Goal: Task Accomplishment & Management: Manage account settings

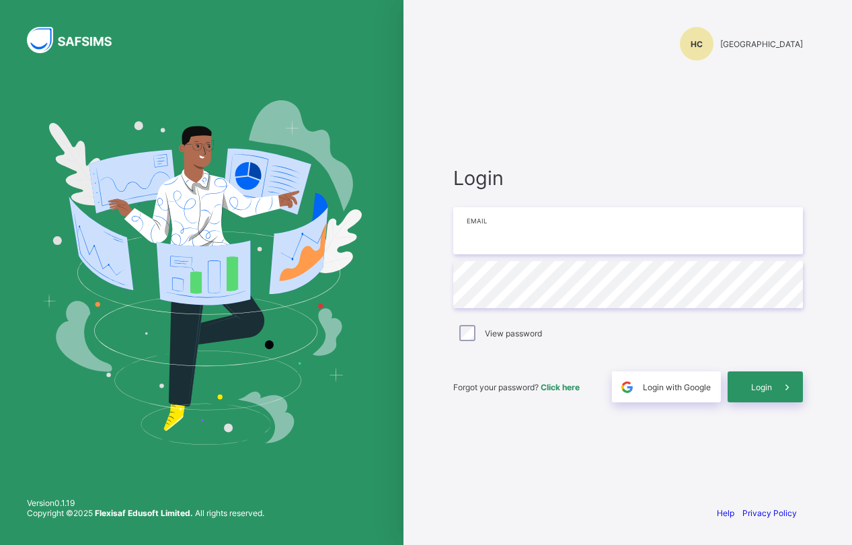
click at [460, 245] on input "email" at bounding box center [628, 230] width 350 height 47
type input "**********"
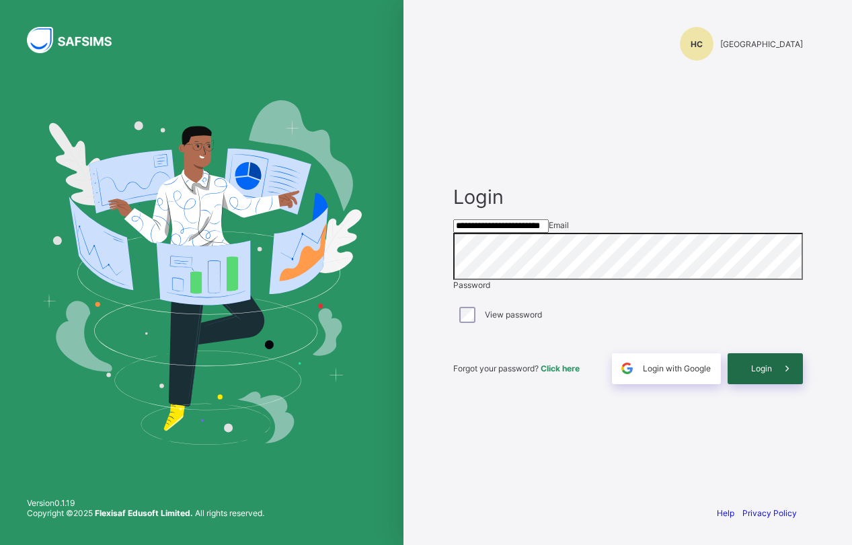
click at [748, 384] on div "Login" at bounding box center [765, 368] width 75 height 31
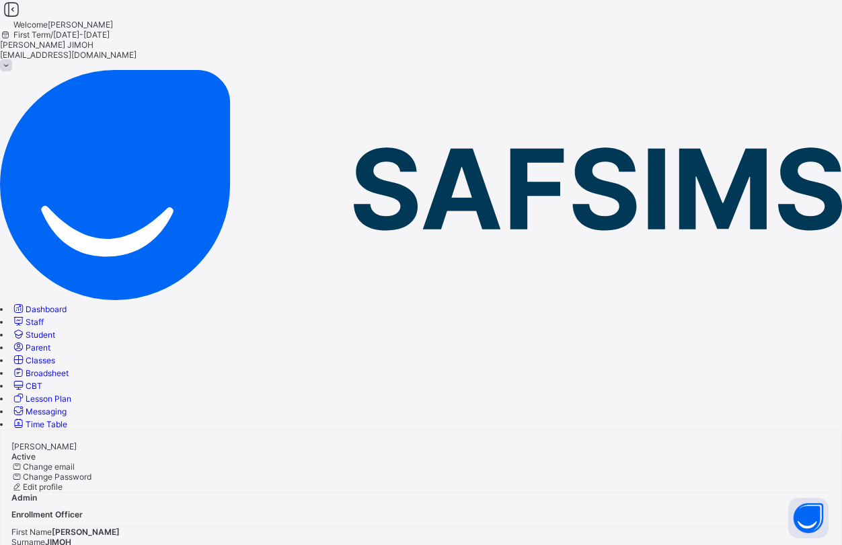
click at [55, 355] on link "Classes" at bounding box center [33, 360] width 44 height 10
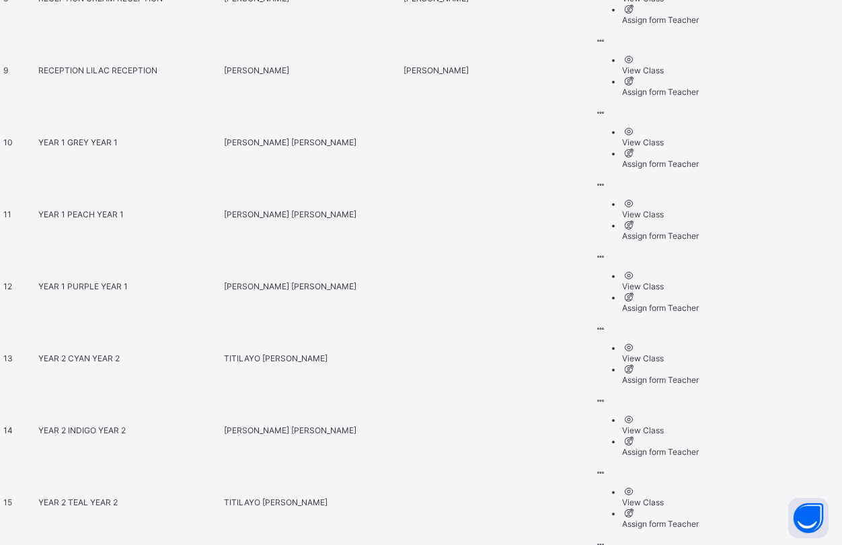
scroll to position [1126, 0]
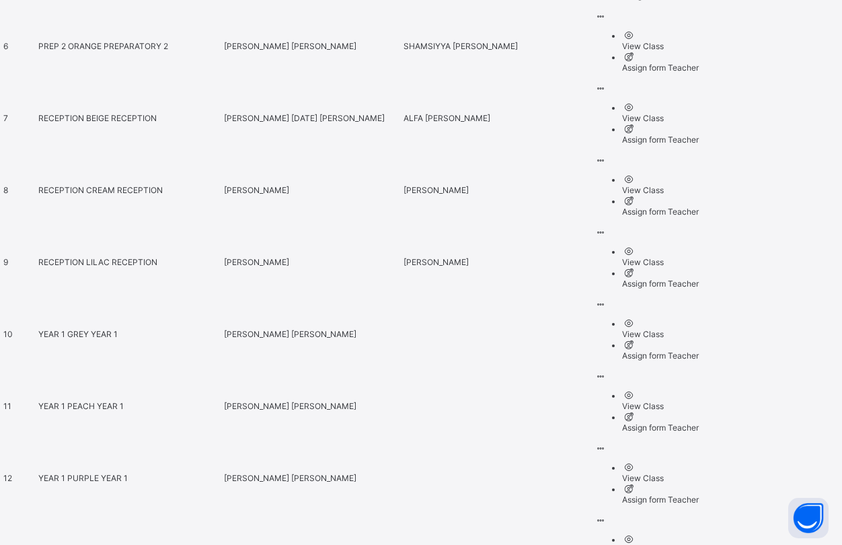
scroll to position [925, 0]
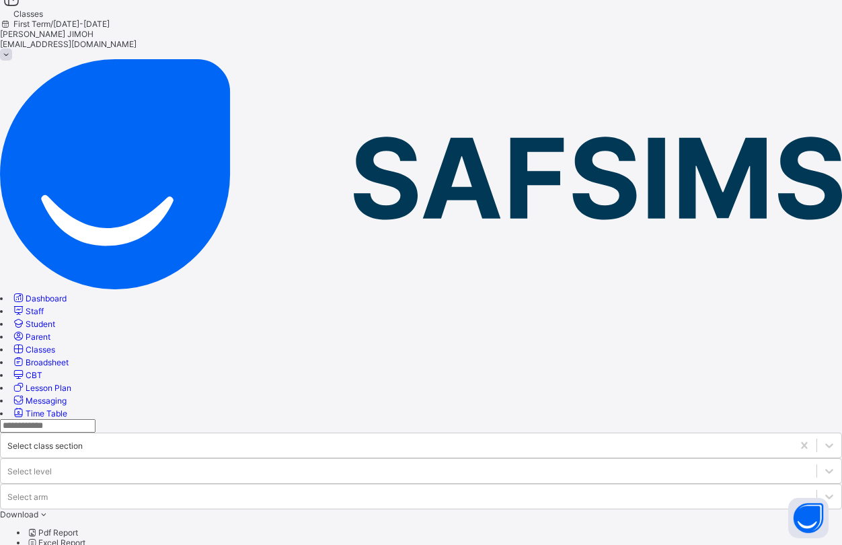
scroll to position [0, 0]
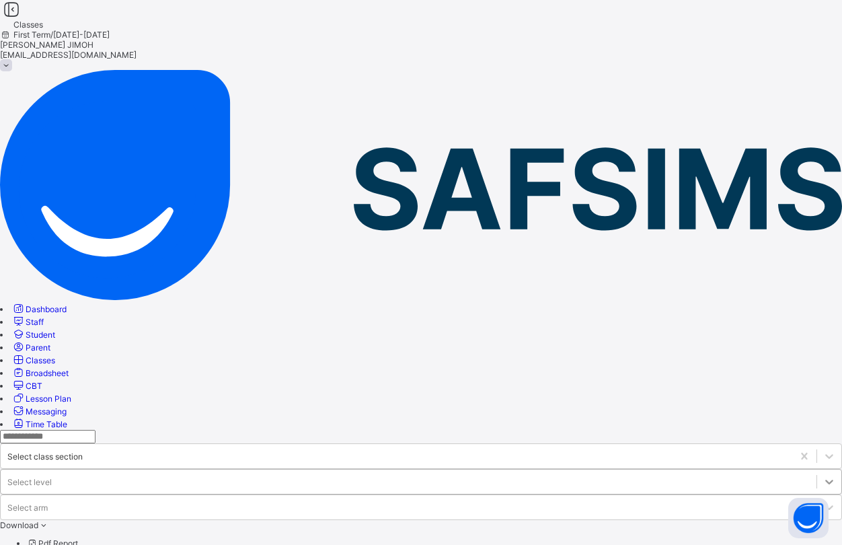
click at [817, 469] on div at bounding box center [829, 481] width 24 height 24
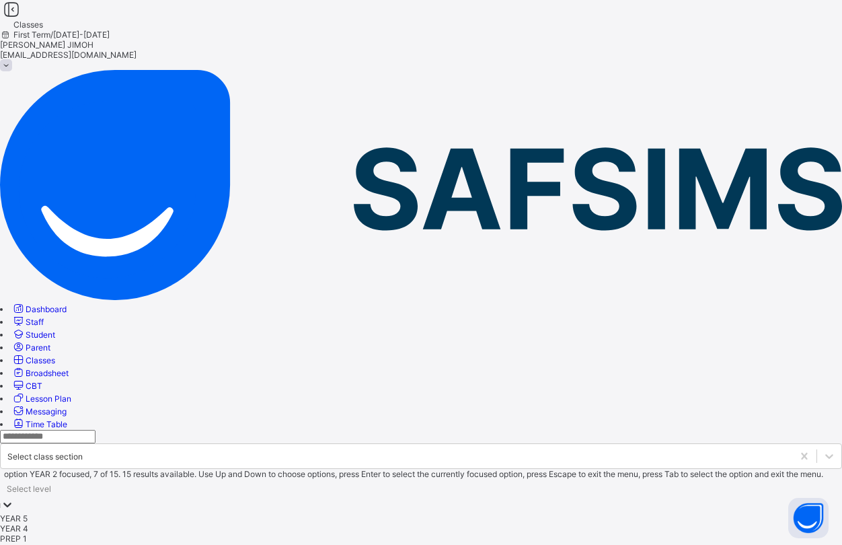
scroll to position [111, 0]
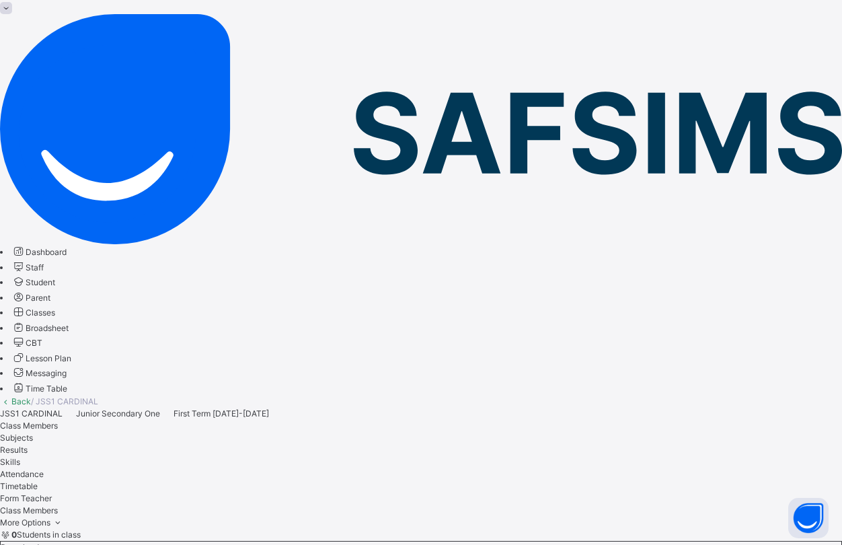
scroll to position [52, 0]
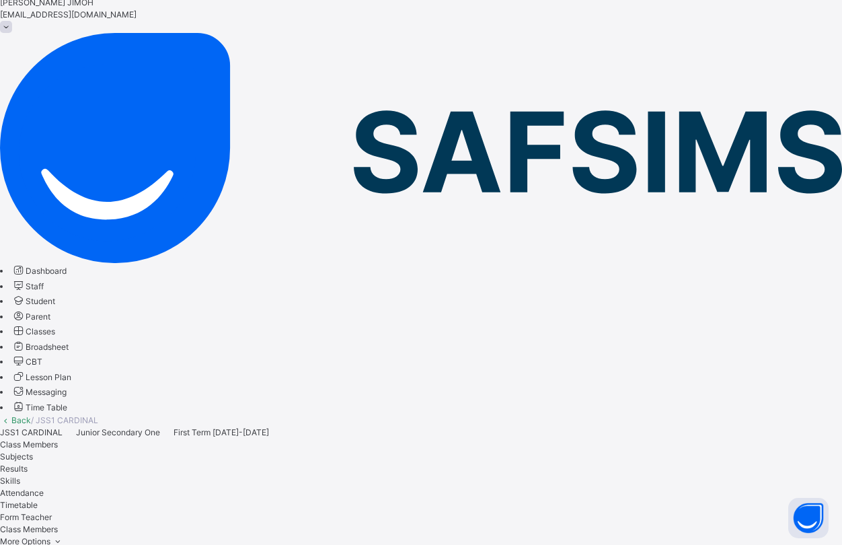
type input "*"
type input "**"
click at [55, 326] on span "Classes" at bounding box center [41, 331] width 30 height 10
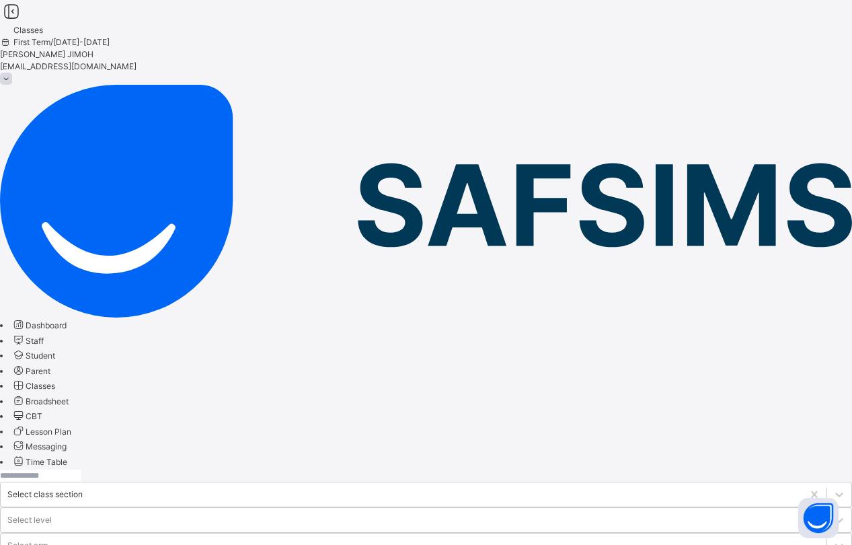
click at [50, 366] on span "Parent" at bounding box center [38, 371] width 25 height 10
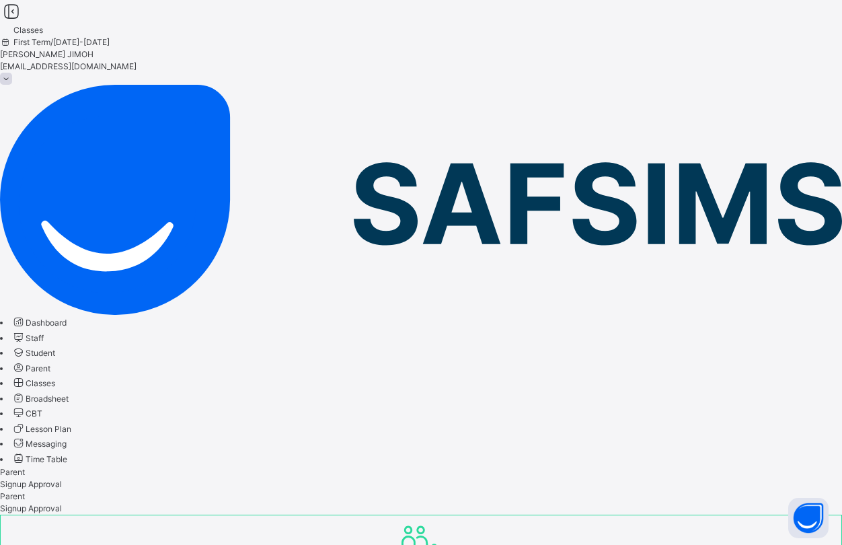
click at [55, 378] on span "Classes" at bounding box center [41, 383] width 30 height 10
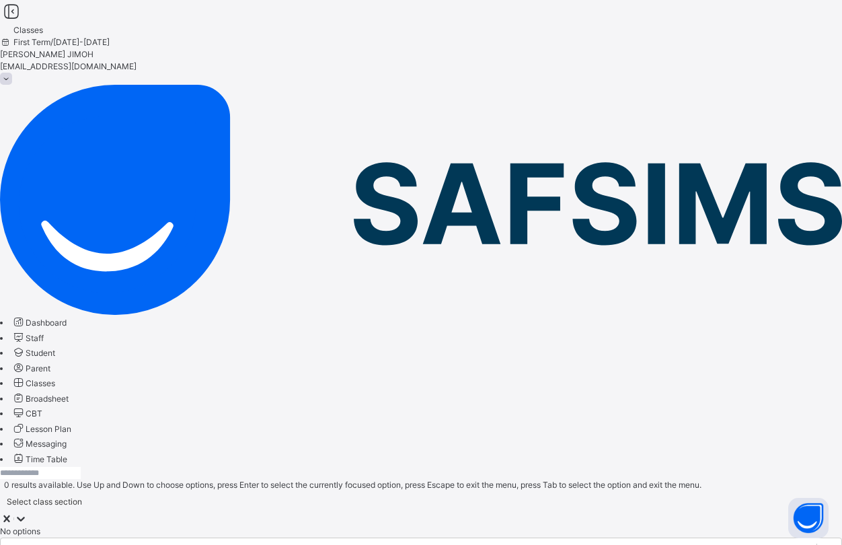
click at [28, 512] on icon at bounding box center [20, 518] width 13 height 13
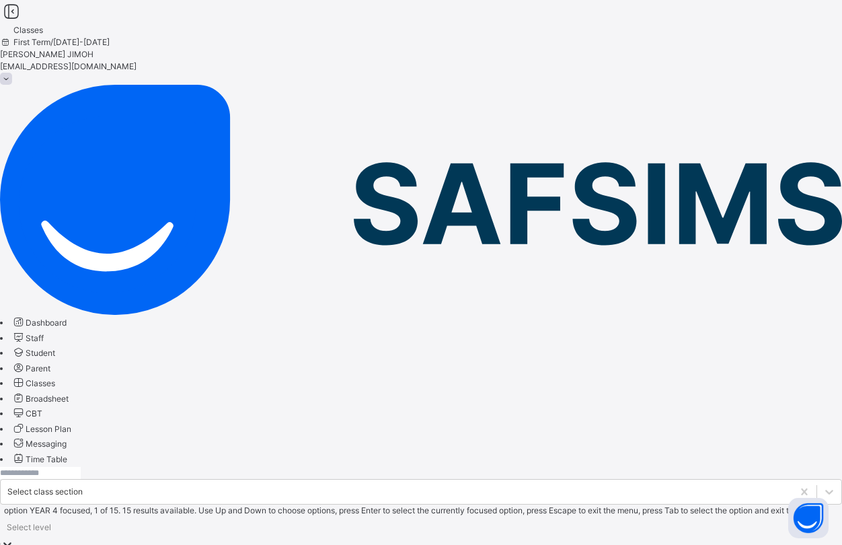
click at [14, 537] on icon at bounding box center [7, 543] width 13 height 13
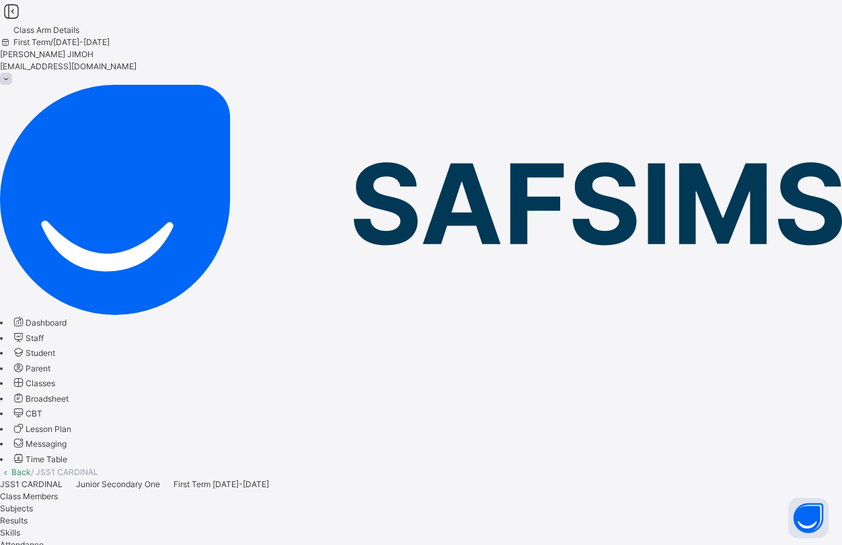
type input "****"
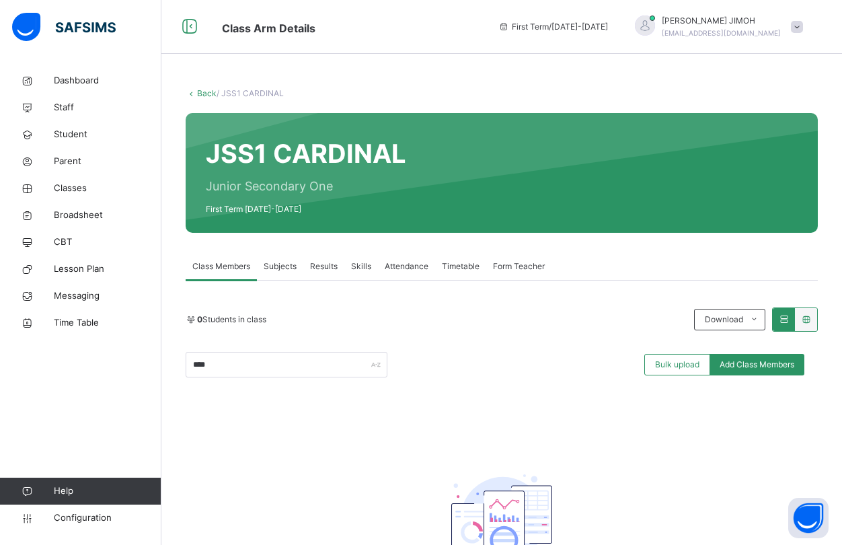
click at [279, 264] on span "Subjects" at bounding box center [280, 266] width 33 height 12
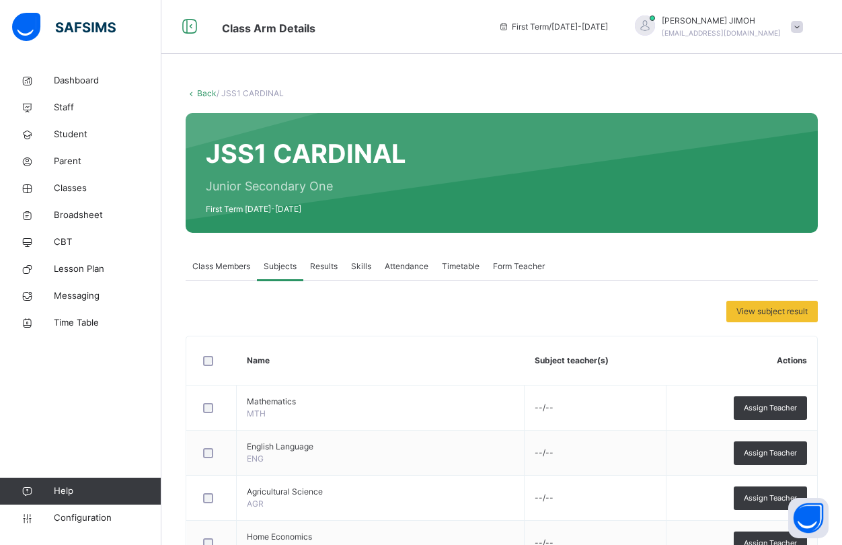
click at [215, 264] on span "Class Members" at bounding box center [221, 266] width 58 height 12
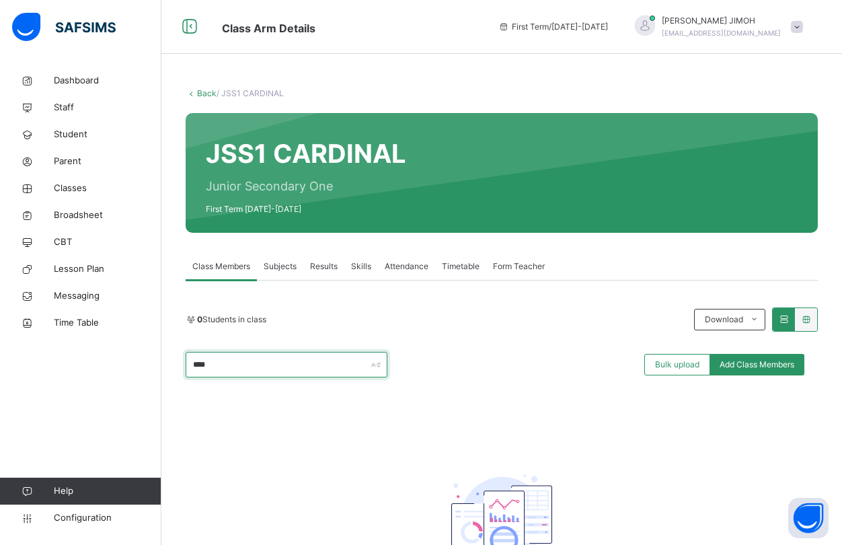
click at [225, 364] on input "****" at bounding box center [287, 365] width 202 height 26
click at [212, 365] on input "****" at bounding box center [287, 365] width 202 height 26
drag, startPoint x: 221, startPoint y: 369, endPoint x: 192, endPoint y: 369, distance: 29.6
click at [192, 369] on input "****" at bounding box center [287, 365] width 202 height 26
type input "******"
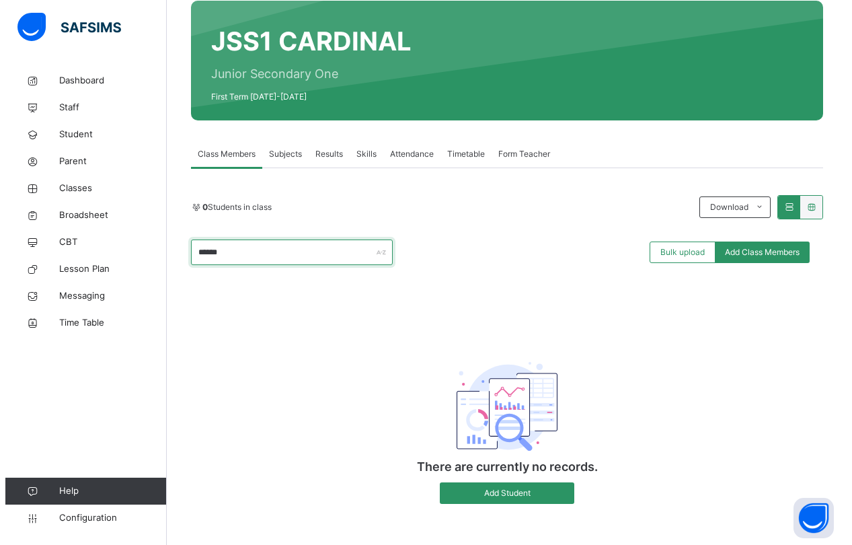
scroll to position [119, 0]
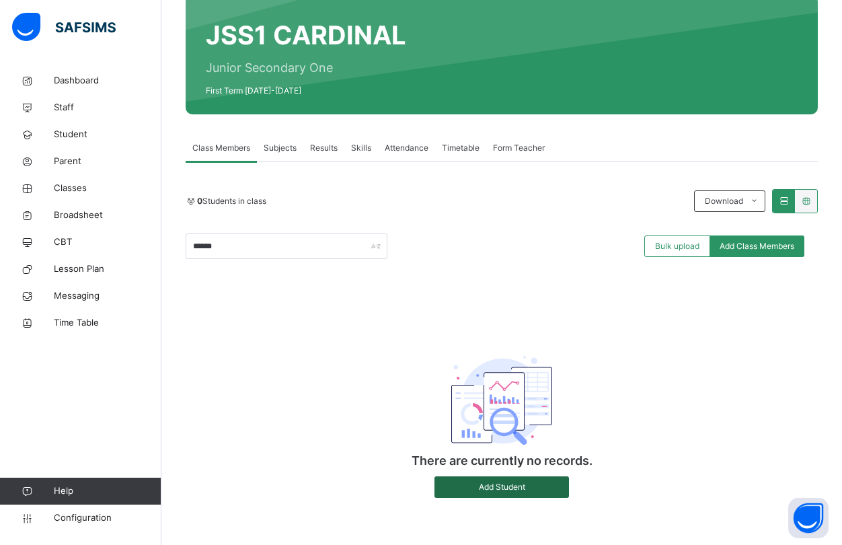
click at [483, 484] on span "Add Student" at bounding box center [502, 487] width 114 height 12
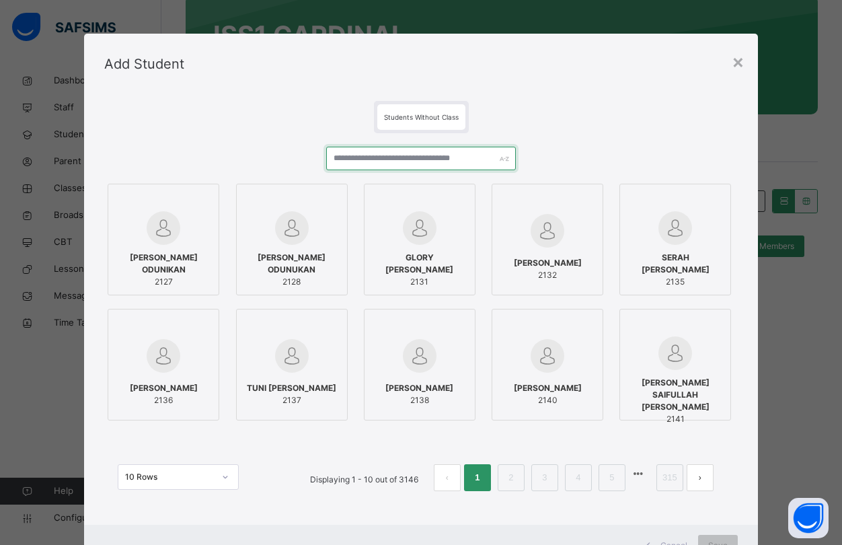
click at [364, 160] on input "text" at bounding box center [421, 159] width 190 height 24
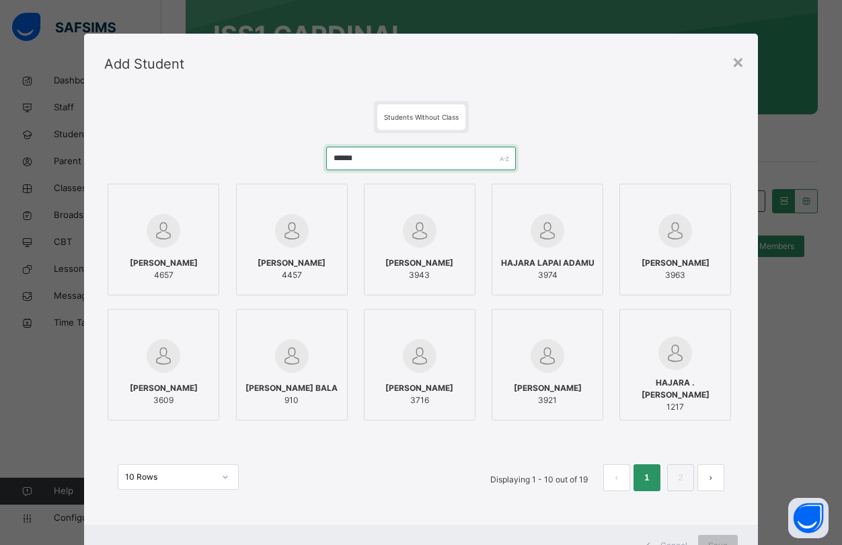
type input "******"
click at [169, 257] on span "HAJARA MUHAMMAD YAHAYA" at bounding box center [164, 263] width 68 height 12
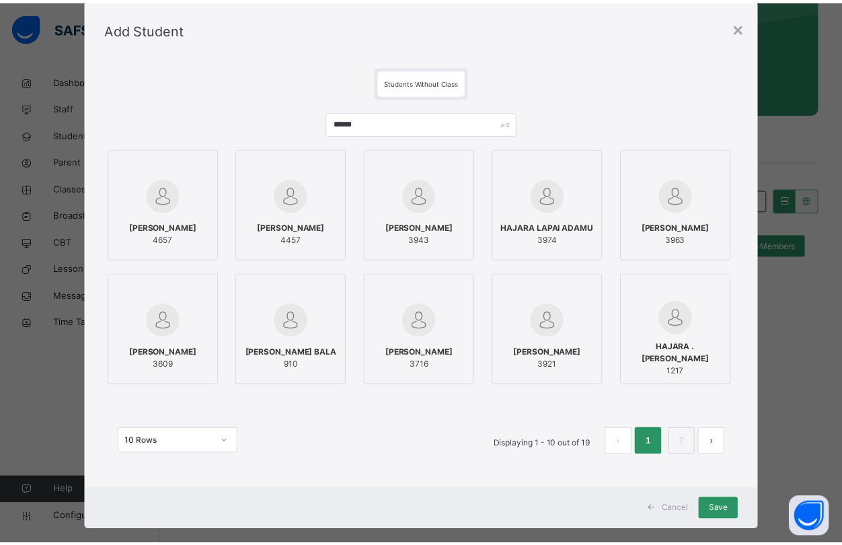
scroll to position [55, 0]
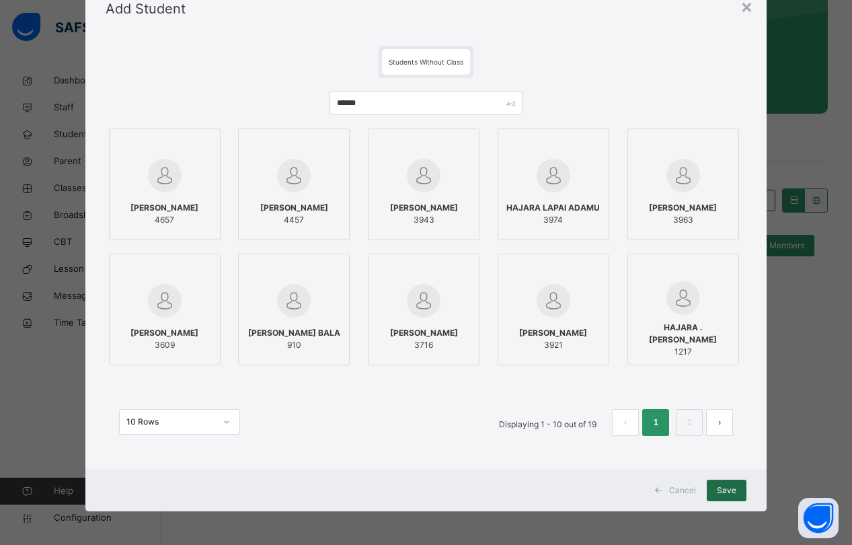
click at [733, 494] on span "Save" at bounding box center [727, 490] width 20 height 12
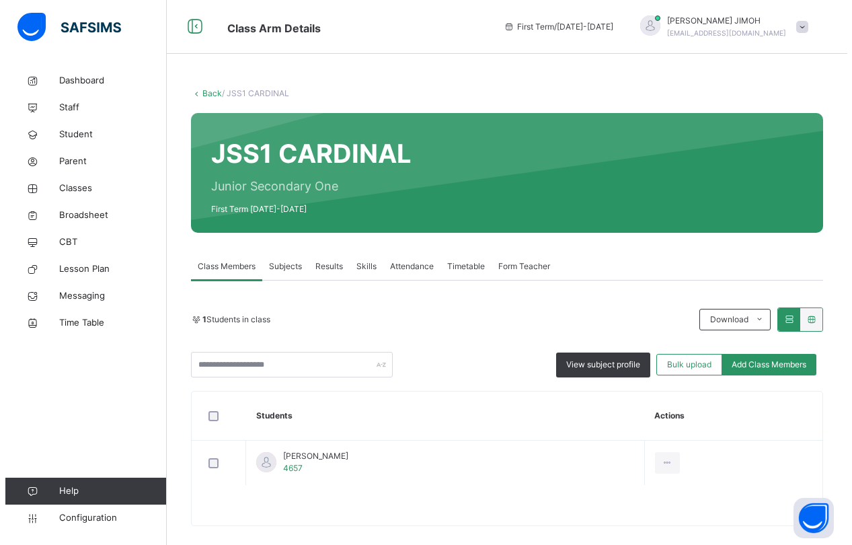
scroll to position [15, 0]
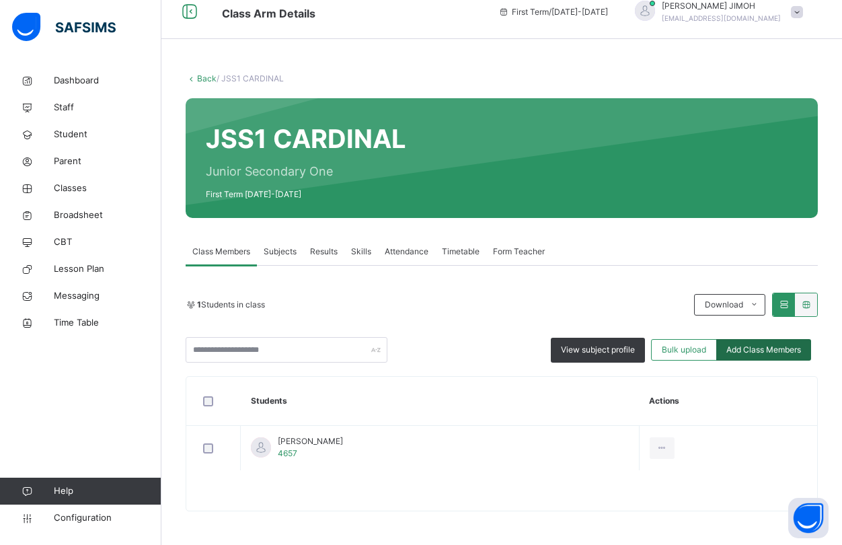
click at [765, 349] on span "Add Class Members" at bounding box center [763, 350] width 75 height 12
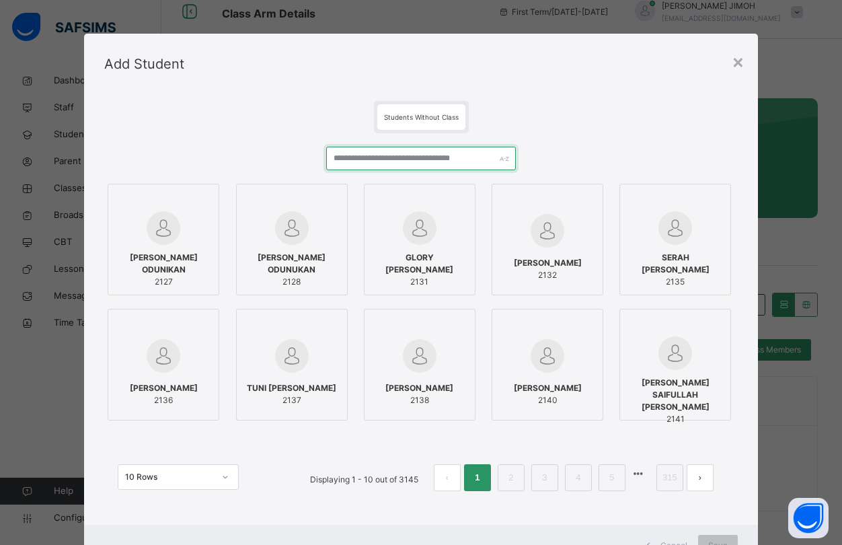
click at [352, 158] on input "text" at bounding box center [421, 159] width 190 height 24
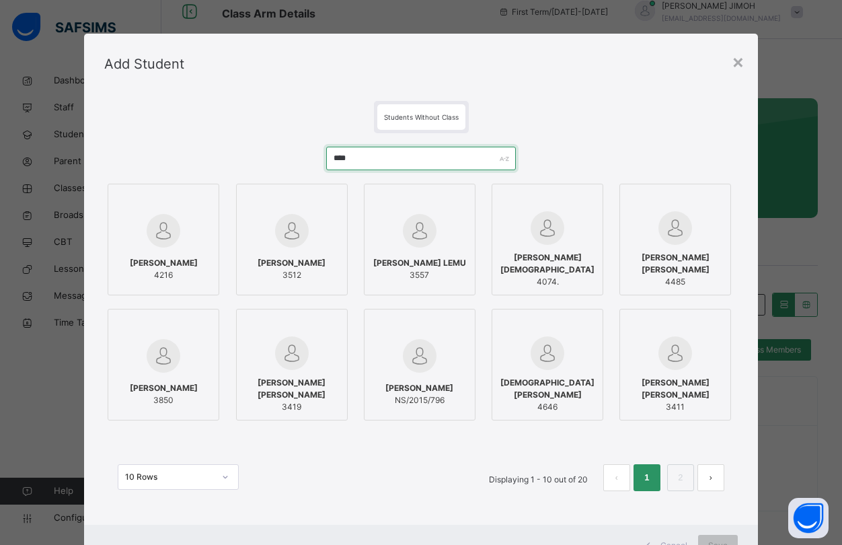
type input "****"
click at [563, 392] on span "MUHAMMAD LEMU ALIYU" at bounding box center [547, 389] width 97 height 24
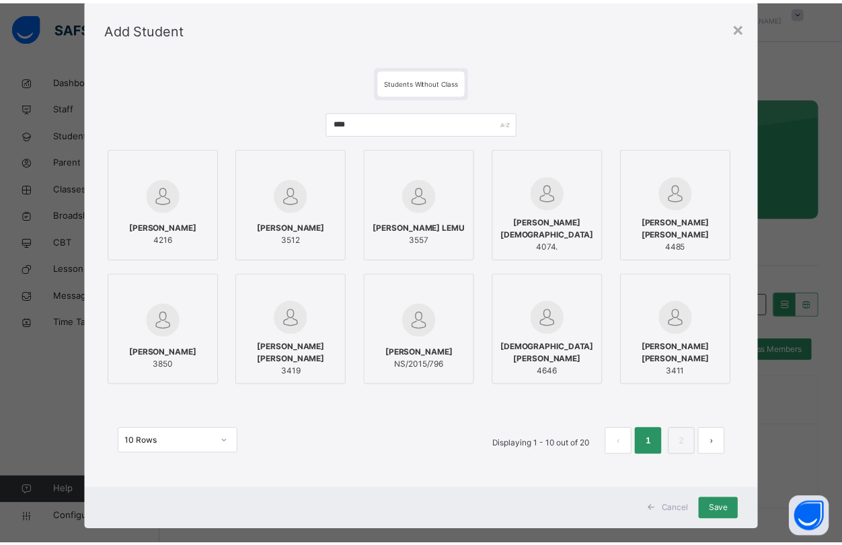
scroll to position [55, 0]
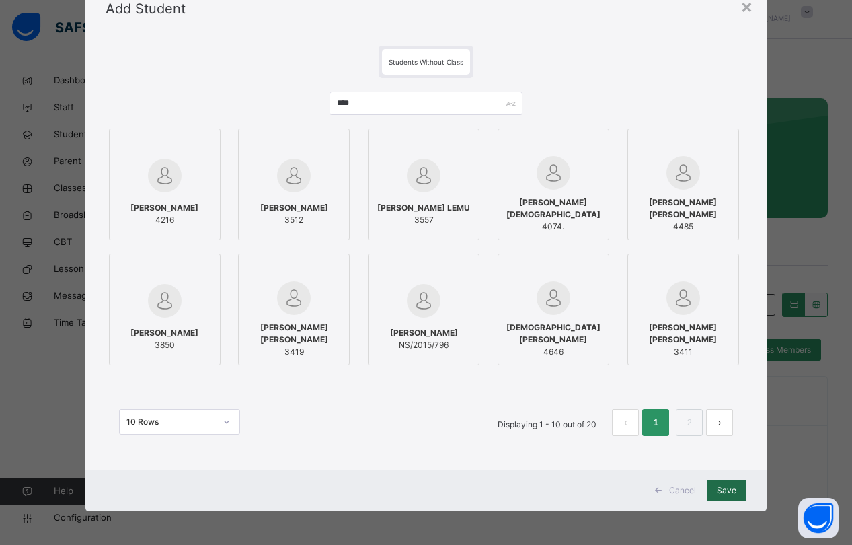
click at [724, 486] on span "Save" at bounding box center [727, 490] width 20 height 12
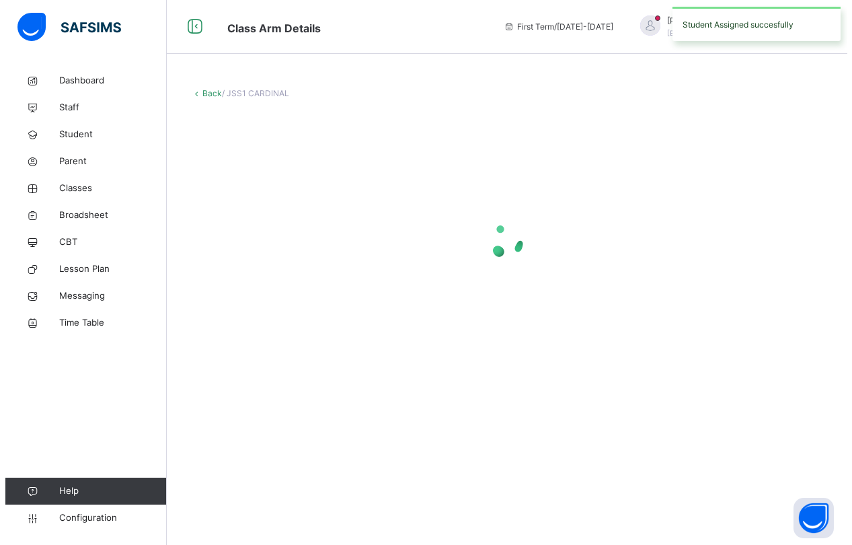
scroll to position [0, 0]
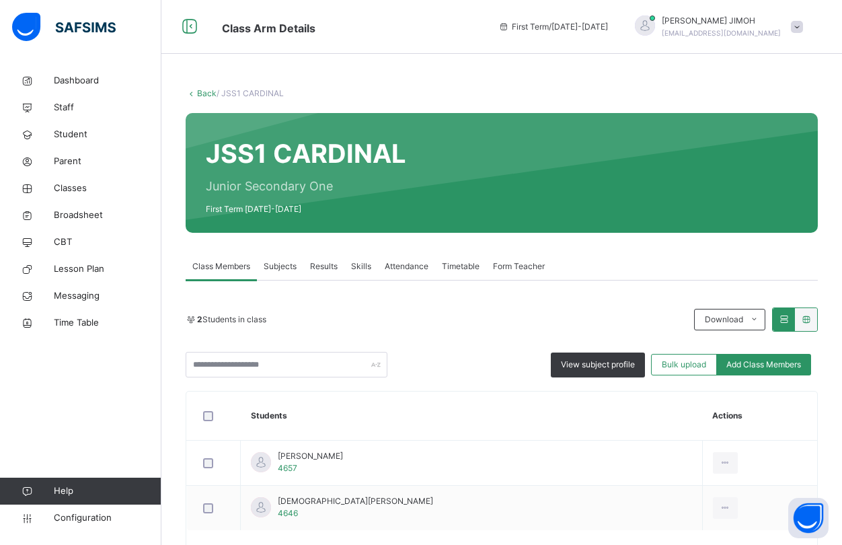
drag, startPoint x: 764, startPoint y: 362, endPoint x: 753, endPoint y: 365, distance: 11.7
click at [764, 363] on span "Add Class Members" at bounding box center [763, 364] width 75 height 12
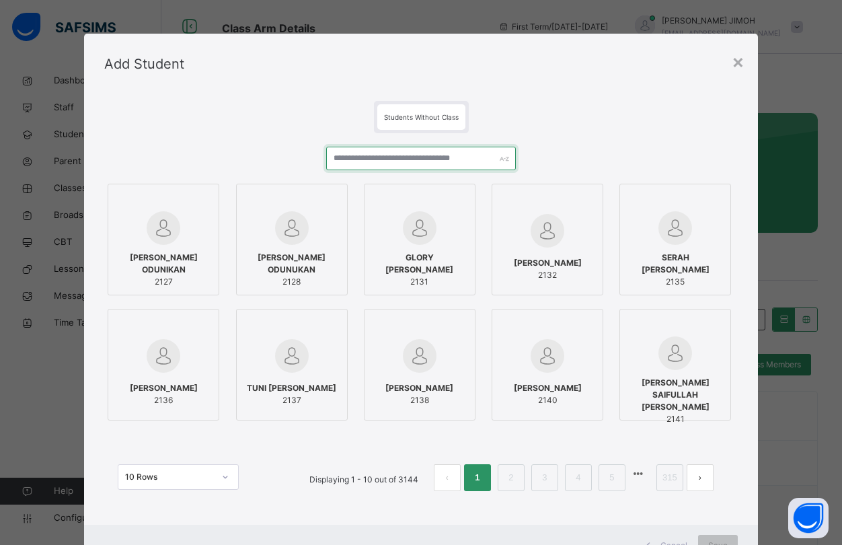
click at [381, 157] on input "text" at bounding box center [421, 159] width 190 height 24
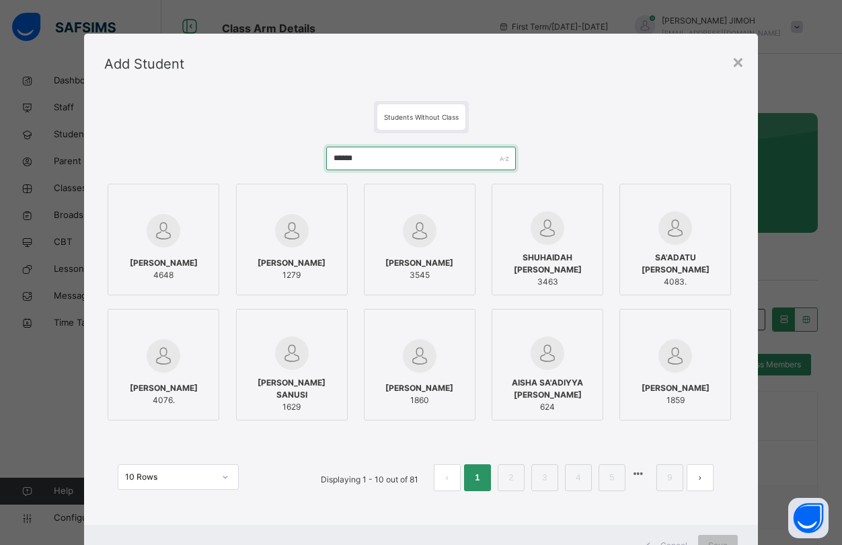
type input "******"
click at [180, 269] on span "SANUSI MOHAMMED YAKUBU" at bounding box center [164, 263] width 68 height 12
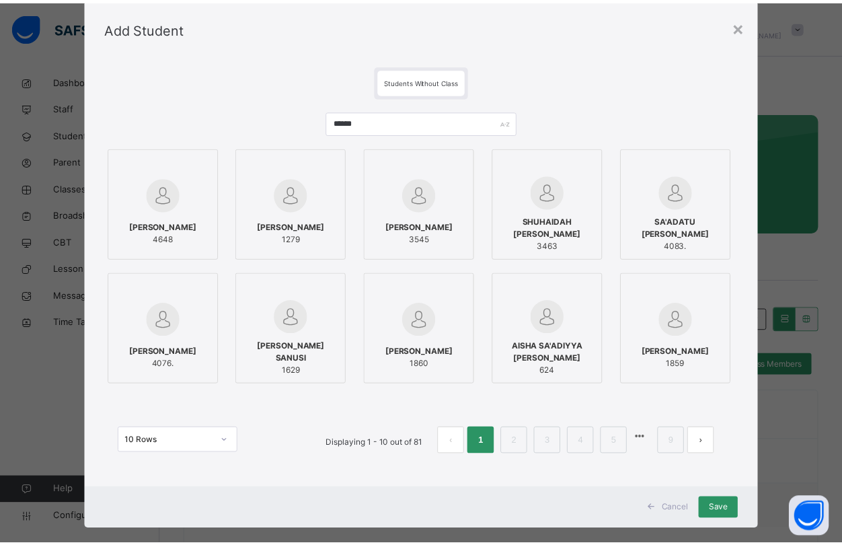
scroll to position [55, 0]
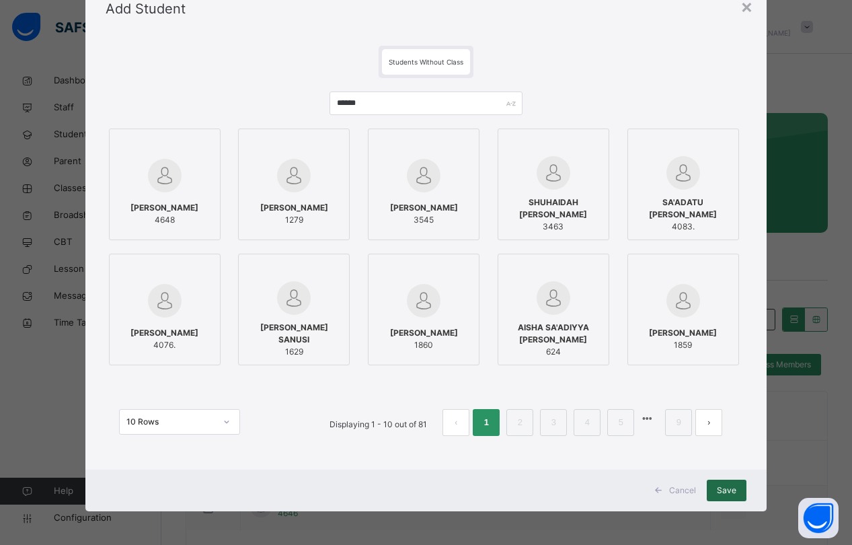
click at [732, 494] on span "Save" at bounding box center [727, 490] width 20 height 12
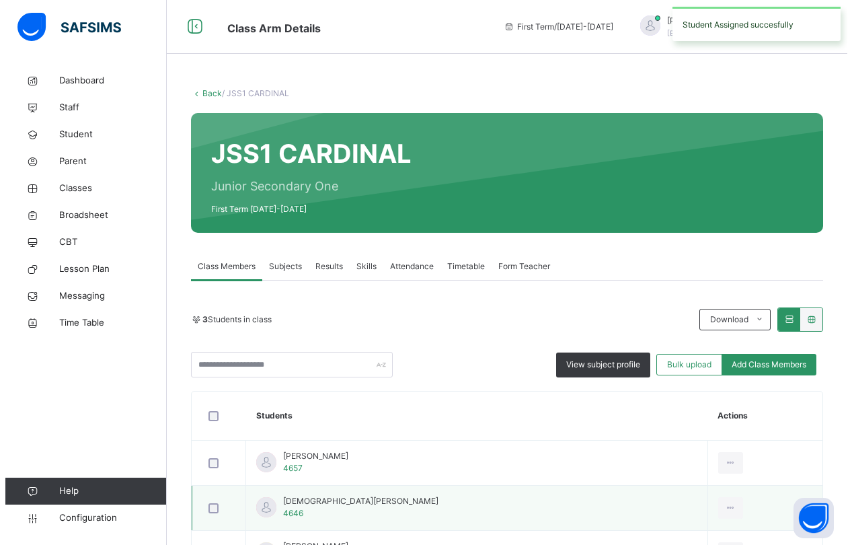
scroll to position [105, 0]
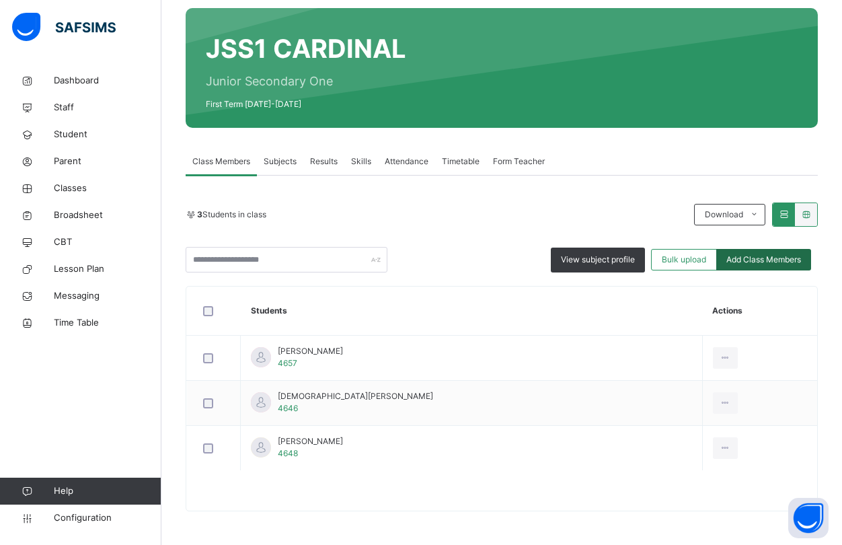
click at [770, 260] on span "Add Class Members" at bounding box center [763, 260] width 75 height 12
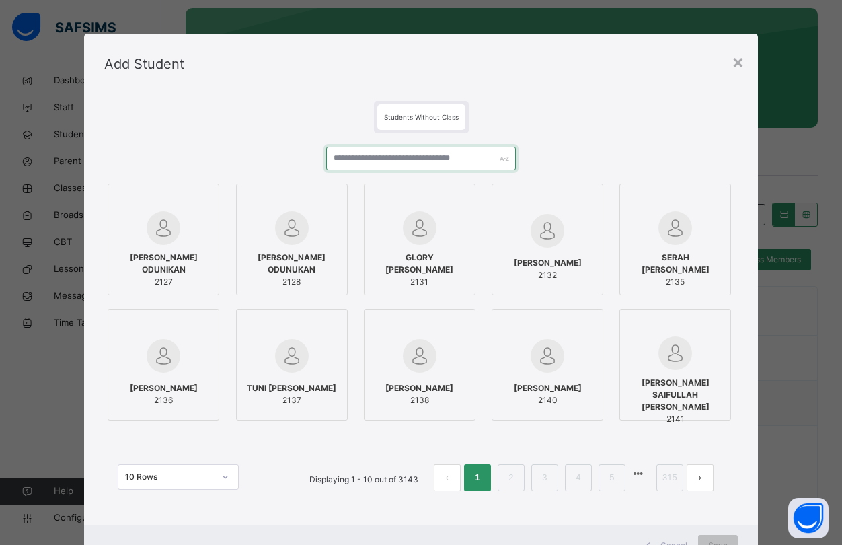
click at [358, 153] on input "text" at bounding box center [421, 159] width 190 height 24
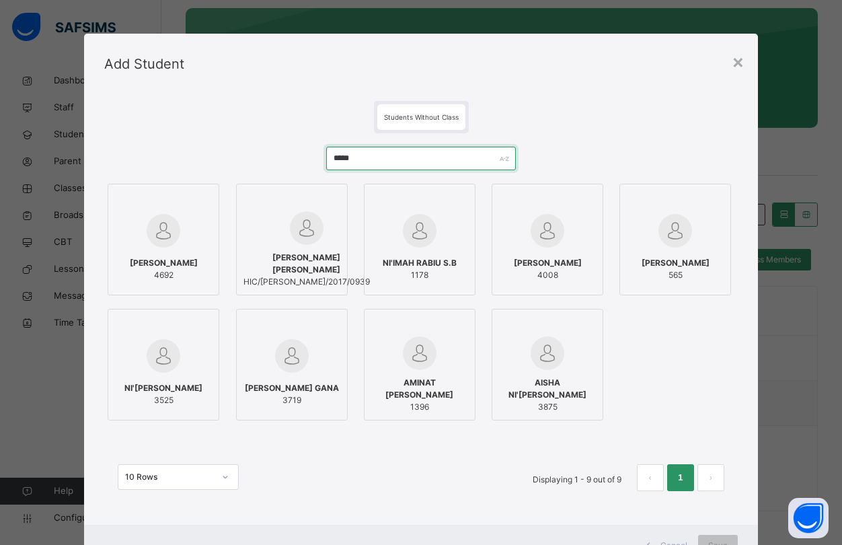
type input "*****"
click at [180, 258] on span "ADAMA NIMAH JIBRIN" at bounding box center [164, 263] width 68 height 12
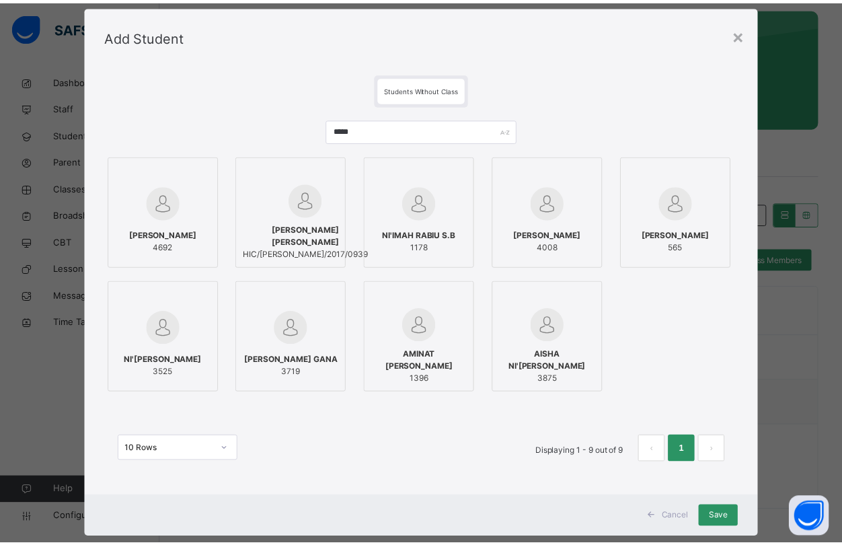
scroll to position [55, 0]
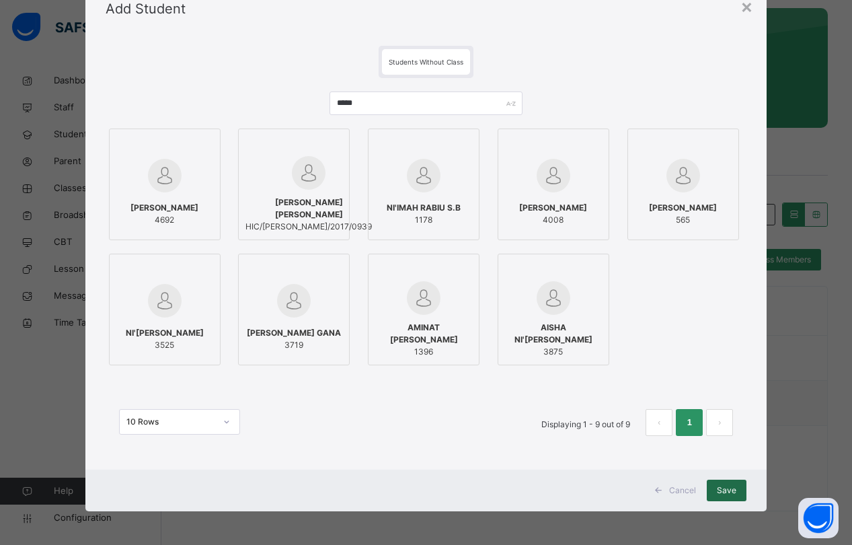
click at [724, 486] on span "Save" at bounding box center [727, 490] width 20 height 12
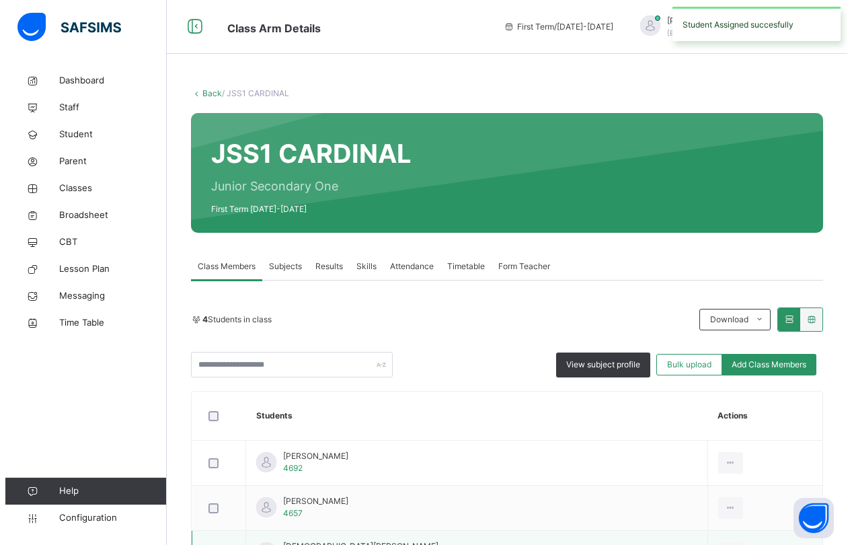
scroll to position [150, 0]
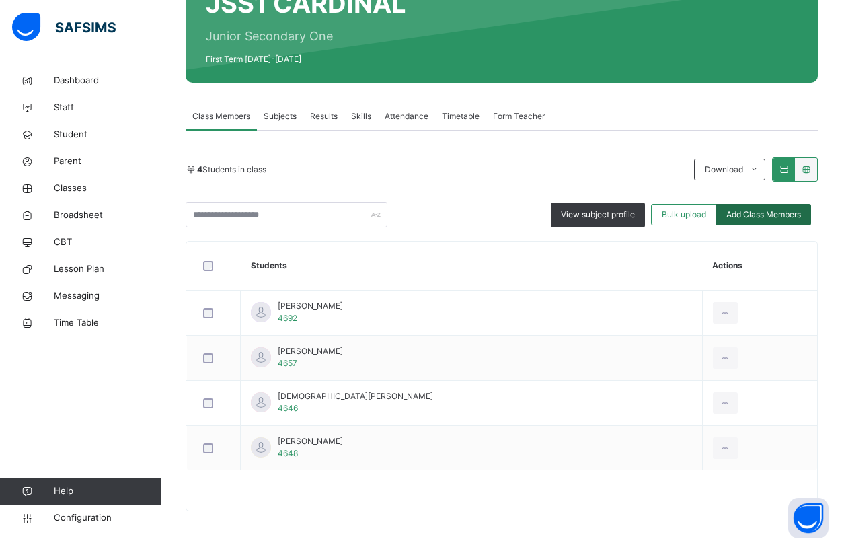
click at [771, 210] on span "Add Class Members" at bounding box center [763, 214] width 75 height 12
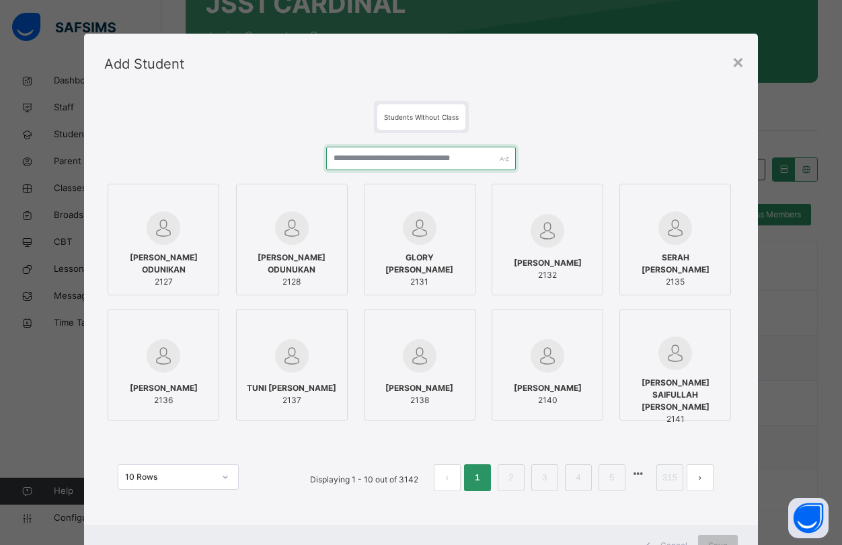
click at [338, 157] on input "text" at bounding box center [421, 159] width 190 height 24
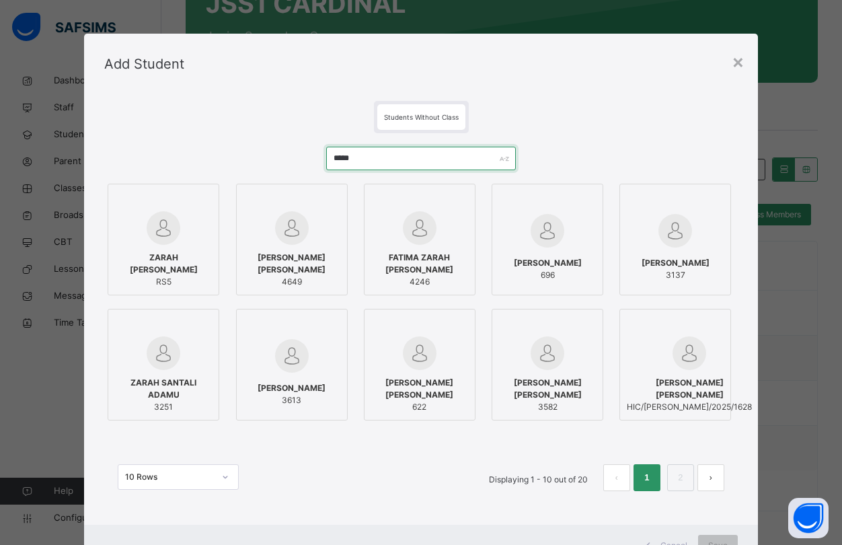
type input "*****"
click at [311, 276] on span "4649" at bounding box center [291, 282] width 97 height 12
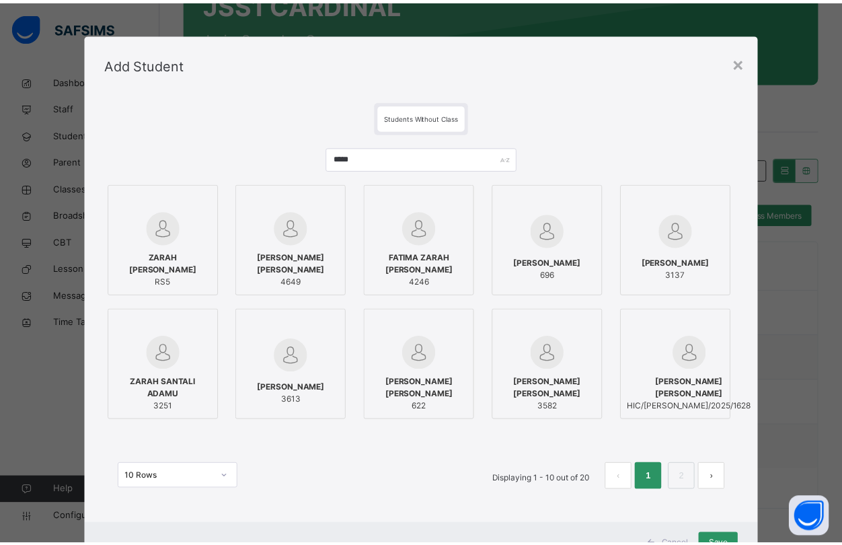
scroll to position [55, 0]
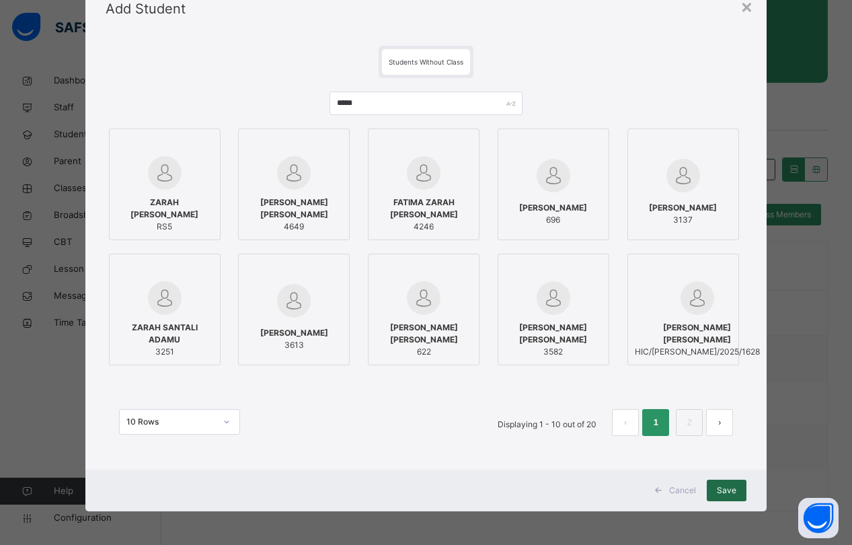
click at [730, 490] on span "Save" at bounding box center [727, 490] width 20 height 12
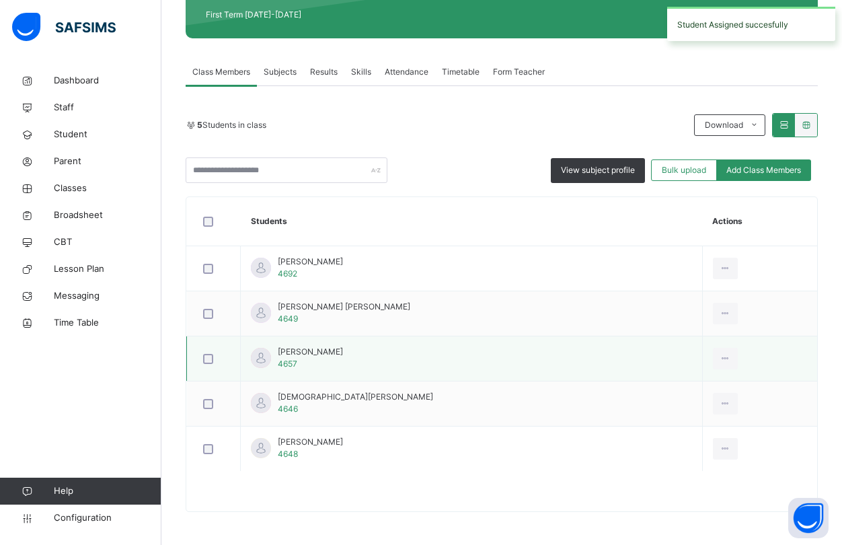
scroll to position [195, 0]
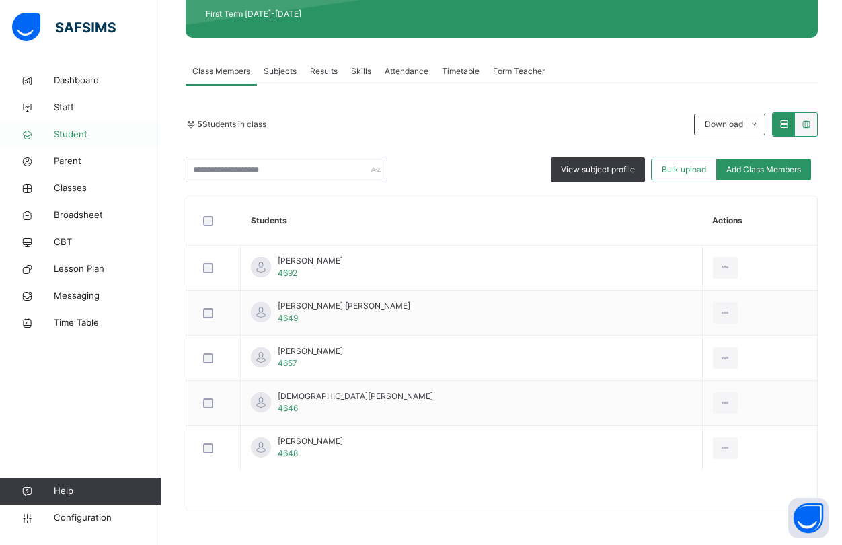
click at [79, 132] on span "Student" at bounding box center [108, 134] width 108 height 13
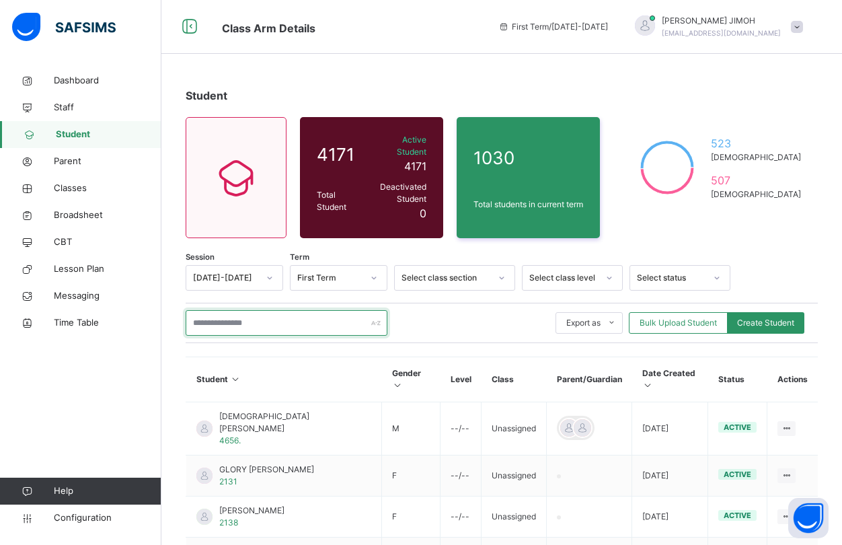
click at [235, 310] on input "text" at bounding box center [287, 323] width 202 height 26
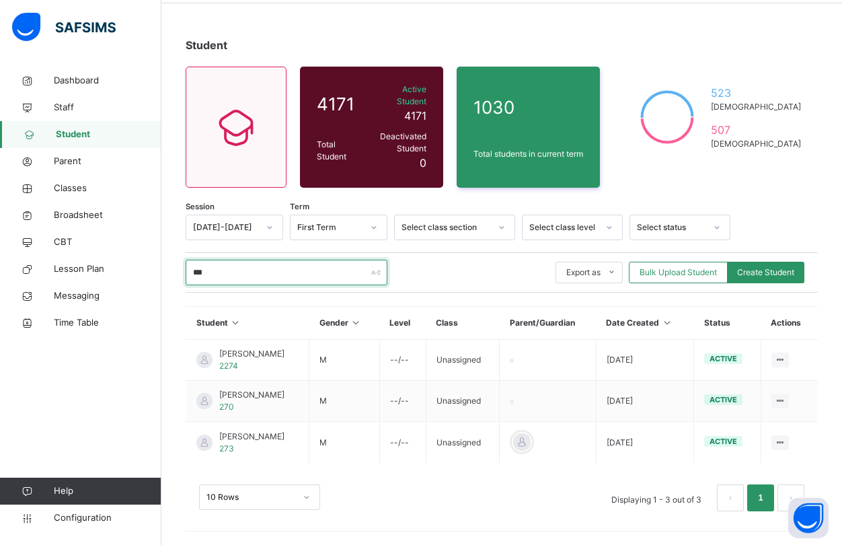
scroll to position [38, 0]
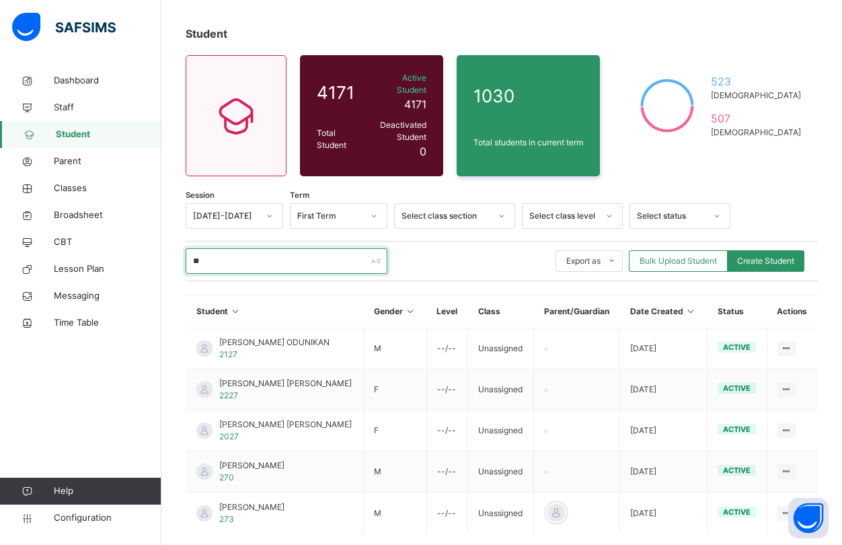
type input "*"
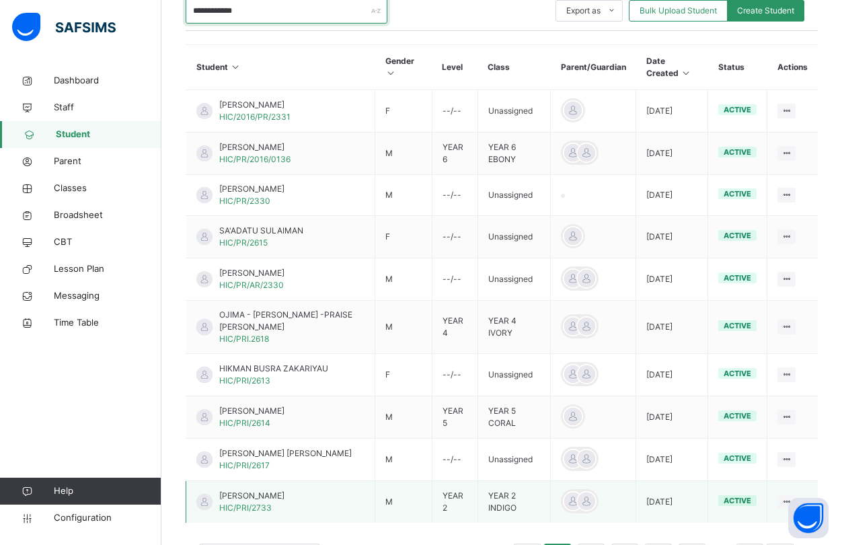
scroll to position [292, 0]
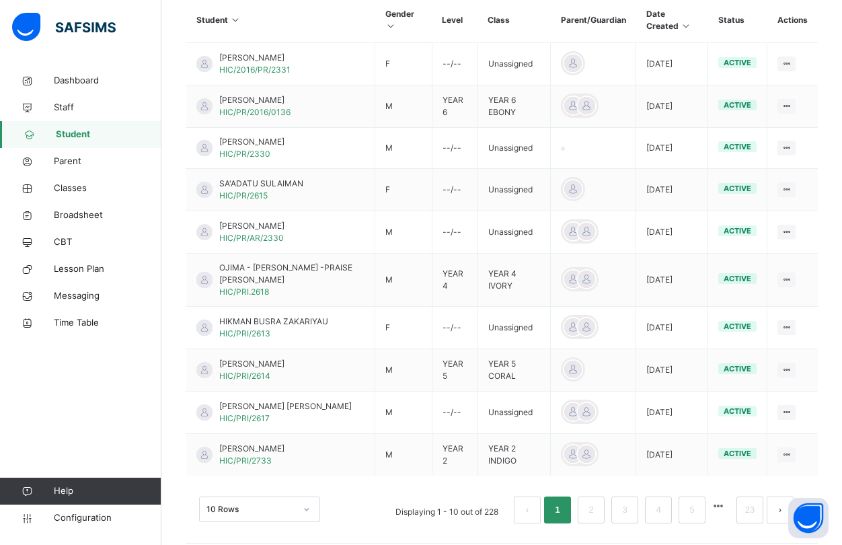
click at [304, 496] on div "10 Rows" at bounding box center [259, 509] width 121 height 26
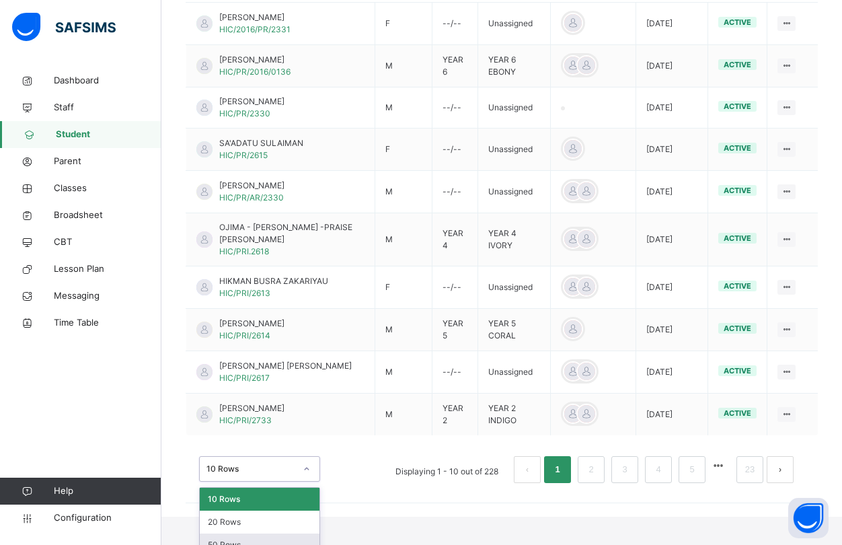
click at [241, 533] on div "50 Rows" at bounding box center [260, 544] width 120 height 23
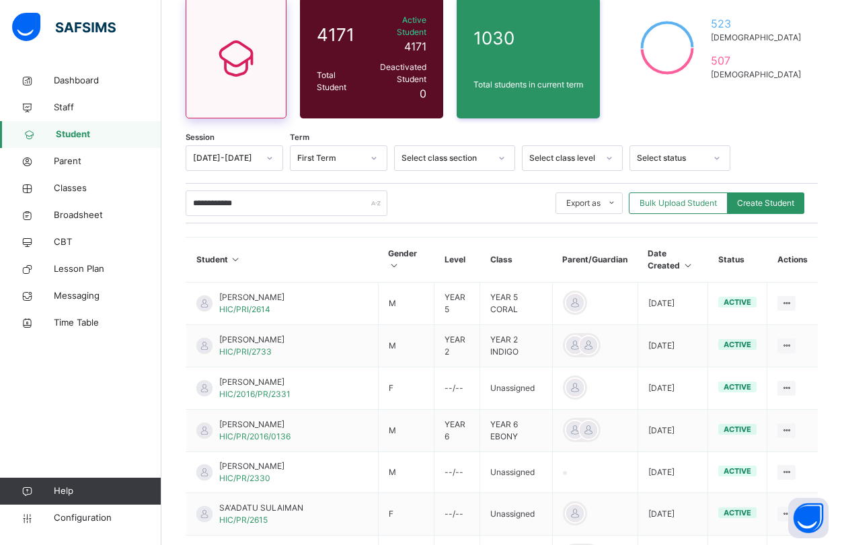
scroll to position [0, 0]
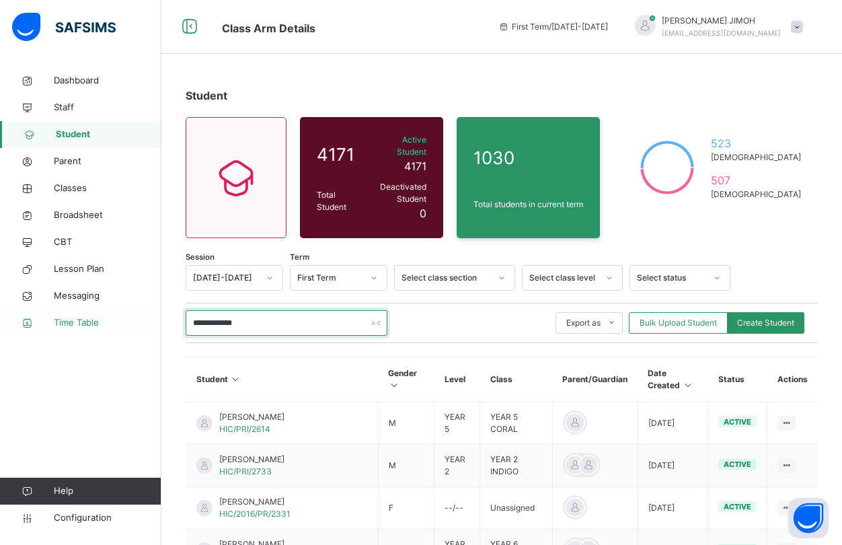
drag, startPoint x: 258, startPoint y: 317, endPoint x: 138, endPoint y: 311, distance: 119.9
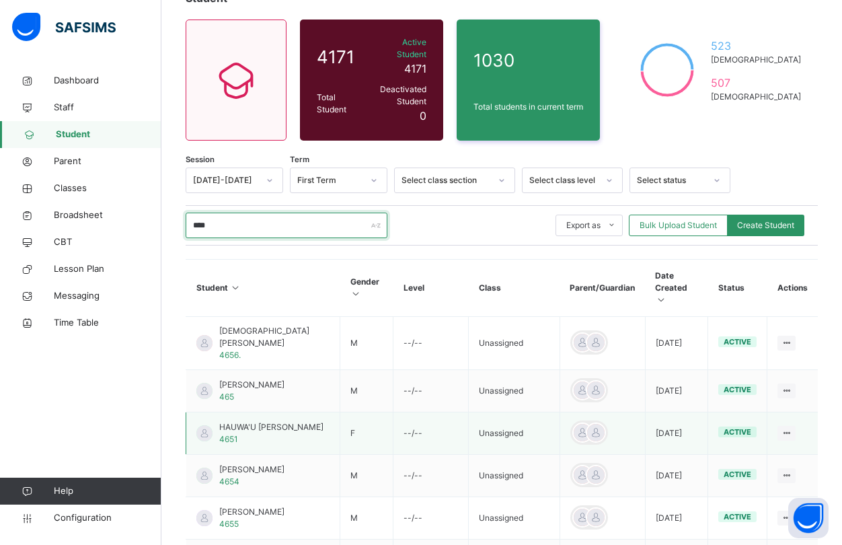
scroll to position [67, 0]
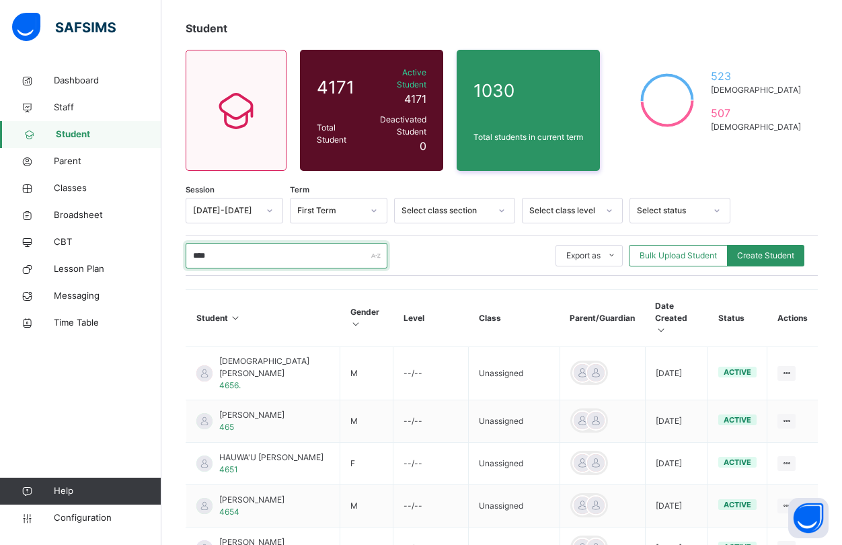
click at [221, 246] on input "****" at bounding box center [287, 256] width 202 height 26
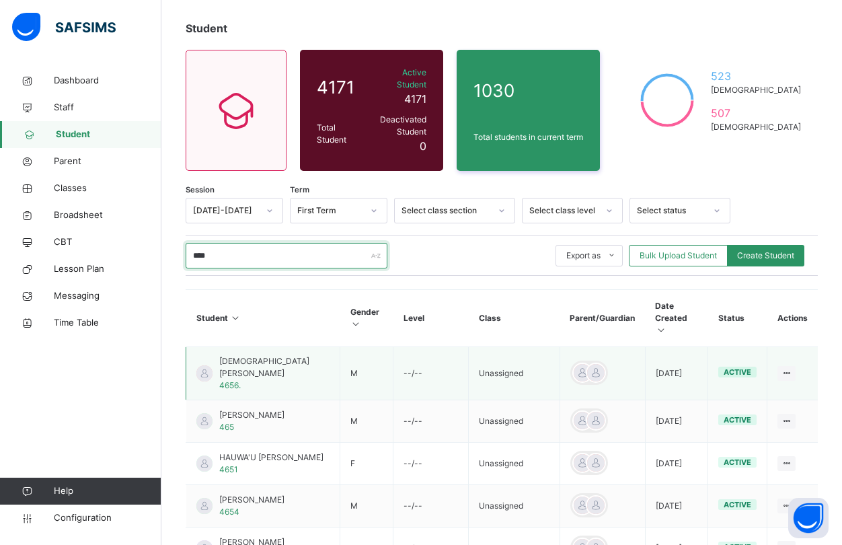
type input "****"
drag, startPoint x: 221, startPoint y: 336, endPoint x: 271, endPoint y: 342, distance: 50.1
click at [271, 355] on div "MUHAMMAD LAWAL ALIYU 4656." at bounding box center [262, 373] width 133 height 36
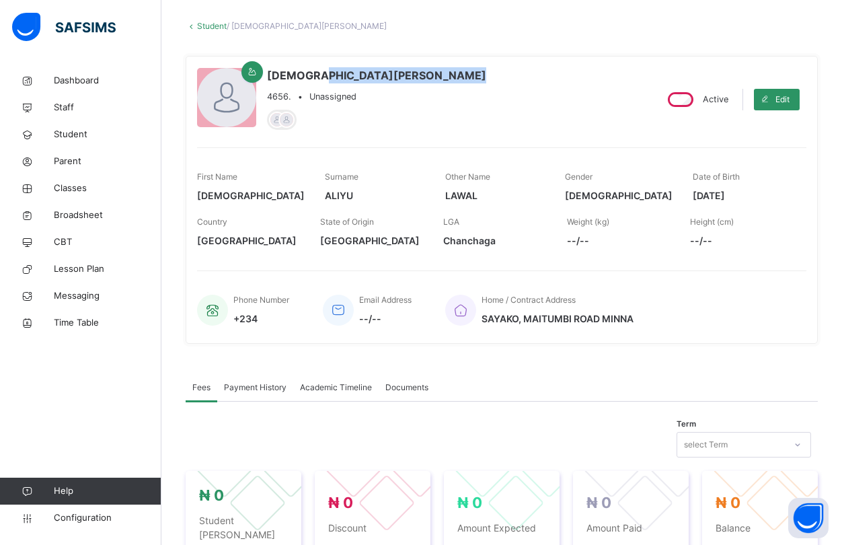
drag, startPoint x: 336, startPoint y: 77, endPoint x: 275, endPoint y: 84, distance: 60.9
click at [275, 84] on div "MUHAMMAD LAWAL ALIYU 4656. • Unassigned" at bounding box center [376, 85] width 219 height 36
click at [287, 73] on span "MUHAMMAD LAWAL ALIYU" at bounding box center [376, 75] width 219 height 16
drag, startPoint x: 267, startPoint y: 75, endPoint x: 335, endPoint y: 75, distance: 67.9
click at [335, 75] on span "MUHAMMAD LAWAL ALIYU" at bounding box center [376, 75] width 219 height 16
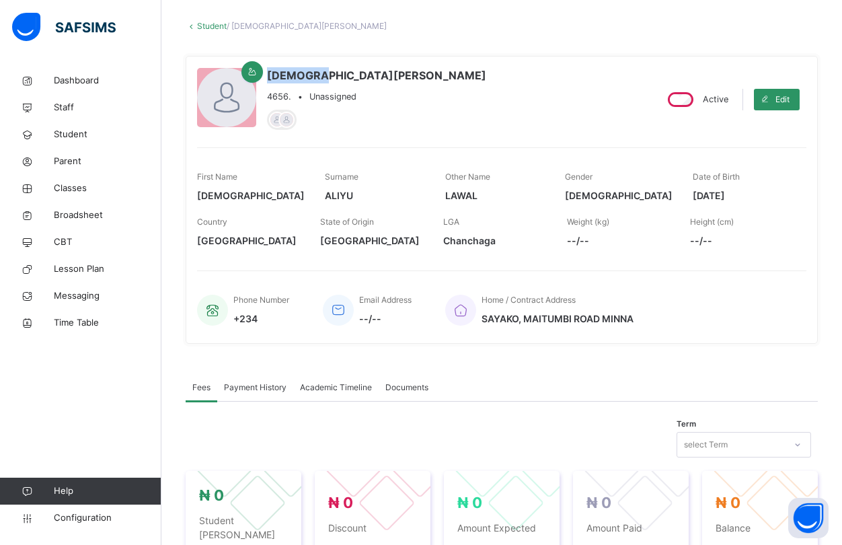
copy span "MUHAMMAD"
click at [327, 77] on span "MUHAMMAD LAWAL ALIYU" at bounding box center [376, 75] width 219 height 16
click at [78, 187] on span "Classes" at bounding box center [108, 188] width 108 height 13
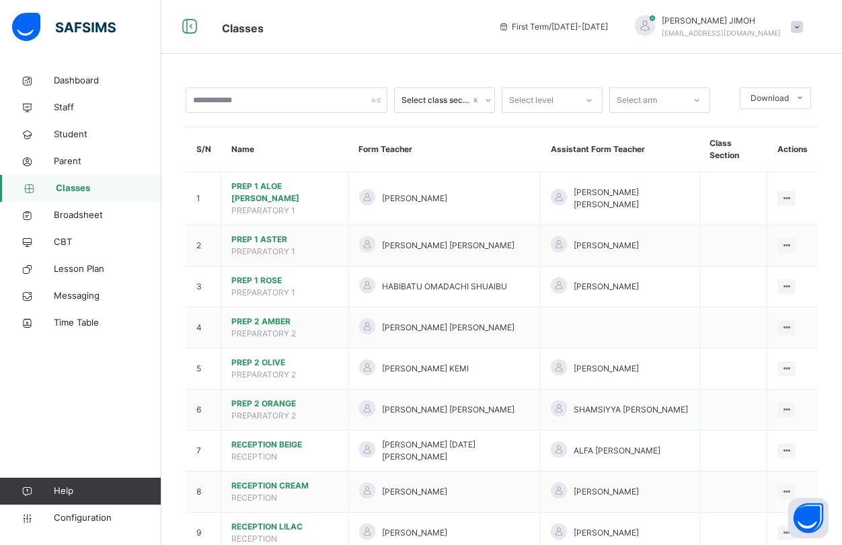
click at [590, 98] on icon at bounding box center [589, 99] width 8 height 13
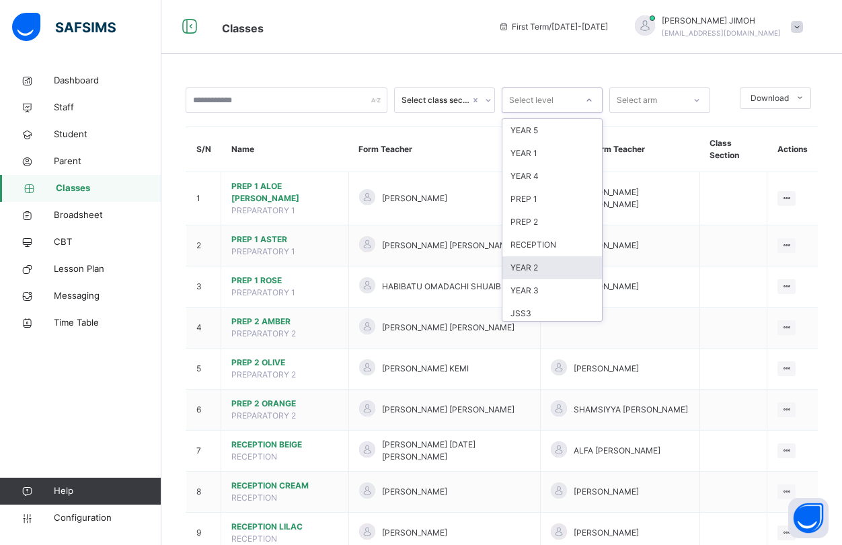
scroll to position [141, 0]
click at [541, 260] on div "JSS1" at bounding box center [552, 263] width 100 height 23
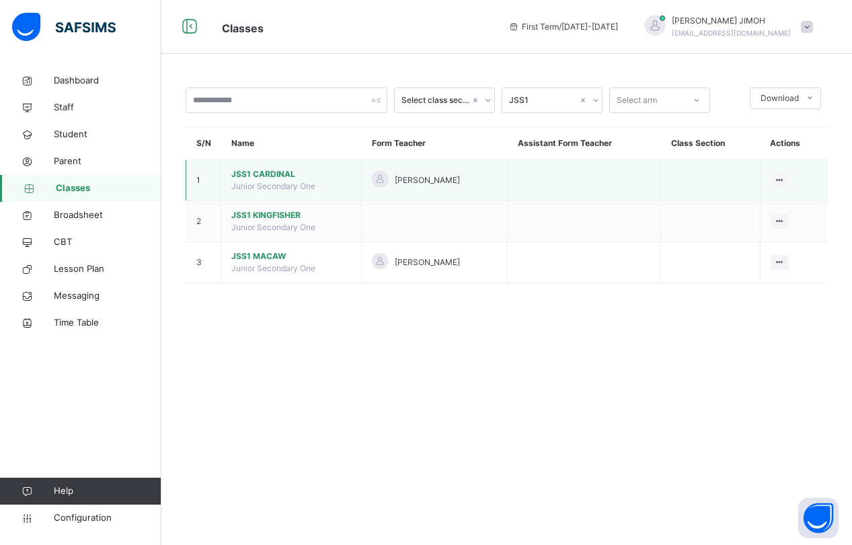
click at [282, 171] on span "JSS1 CARDINAL" at bounding box center [291, 174] width 120 height 12
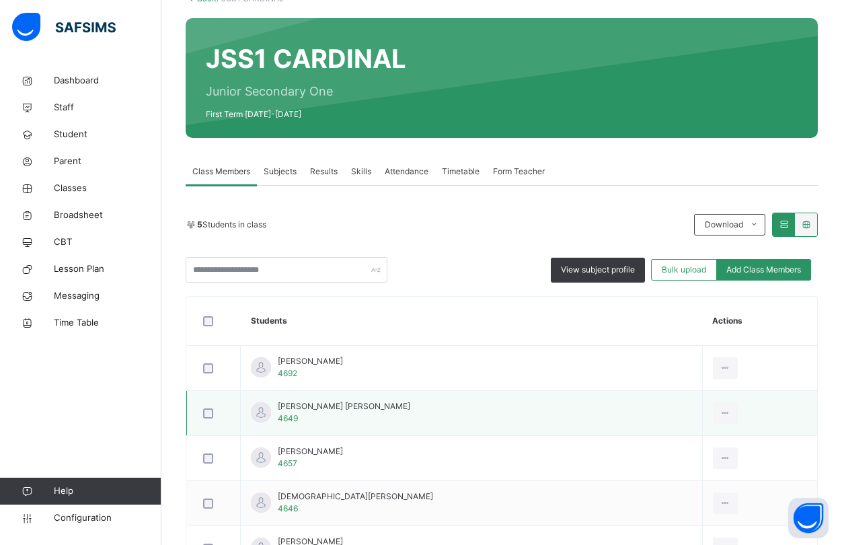
scroll to position [195, 0]
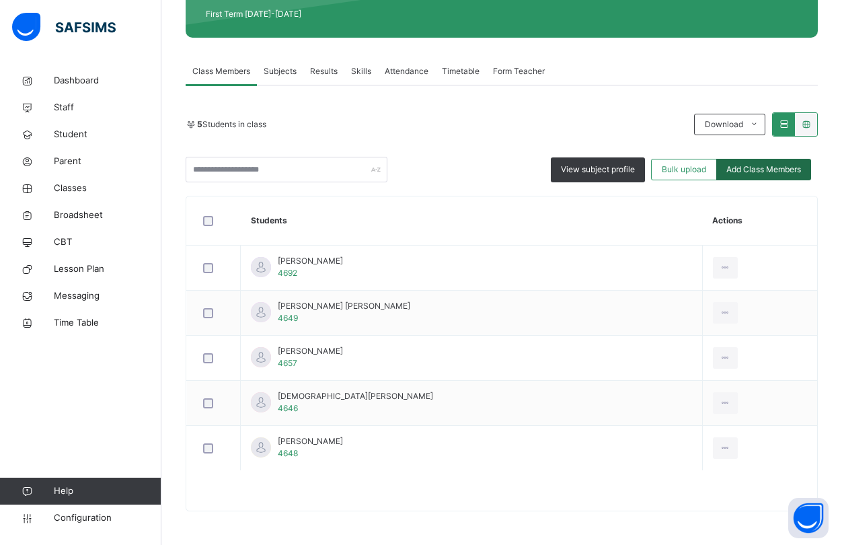
click at [767, 167] on span "Add Class Members" at bounding box center [763, 169] width 75 height 12
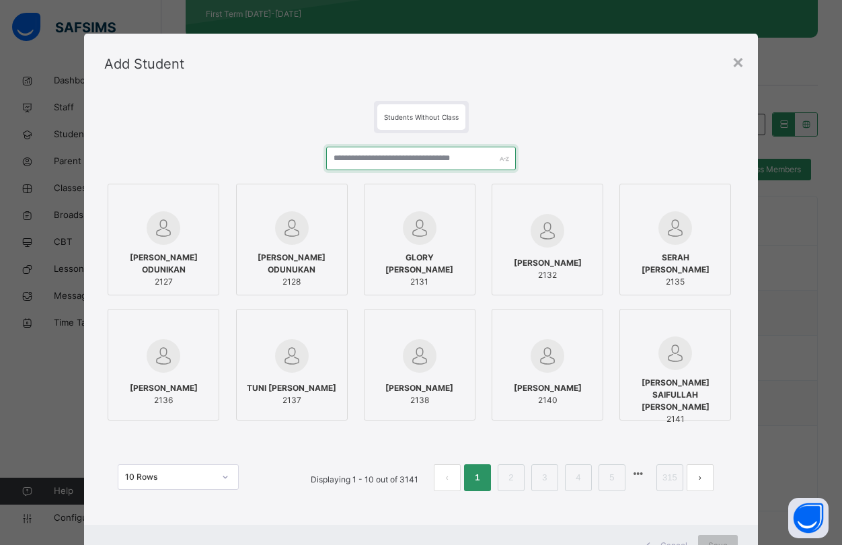
click at [362, 157] on input "text" at bounding box center [421, 159] width 190 height 24
paste input "********"
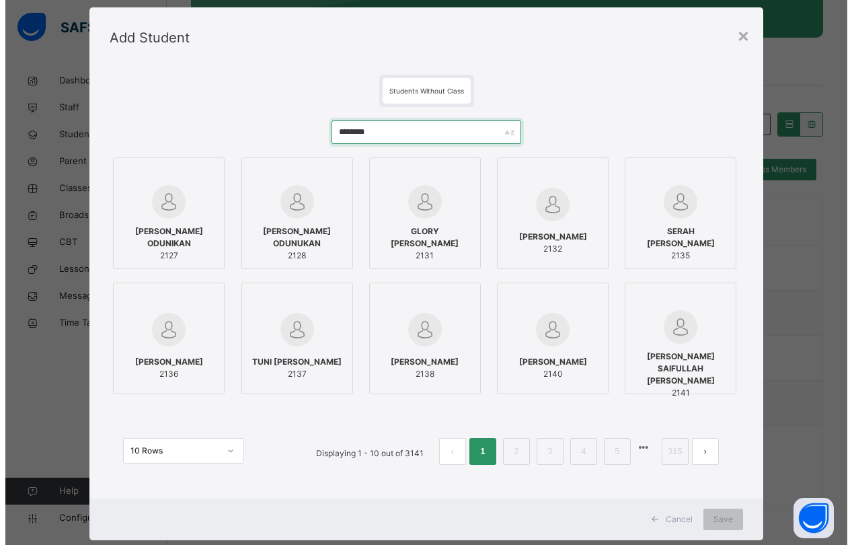
scroll to position [0, 0]
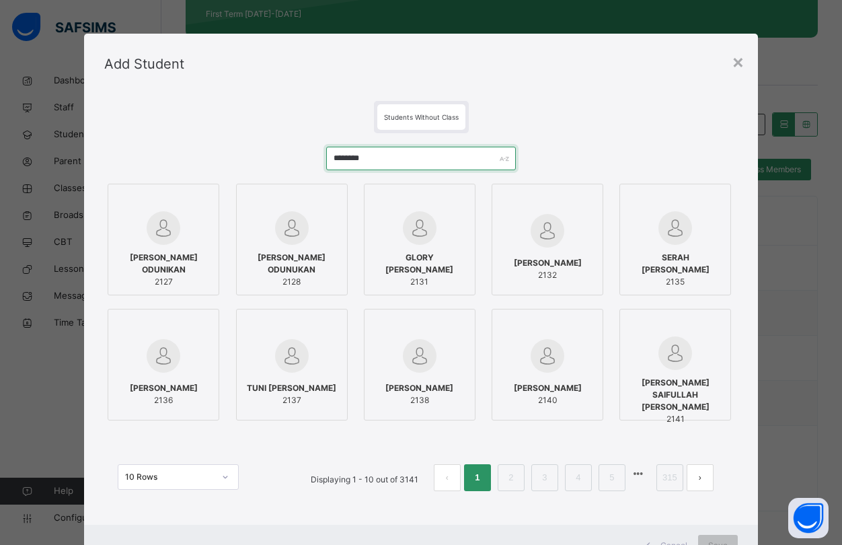
click at [384, 155] on input "********" at bounding box center [421, 159] width 190 height 24
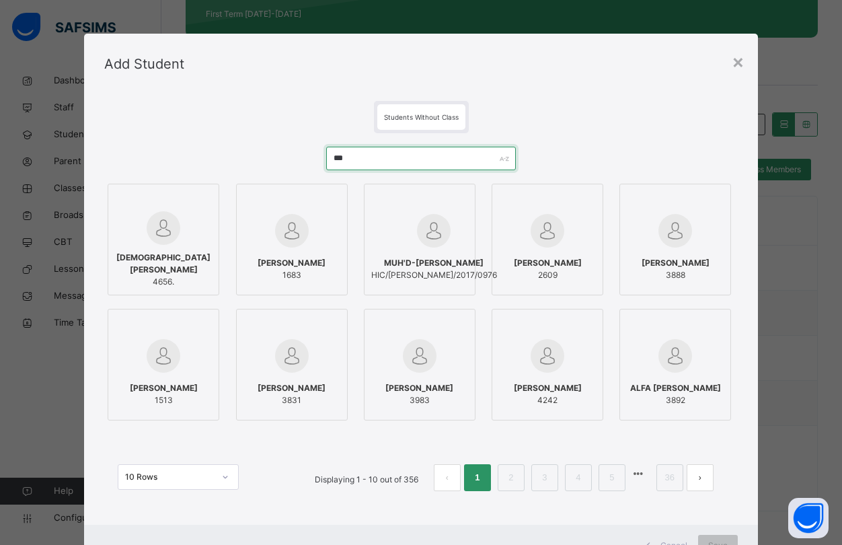
type input "***"
click at [157, 272] on span "MUHAMMAD LAWAL ALIYU" at bounding box center [163, 264] width 97 height 24
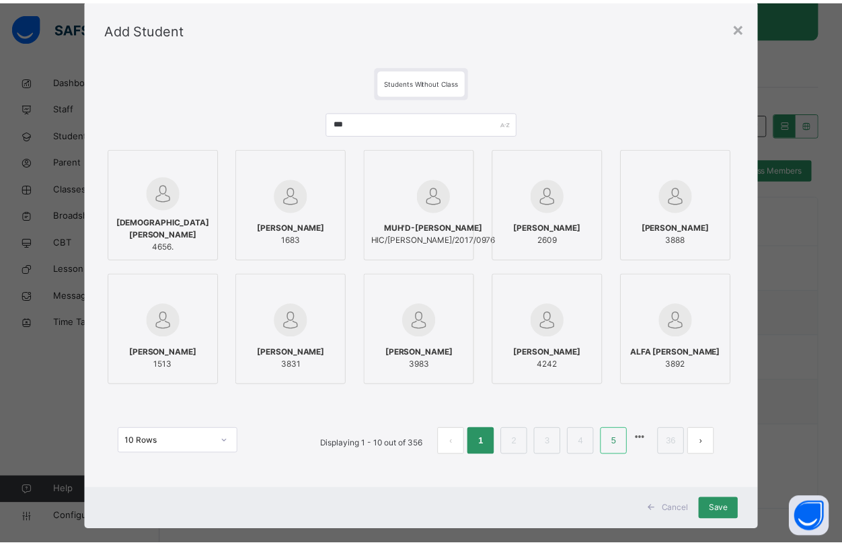
scroll to position [55, 0]
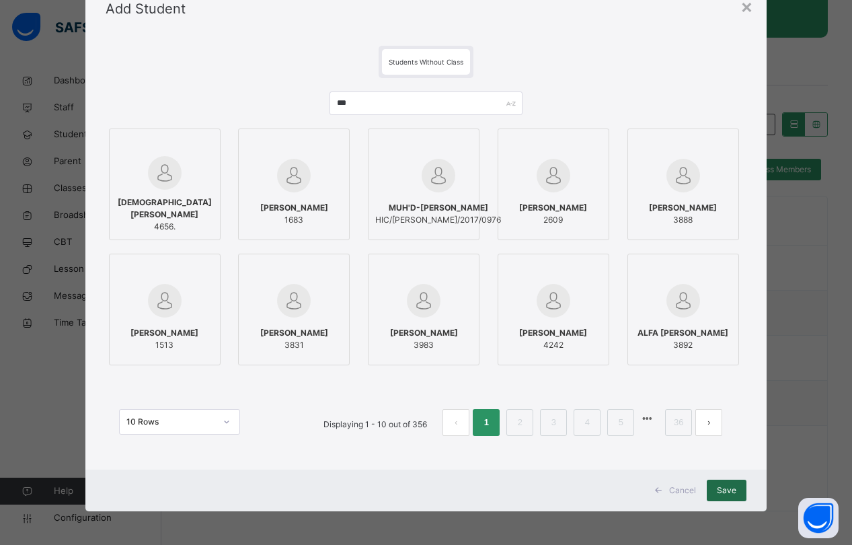
click at [730, 490] on span "Save" at bounding box center [727, 490] width 20 height 12
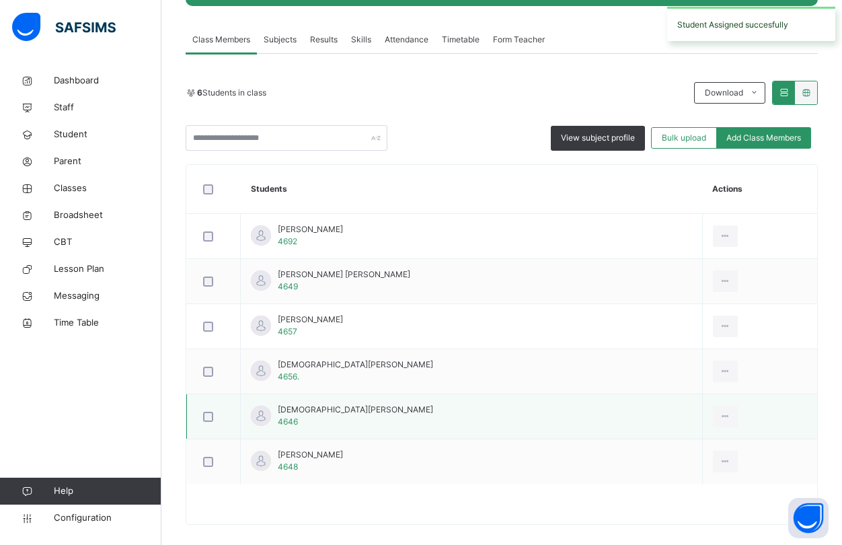
scroll to position [240, 0]
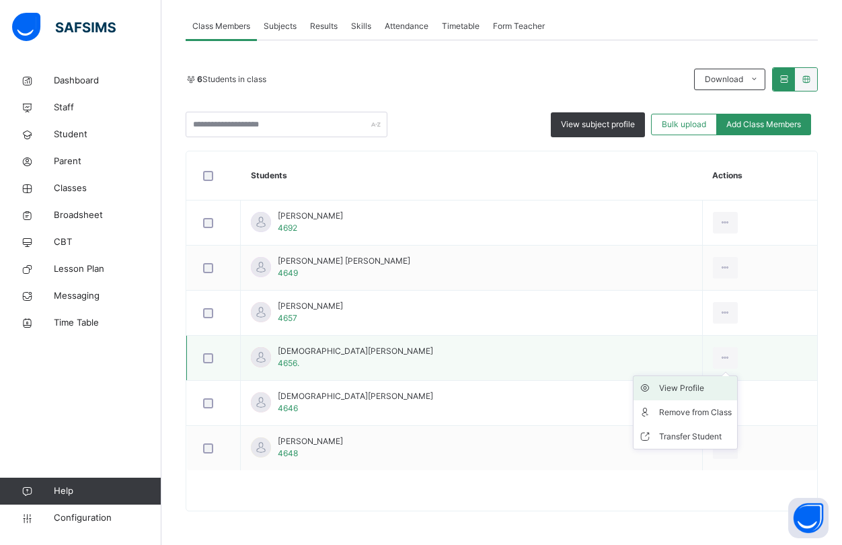
click at [666, 385] on div "View Profile" at bounding box center [695, 387] width 73 height 13
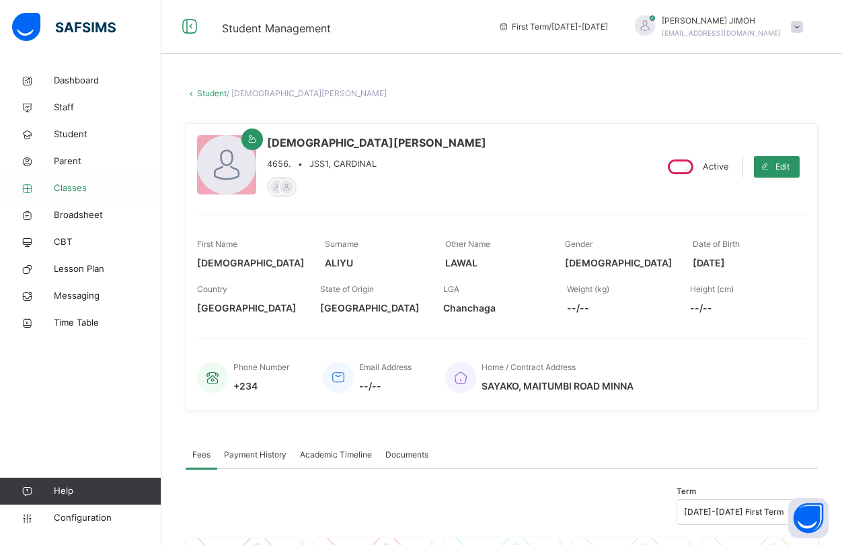
click at [75, 188] on span "Classes" at bounding box center [108, 188] width 108 height 13
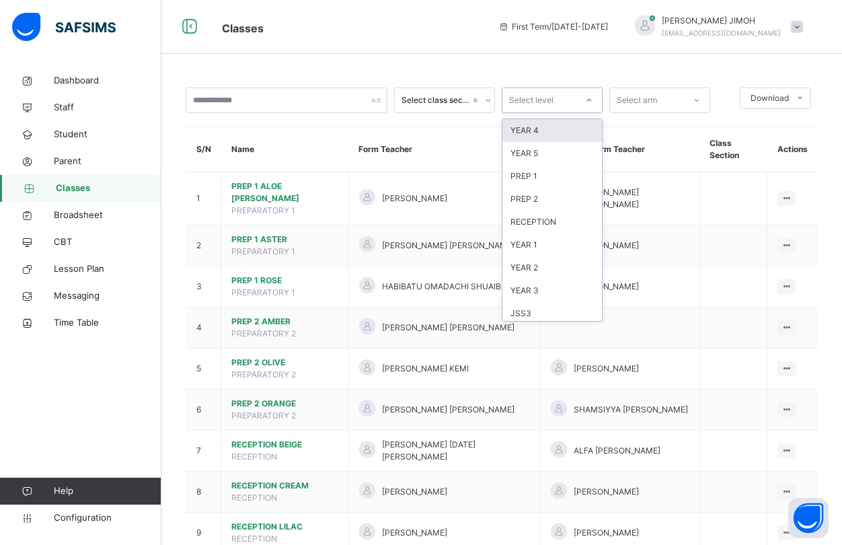
click at [592, 100] on icon at bounding box center [589, 99] width 8 height 13
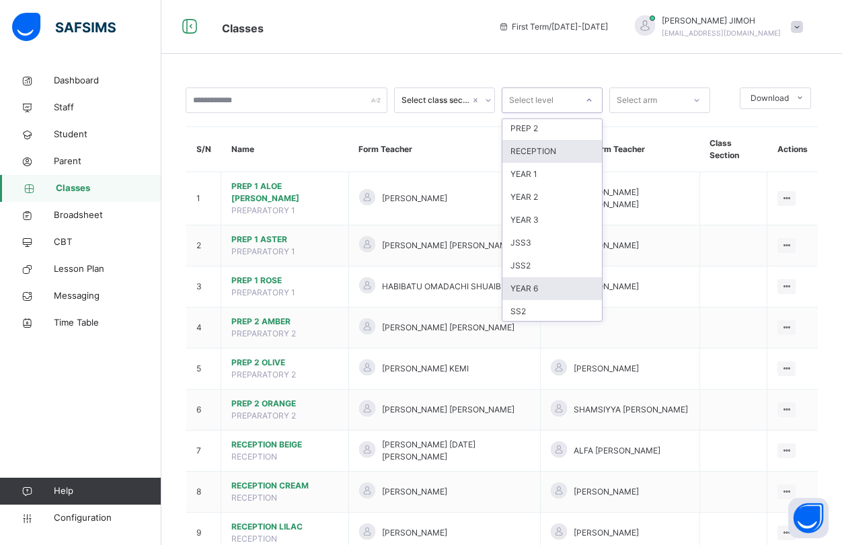
scroll to position [141, 0]
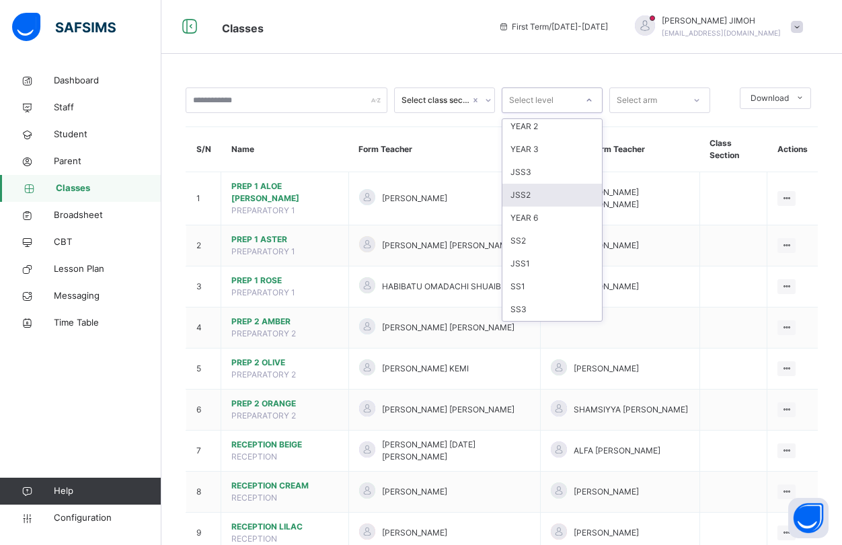
click at [543, 200] on div "JSS2" at bounding box center [552, 195] width 100 height 23
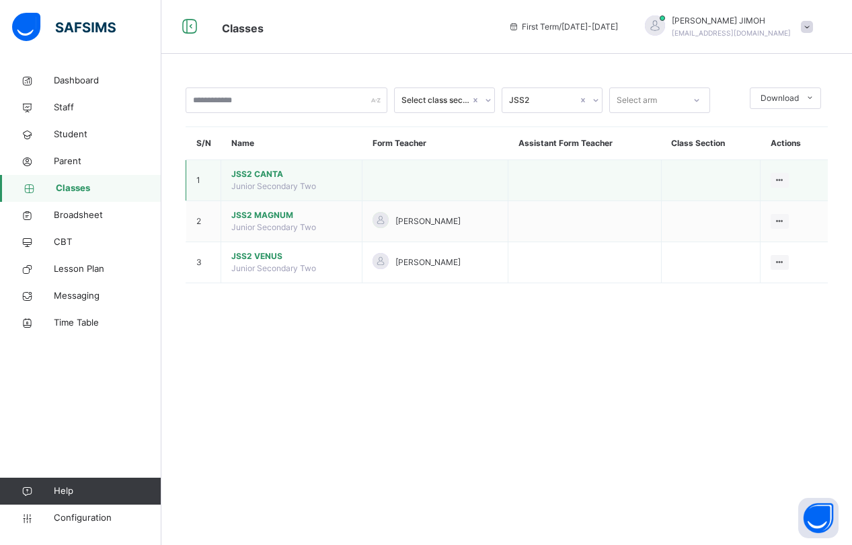
click at [266, 171] on span "JSS2 CANTA" at bounding box center [291, 174] width 120 height 12
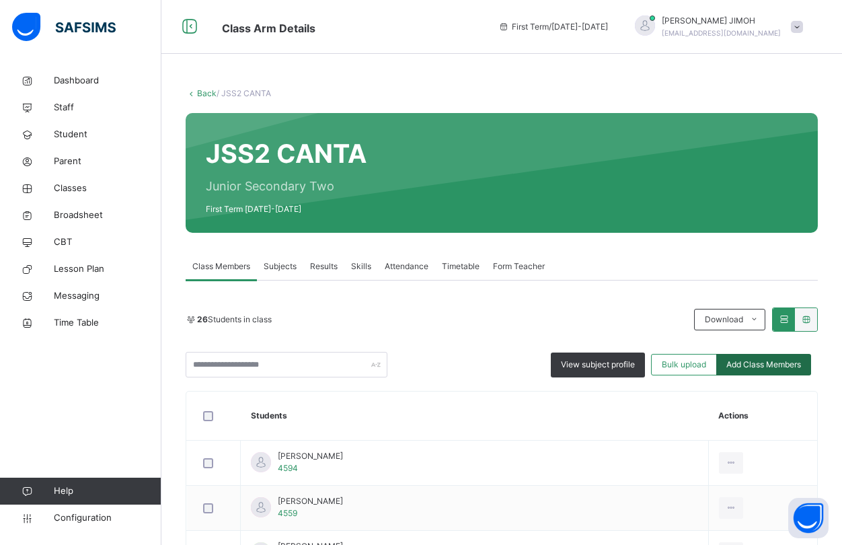
click at [757, 365] on span "Add Class Members" at bounding box center [763, 364] width 75 height 12
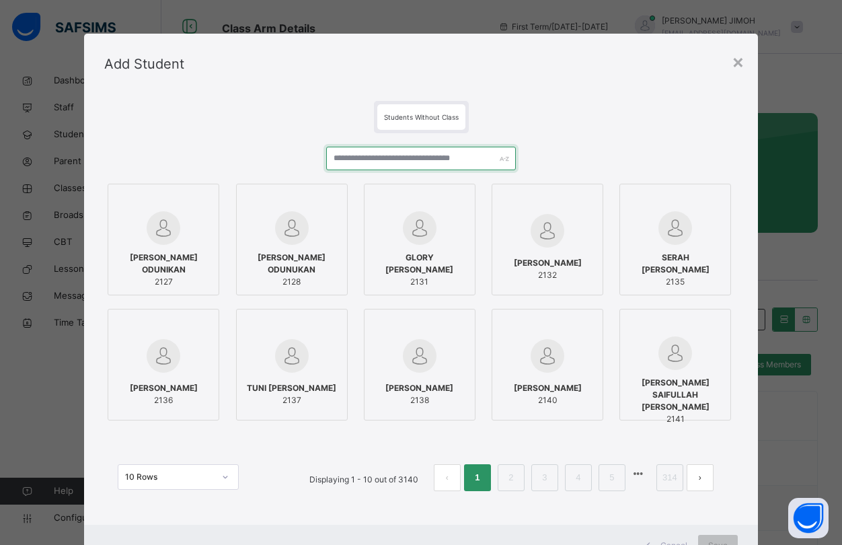
click at [361, 167] on input "text" at bounding box center [421, 159] width 190 height 24
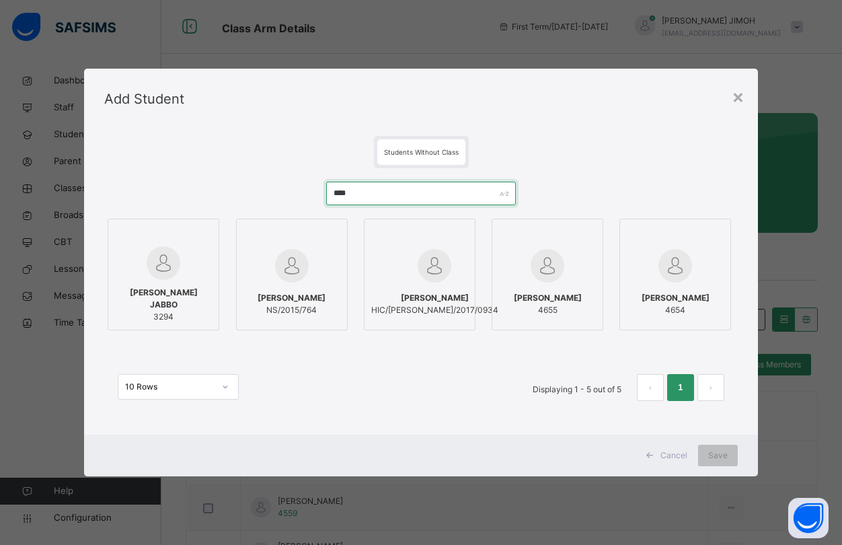
type input "****"
click at [711, 277] on div at bounding box center [675, 265] width 97 height 39
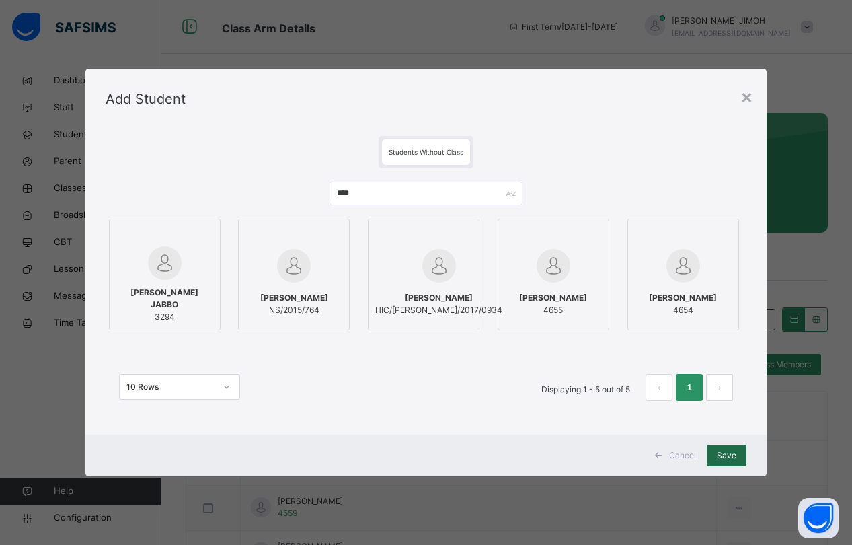
click at [721, 455] on span "Save" at bounding box center [727, 455] width 20 height 12
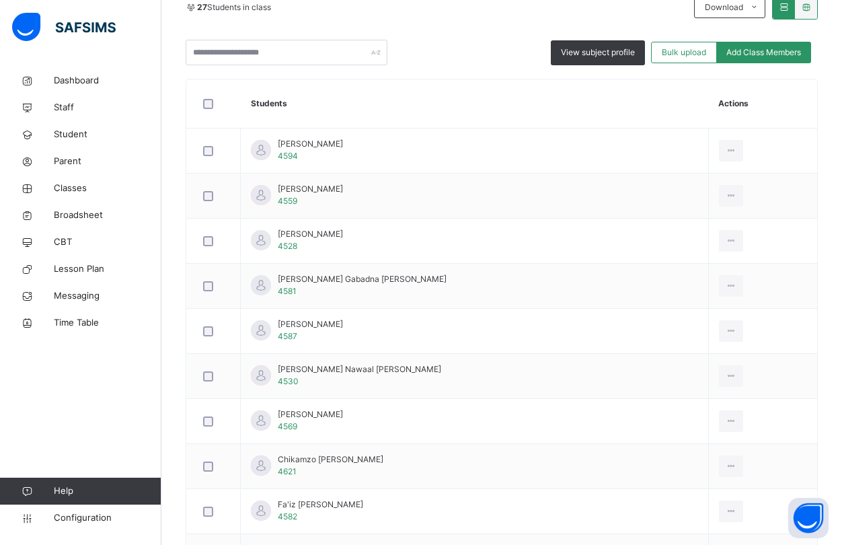
scroll to position [43, 0]
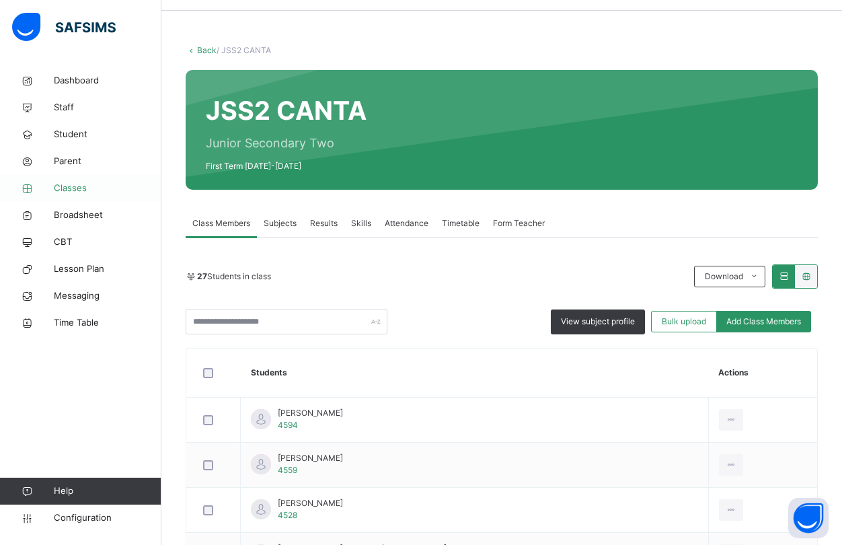
click at [81, 185] on span "Classes" at bounding box center [108, 188] width 108 height 13
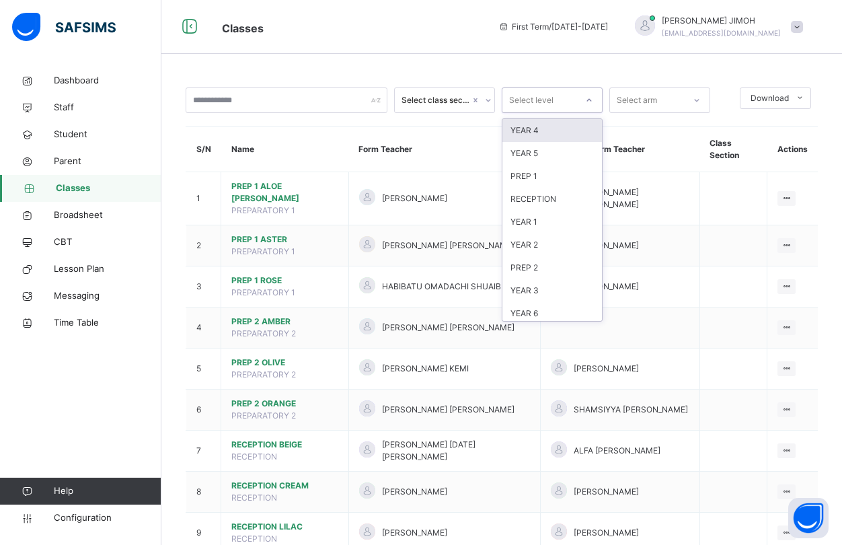
click at [591, 96] on icon at bounding box center [589, 99] width 8 height 13
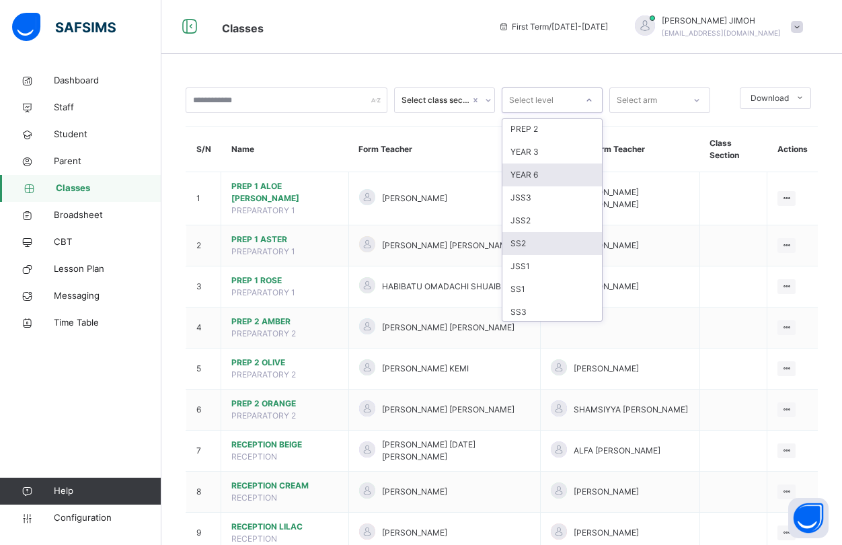
scroll to position [141, 0]
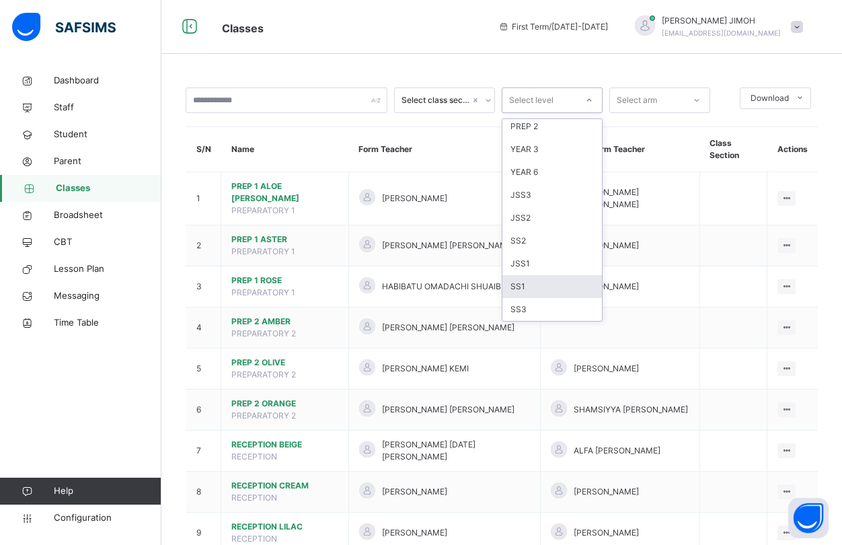
click at [548, 282] on div "SS1" at bounding box center [552, 286] width 100 height 23
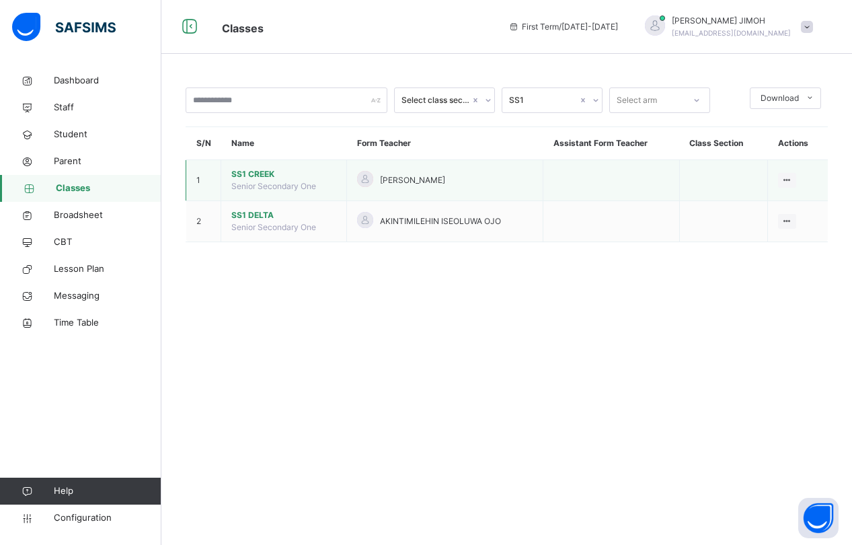
click at [263, 171] on span "SS1 CREEK" at bounding box center [283, 174] width 105 height 12
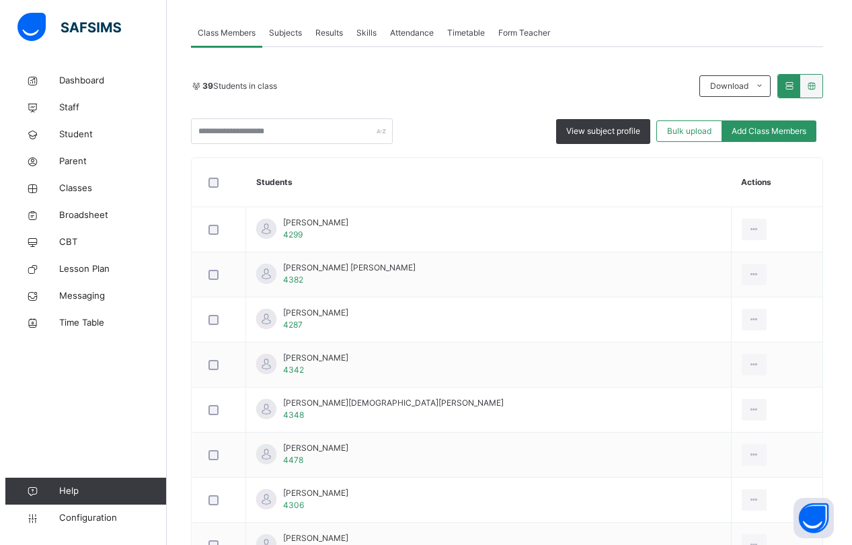
scroll to position [46, 0]
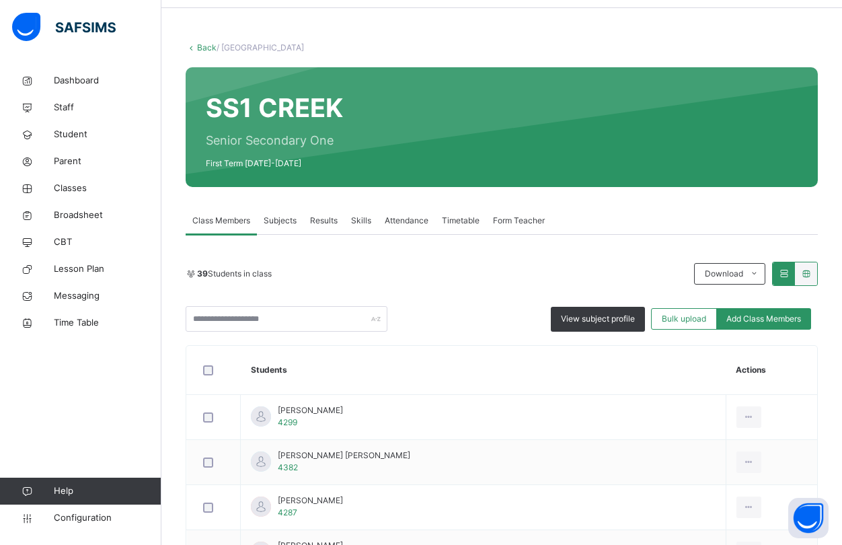
click at [763, 317] on span "Add Class Members" at bounding box center [763, 319] width 75 height 12
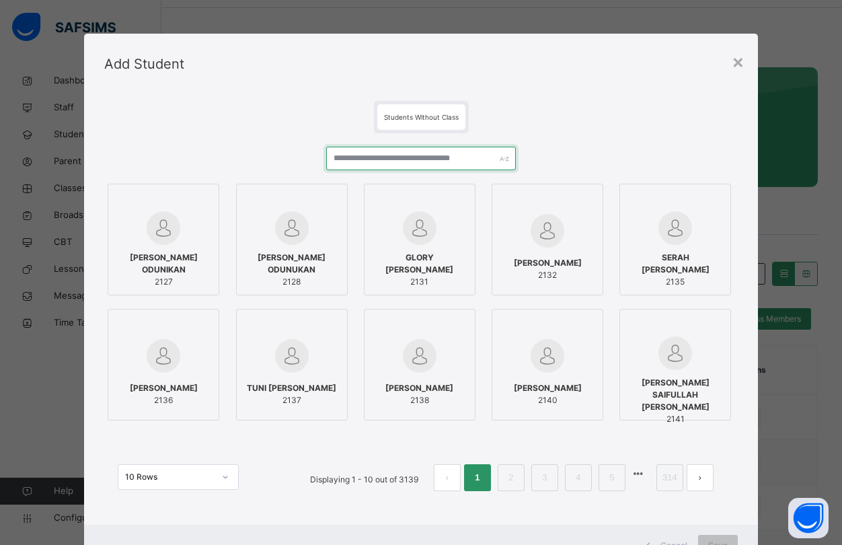
click at [352, 156] on input "text" at bounding box center [421, 159] width 190 height 24
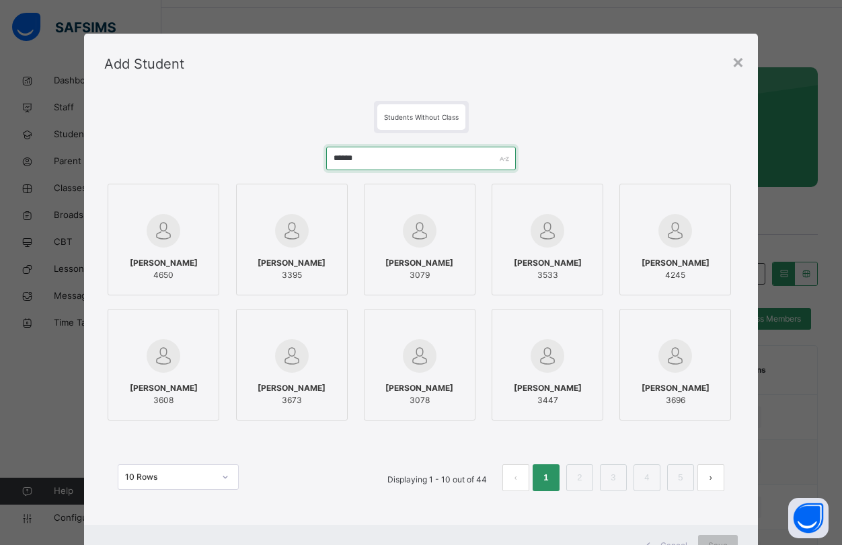
type input "******"
click at [177, 250] on div "HALIMA SADIYA MOHAMMED 4650" at bounding box center [163, 269] width 97 height 38
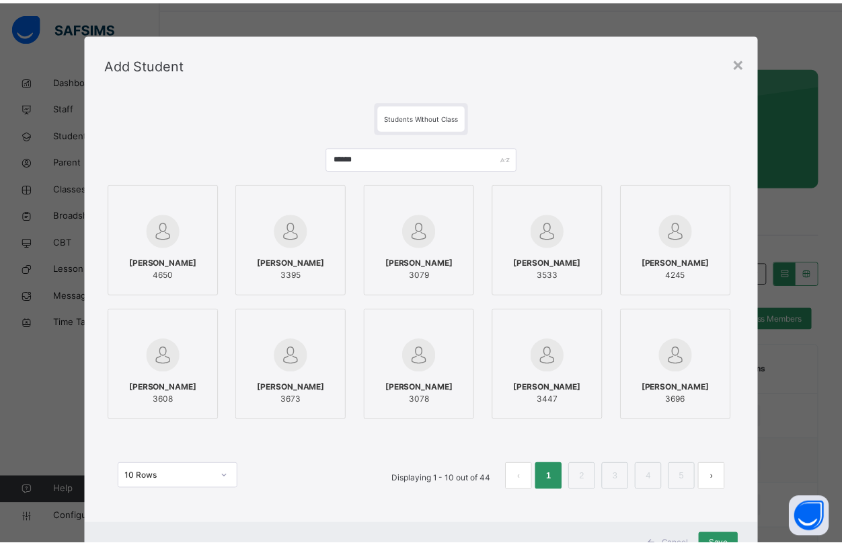
scroll to position [55, 0]
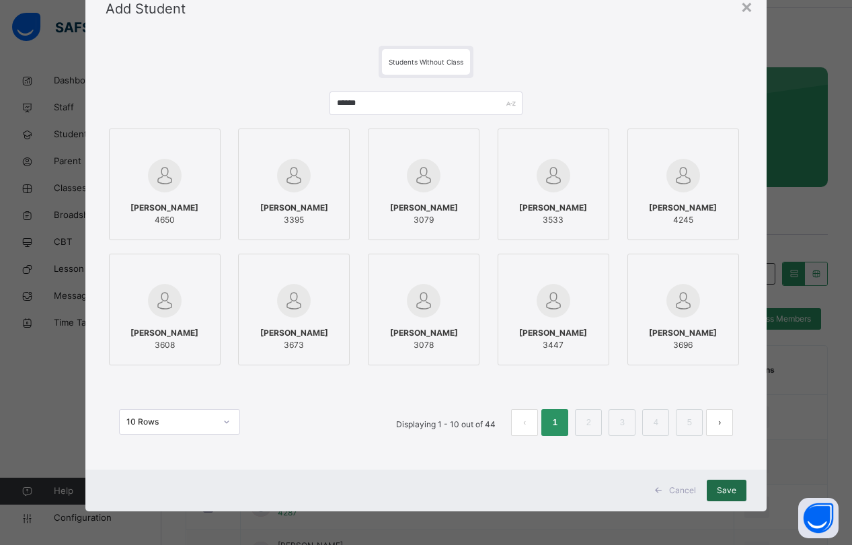
click at [727, 485] on span "Save" at bounding box center [727, 490] width 20 height 12
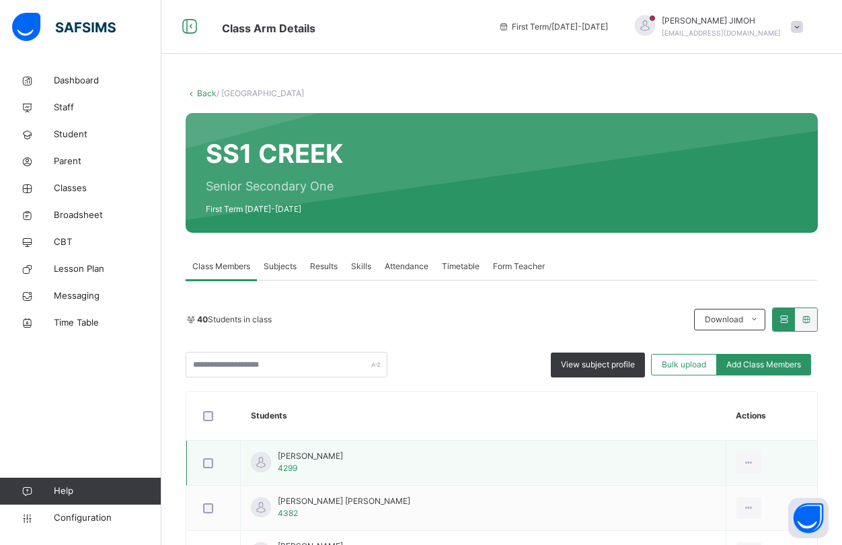
scroll to position [67, 0]
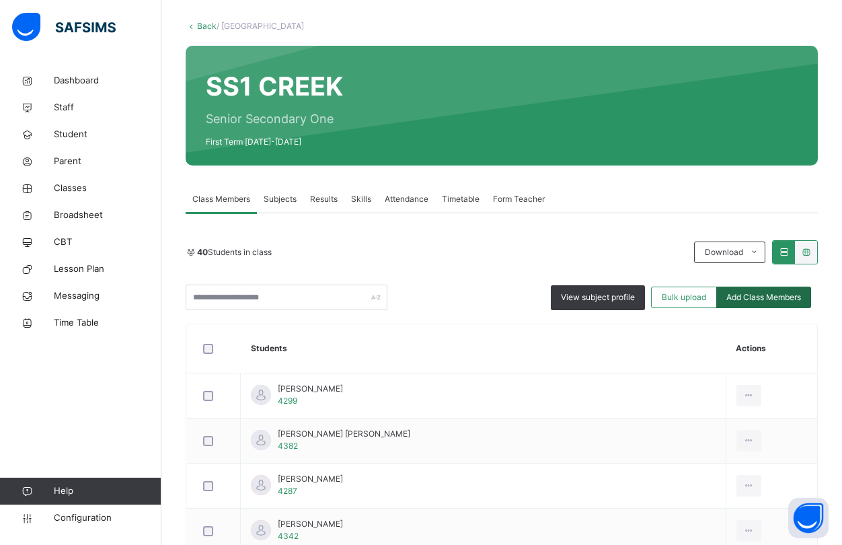
click at [744, 296] on span "Add Class Members" at bounding box center [763, 297] width 75 height 12
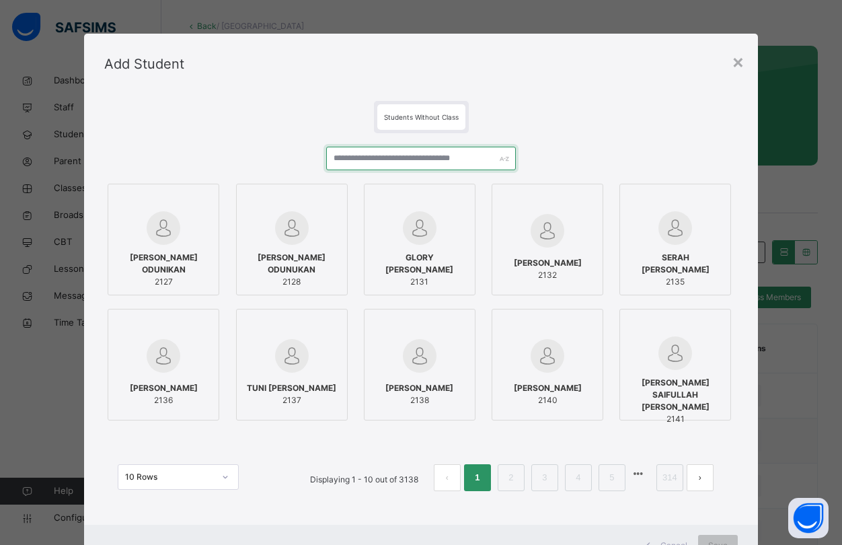
click at [356, 159] on input "text" at bounding box center [421, 159] width 190 height 24
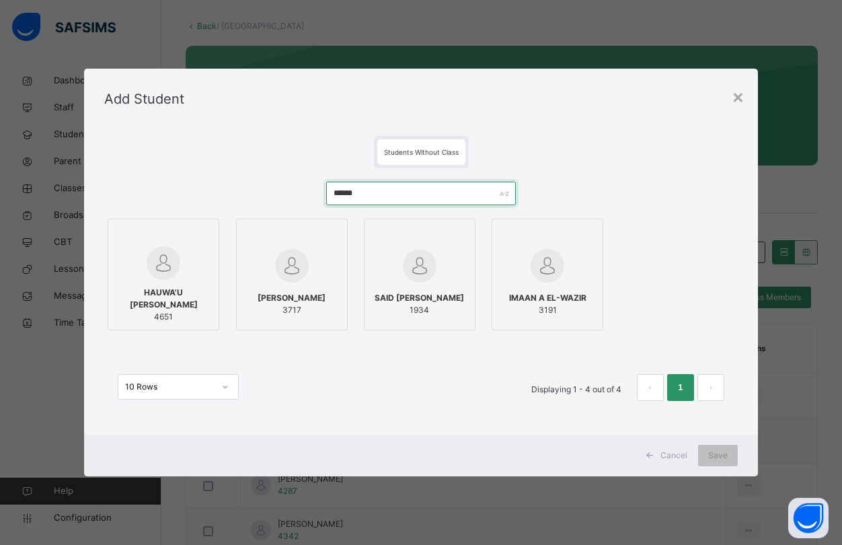
type input "******"
click at [187, 311] on span "4651" at bounding box center [163, 317] width 97 height 12
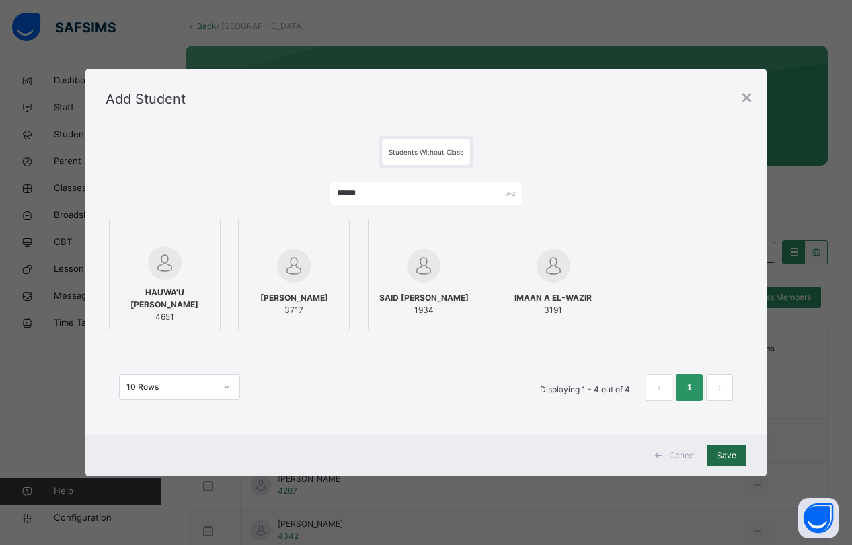
click at [730, 453] on span "Save" at bounding box center [727, 455] width 20 height 12
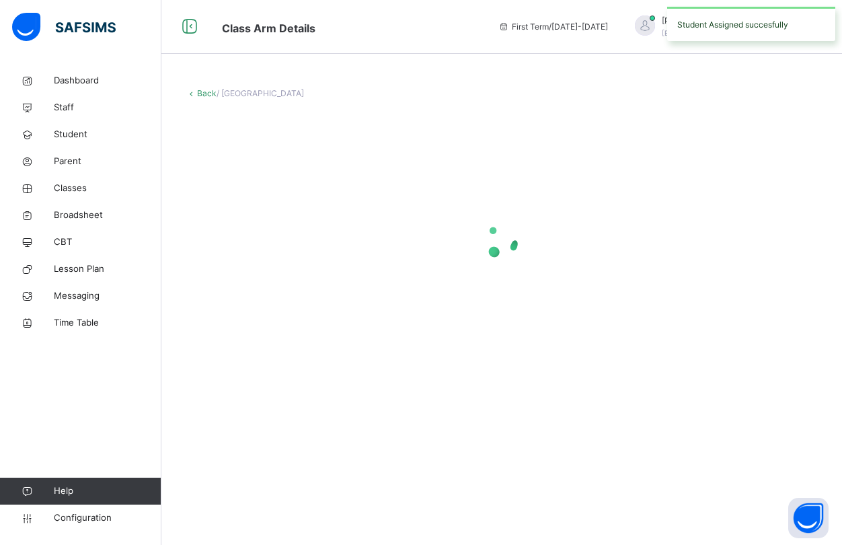
scroll to position [0, 0]
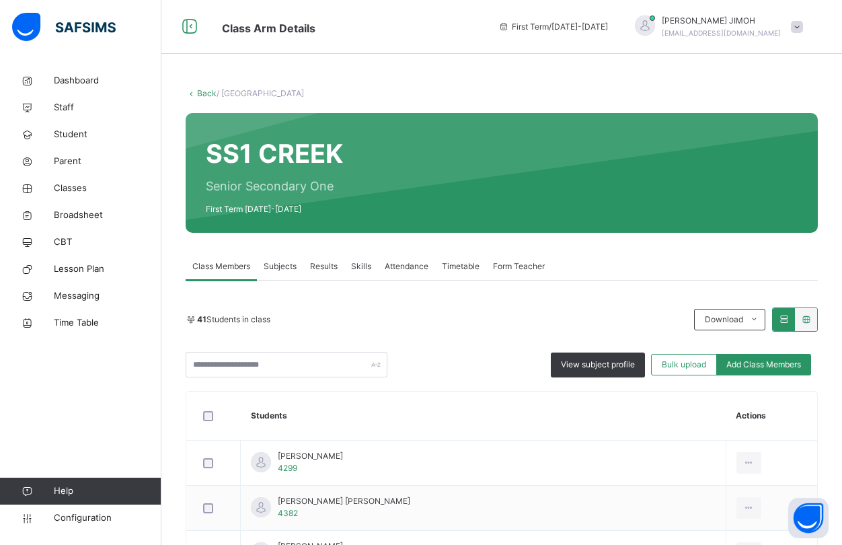
click at [204, 93] on link "Back" at bounding box center [207, 93] width 20 height 10
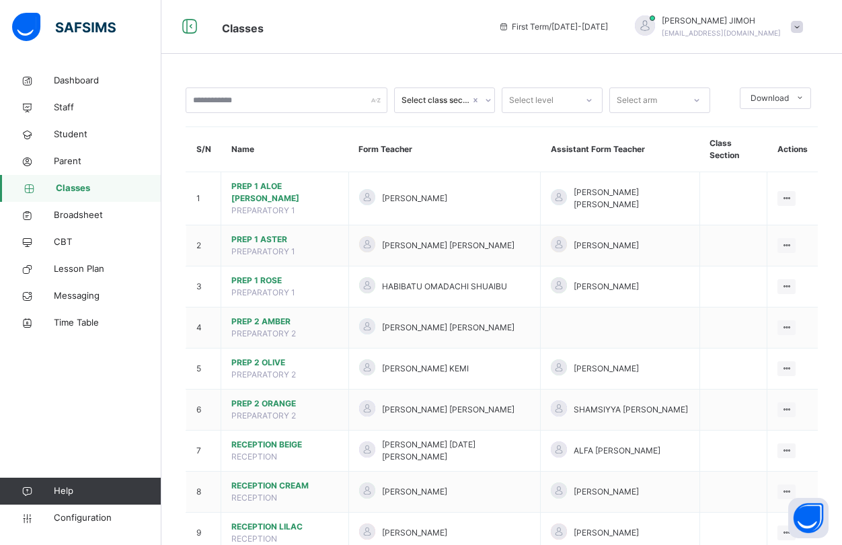
click at [594, 95] on div at bounding box center [589, 100] width 23 height 22
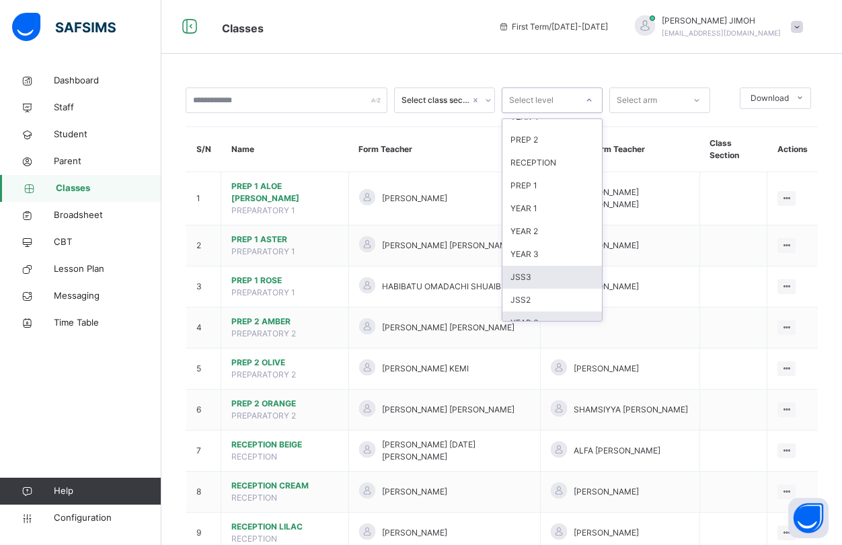
scroll to position [141, 0]
click at [539, 280] on div "SS1" at bounding box center [552, 286] width 100 height 23
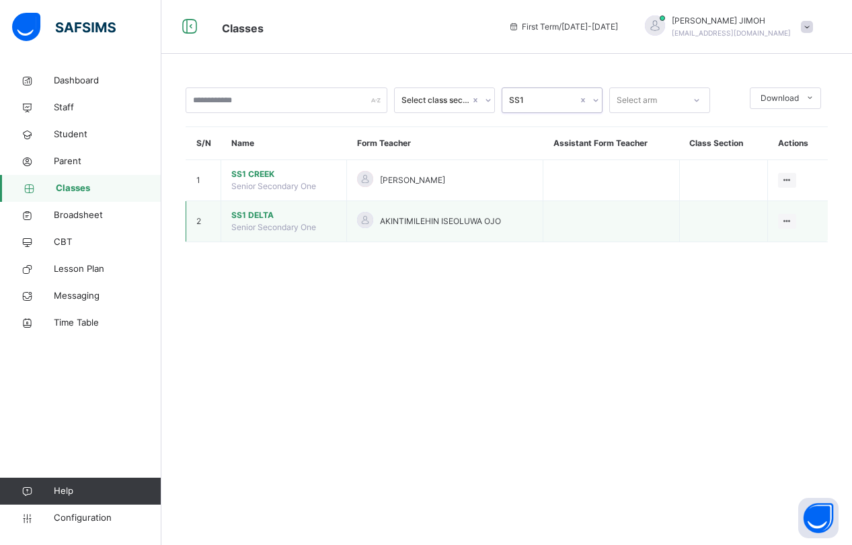
click at [249, 212] on span "SS1 DELTA" at bounding box center [283, 215] width 105 height 12
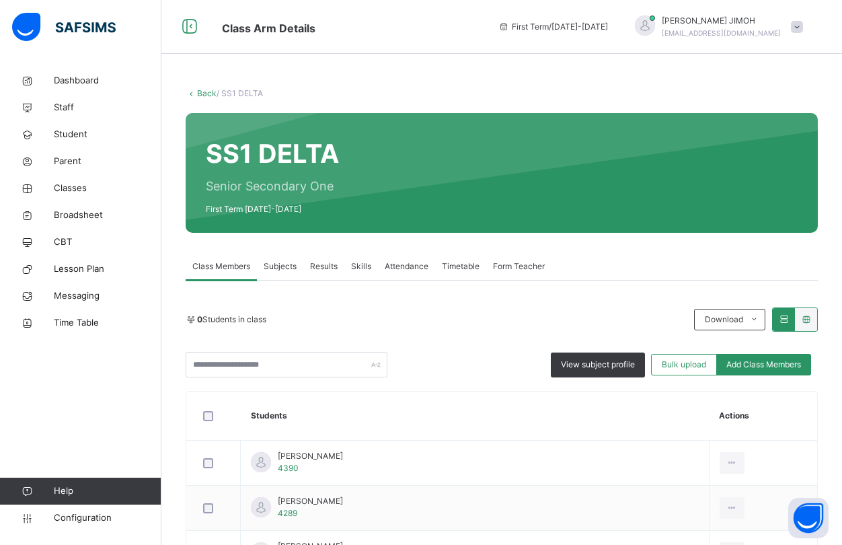
scroll to position [24, 0]
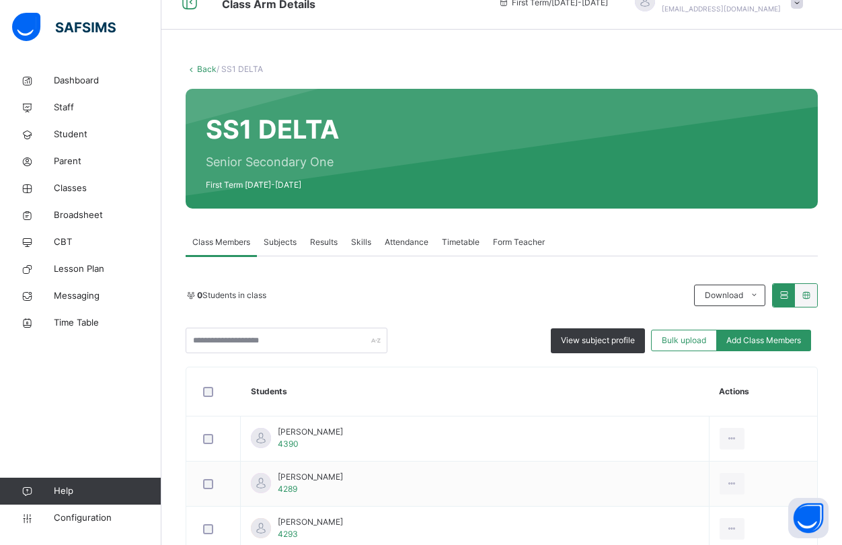
click at [460, 286] on div "0 Students in class Download Pdf Report Excel Report View subject profile Bulk …" at bounding box center [502, 318] width 632 height 70
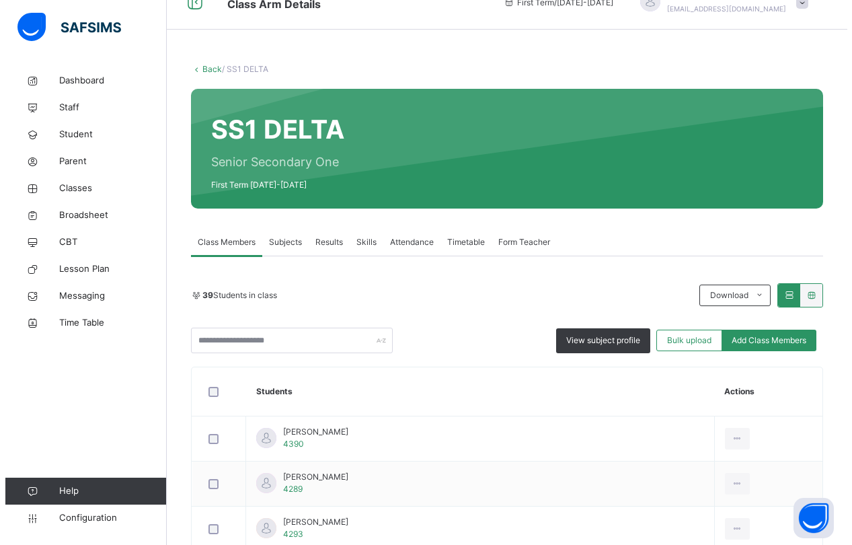
scroll to position [67, 0]
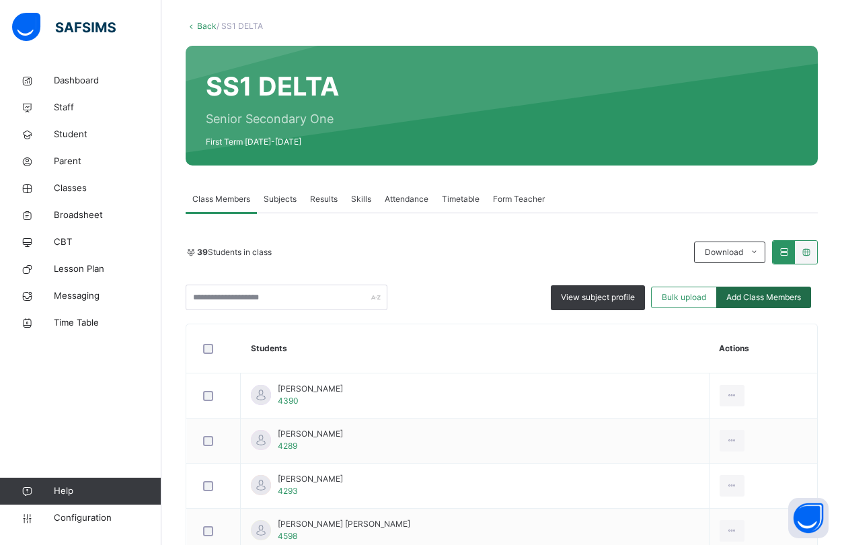
click at [760, 297] on span "Add Class Members" at bounding box center [763, 297] width 75 height 12
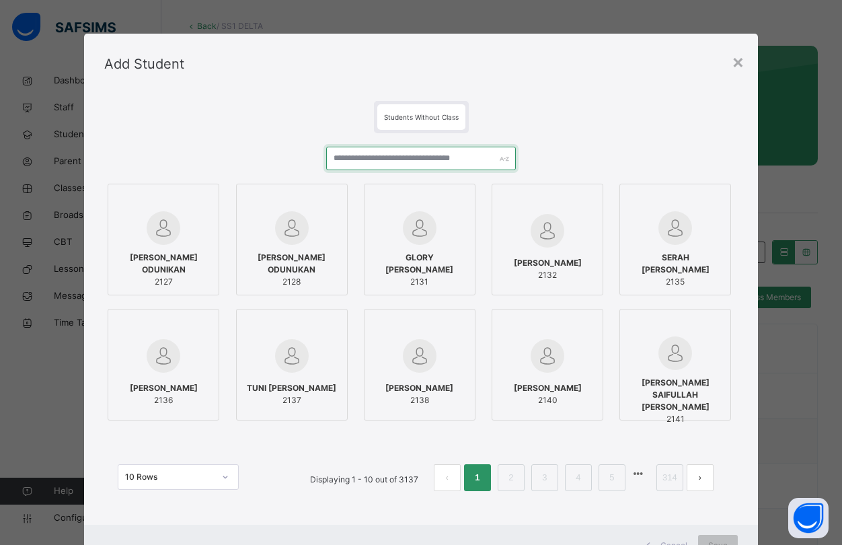
click at [366, 155] on input "text" at bounding box center [421, 159] width 190 height 24
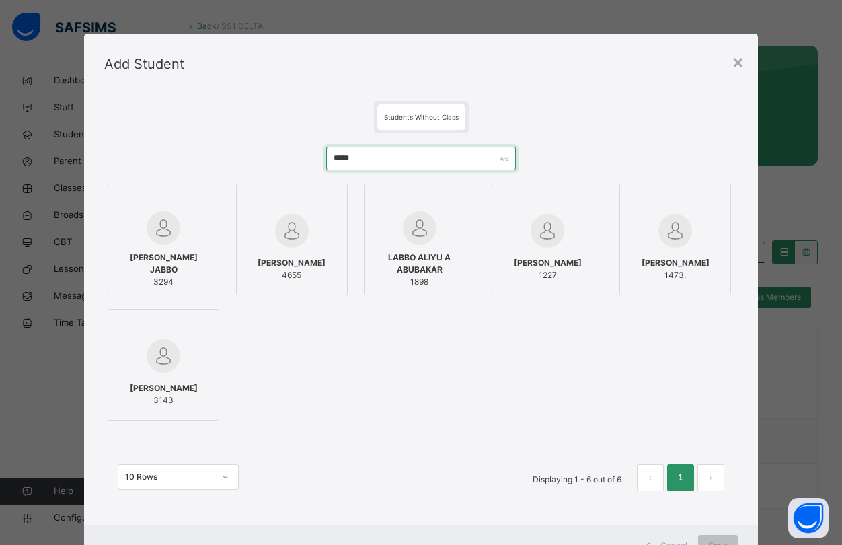
type input "*****"
click at [318, 243] on div at bounding box center [291, 230] width 97 height 39
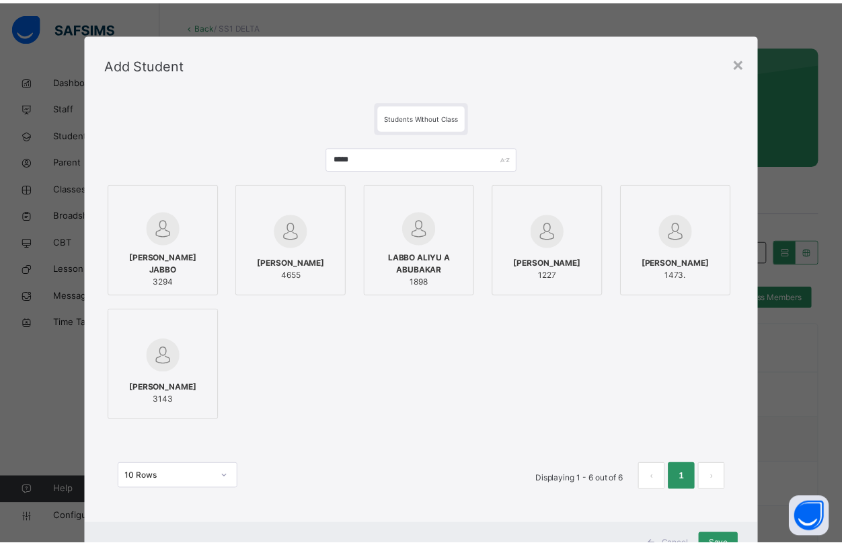
scroll to position [55, 0]
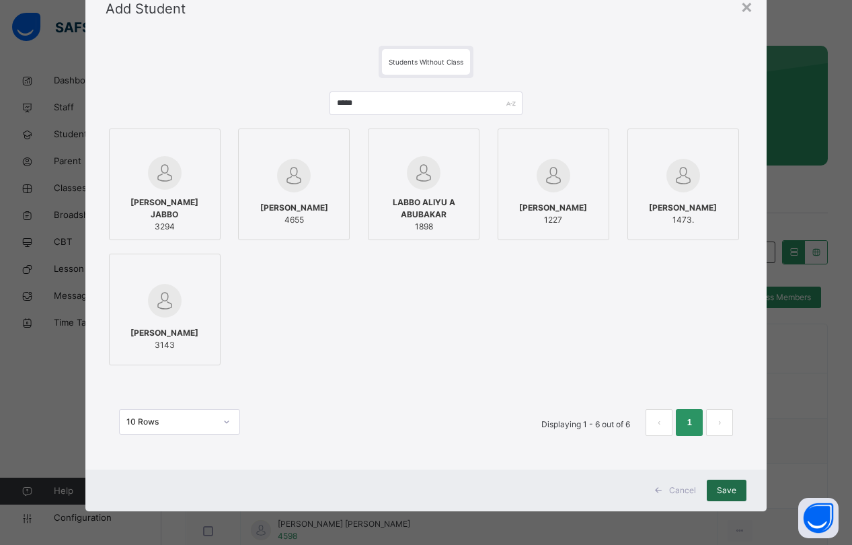
click at [726, 486] on span "Save" at bounding box center [727, 490] width 20 height 12
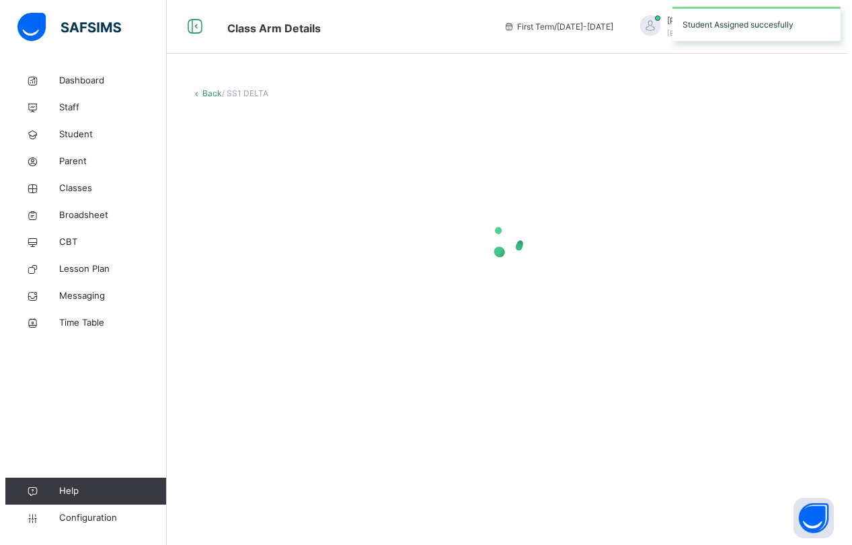
scroll to position [0, 0]
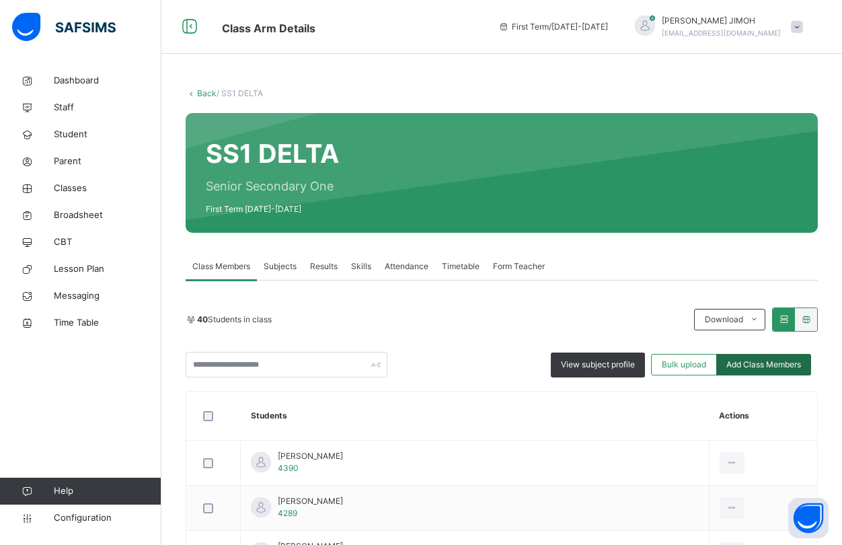
click at [769, 366] on span "Add Class Members" at bounding box center [763, 364] width 75 height 12
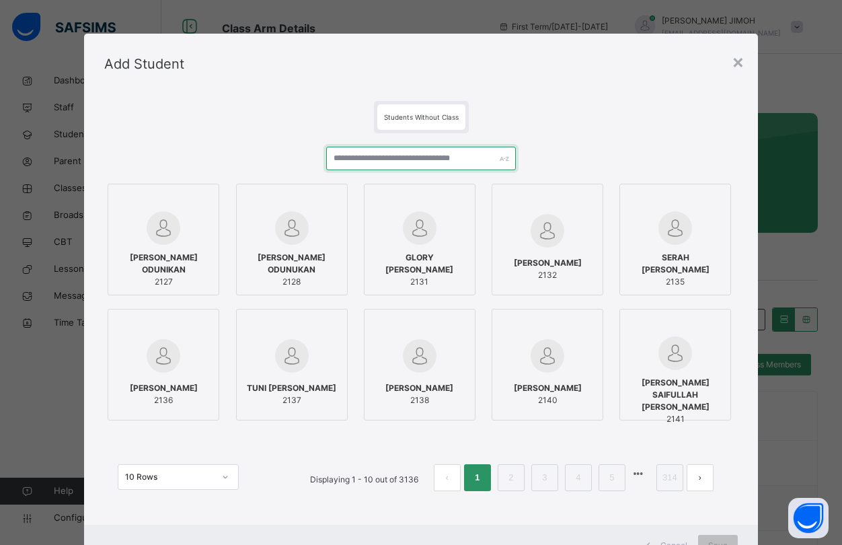
click at [362, 160] on input "text" at bounding box center [421, 159] width 190 height 24
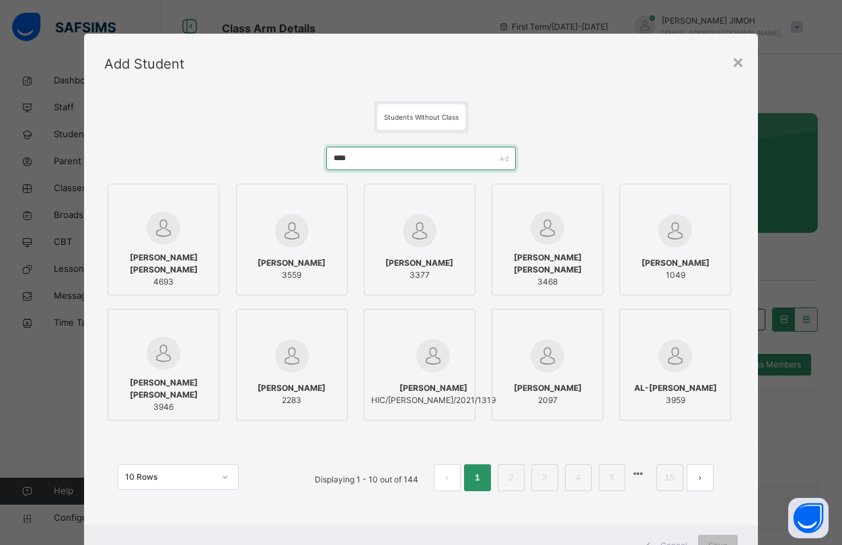
type input "****"
click at [193, 253] on div "ADAM MUSA ABDUL 4693" at bounding box center [163, 270] width 97 height 50
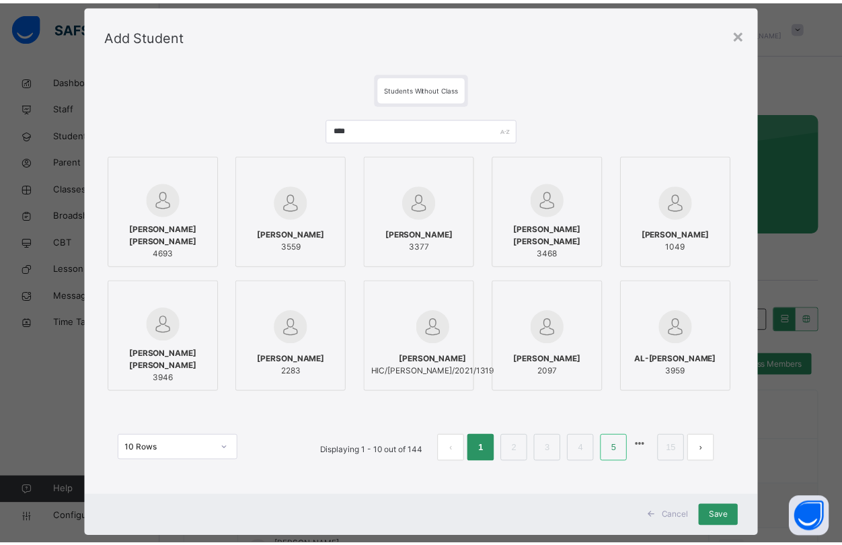
scroll to position [55, 0]
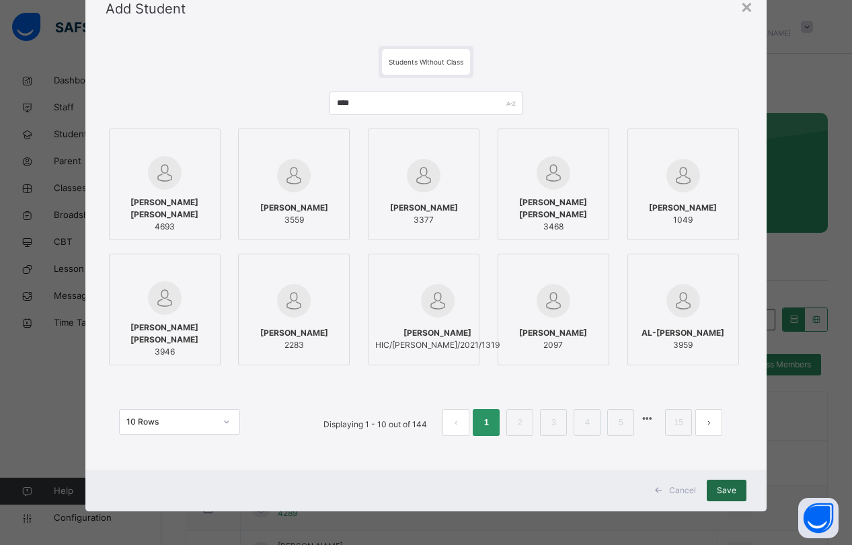
click at [724, 490] on span "Save" at bounding box center [727, 490] width 20 height 12
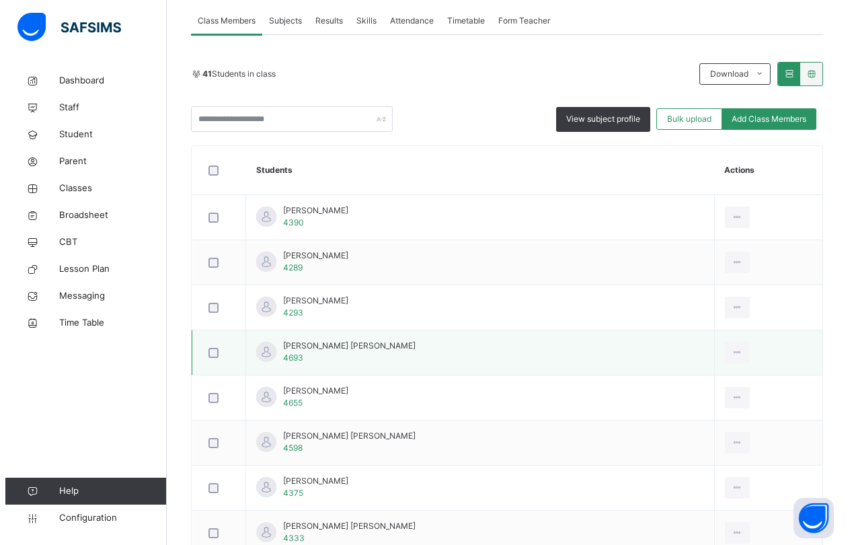
scroll to position [269, 0]
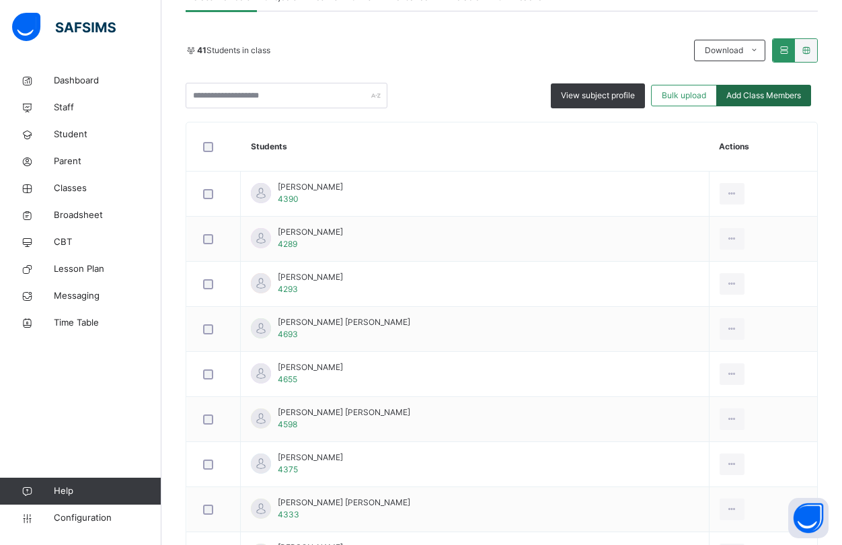
click at [754, 95] on span "Add Class Members" at bounding box center [763, 95] width 75 height 12
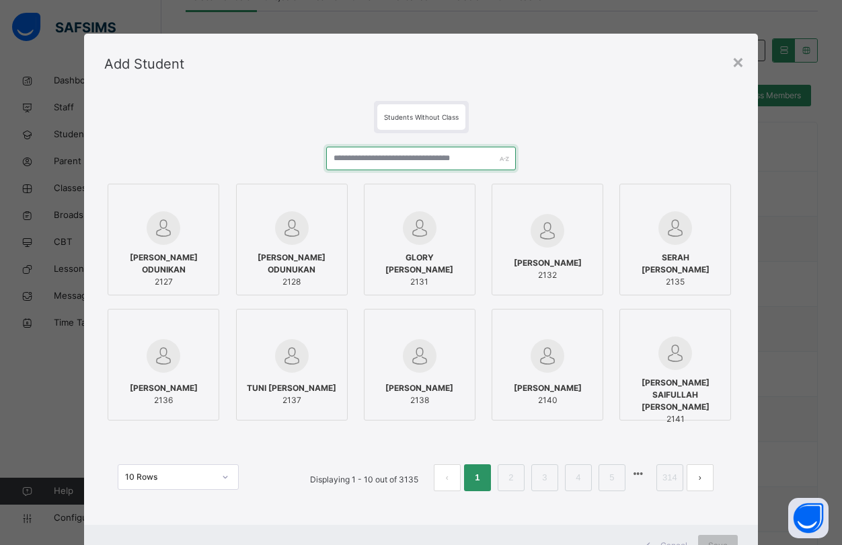
click at [352, 156] on input "text" at bounding box center [421, 159] width 190 height 24
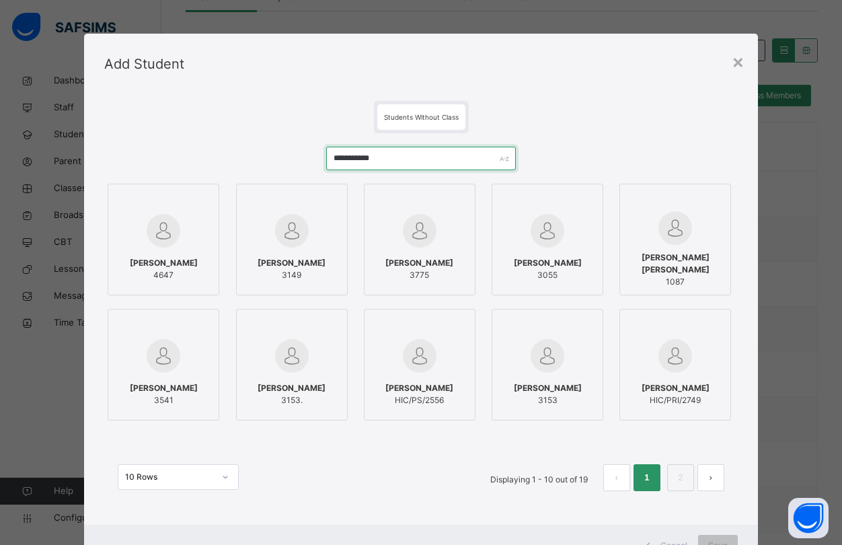
type input "**********"
click at [180, 250] on div "ABDULQUDDUS ABDULAZEEZ 4647" at bounding box center [163, 269] width 97 height 38
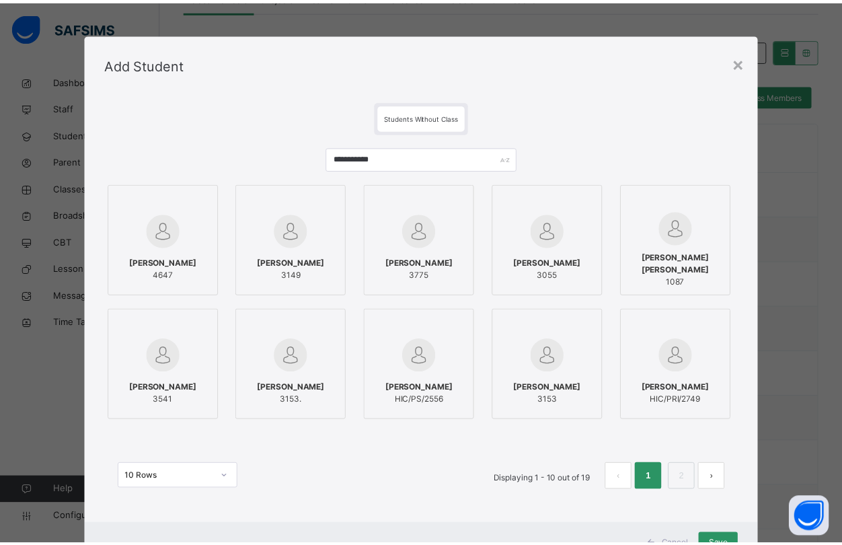
scroll to position [55, 0]
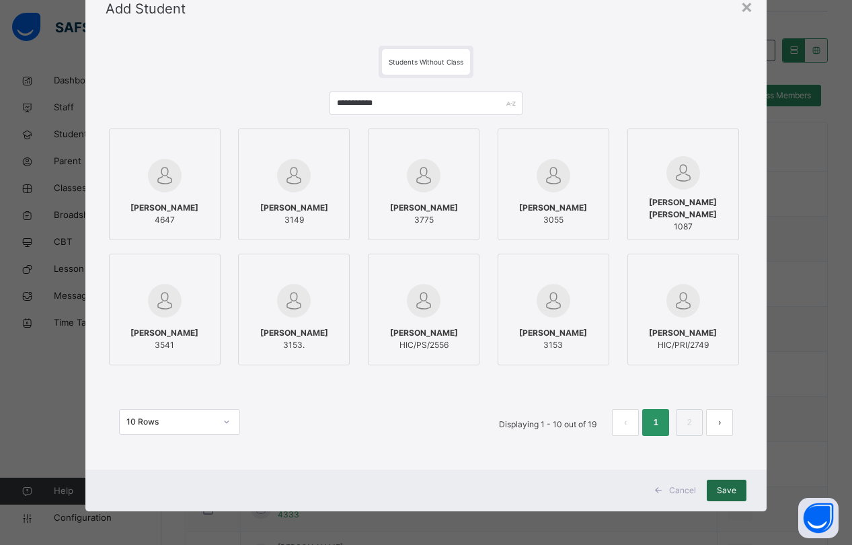
click at [720, 491] on span "Save" at bounding box center [727, 490] width 20 height 12
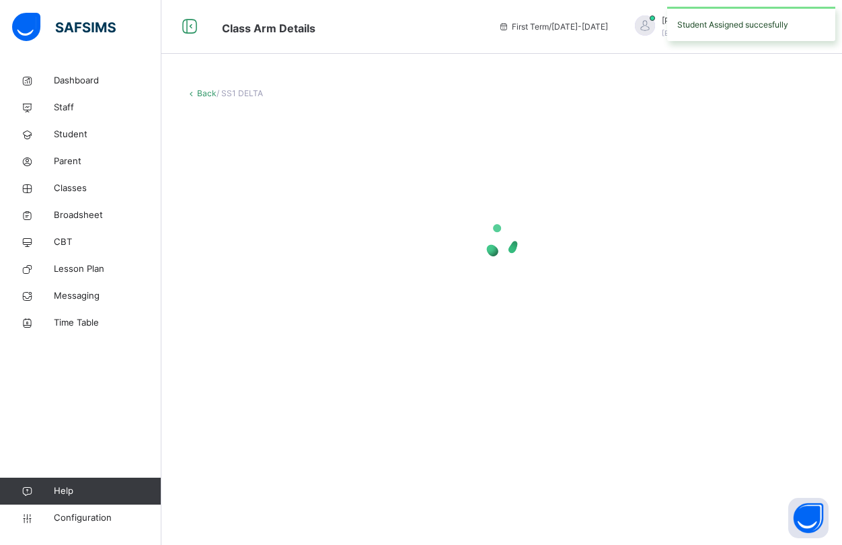
scroll to position [0, 0]
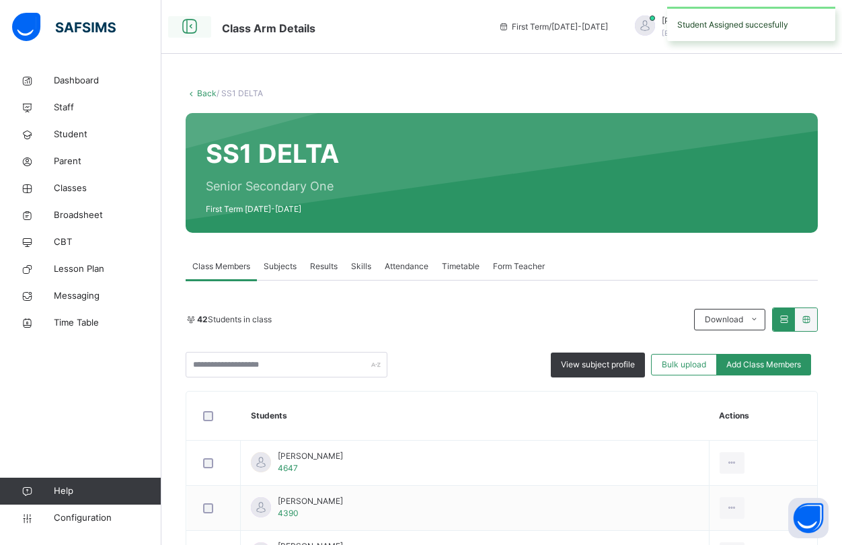
click at [190, 25] on icon at bounding box center [189, 27] width 23 height 24
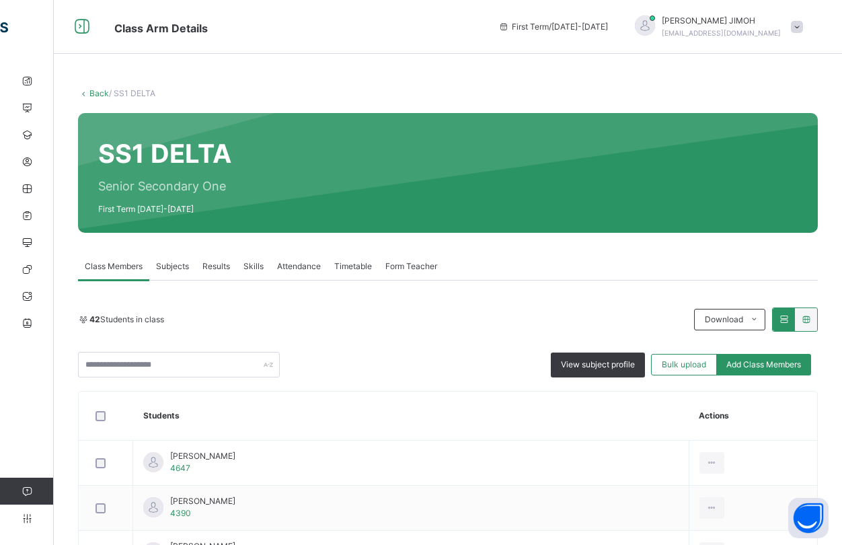
click at [94, 92] on link "Back" at bounding box center [99, 93] width 20 height 10
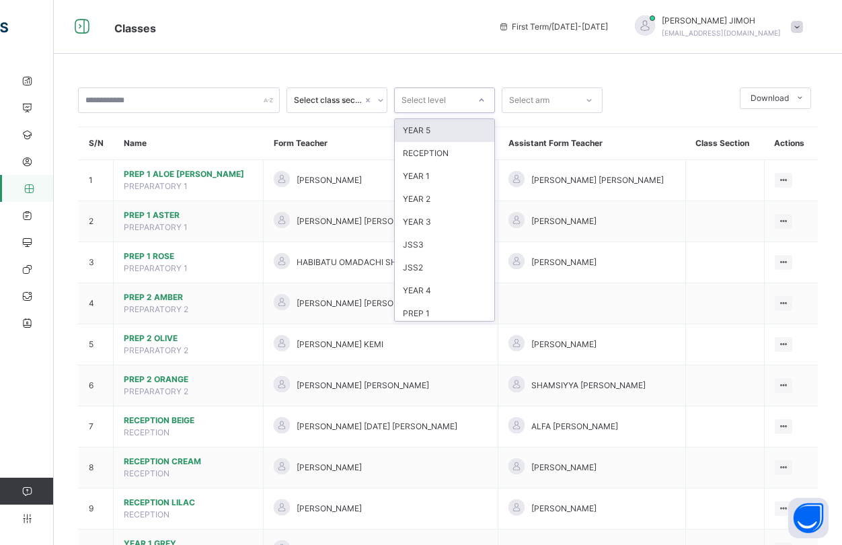
click at [487, 98] on div at bounding box center [481, 100] width 23 height 22
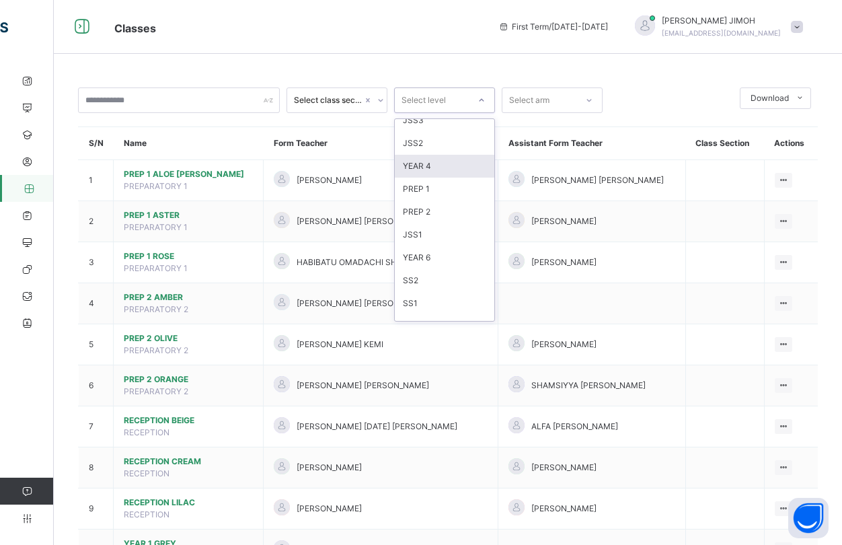
scroll to position [141, 0]
click at [426, 285] on div "SS1" at bounding box center [445, 286] width 100 height 23
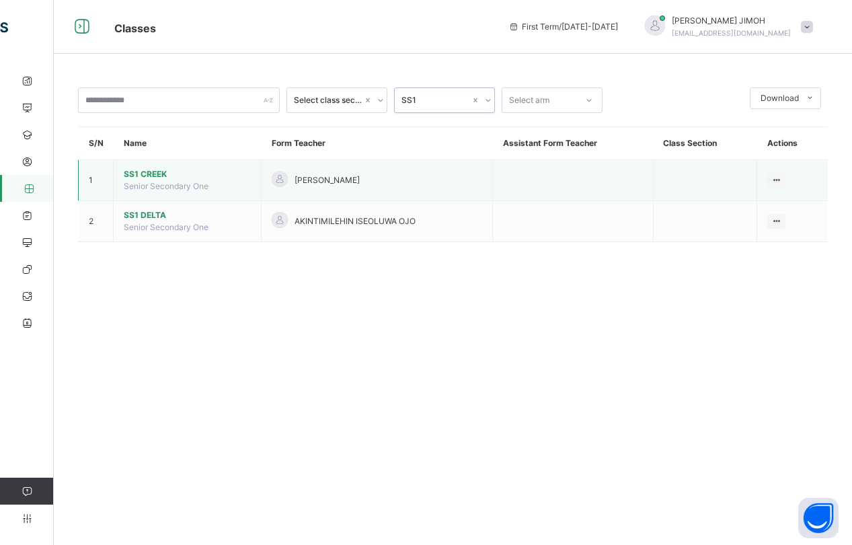
click at [151, 182] on span "Senior Secondary One" at bounding box center [166, 186] width 85 height 10
click at [151, 172] on span "SS1 CREEK" at bounding box center [187, 174] width 127 height 12
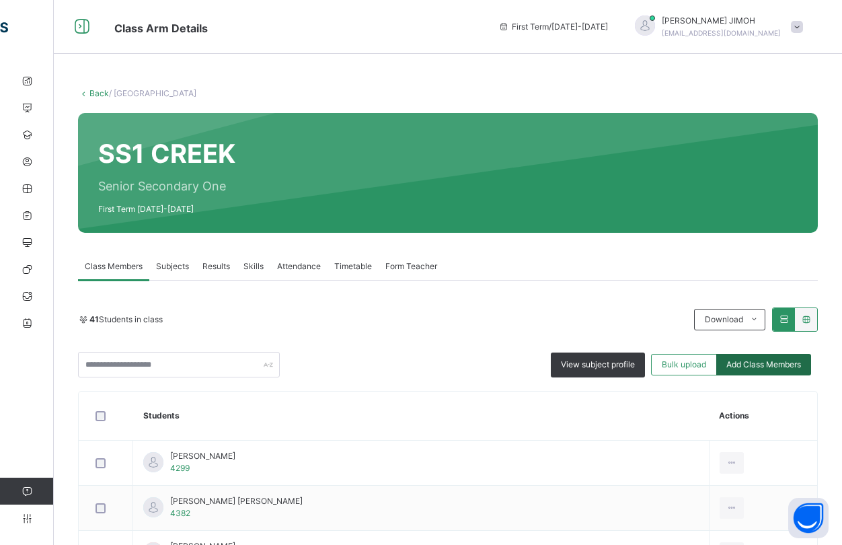
click at [778, 364] on span "Add Class Members" at bounding box center [763, 364] width 75 height 12
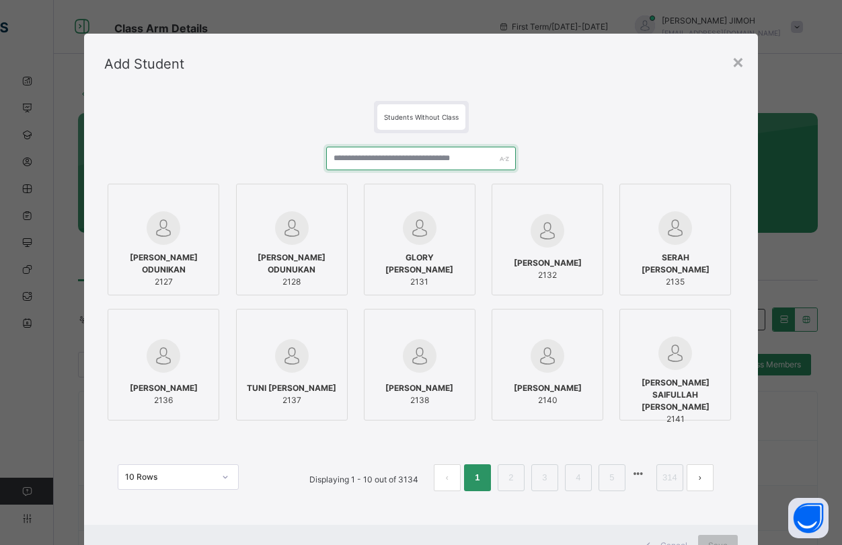
click at [382, 161] on input "text" at bounding box center [421, 159] width 190 height 24
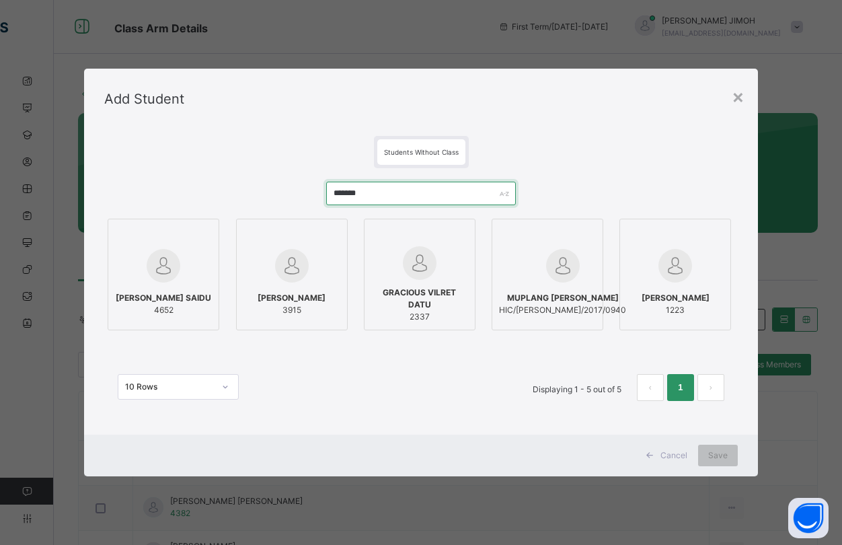
type input "*******"
click at [167, 277] on img at bounding box center [164, 266] width 34 height 34
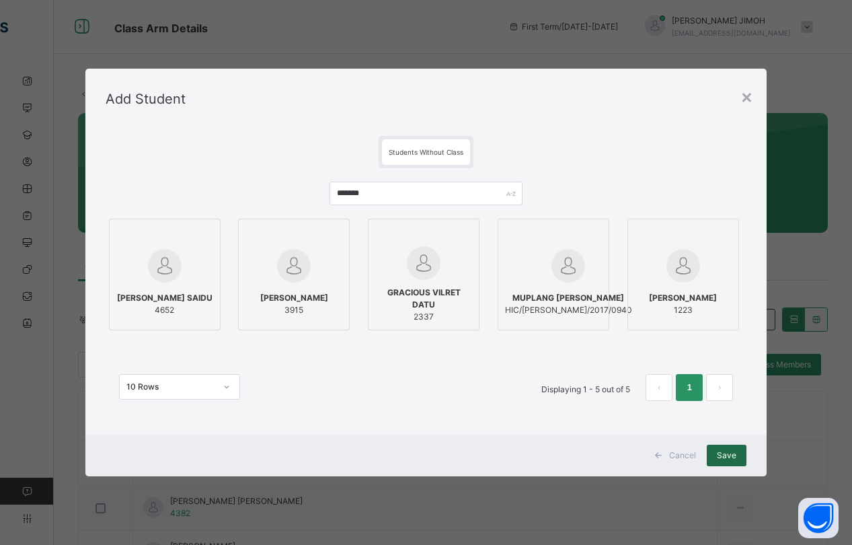
click at [723, 451] on span "Save" at bounding box center [727, 455] width 20 height 12
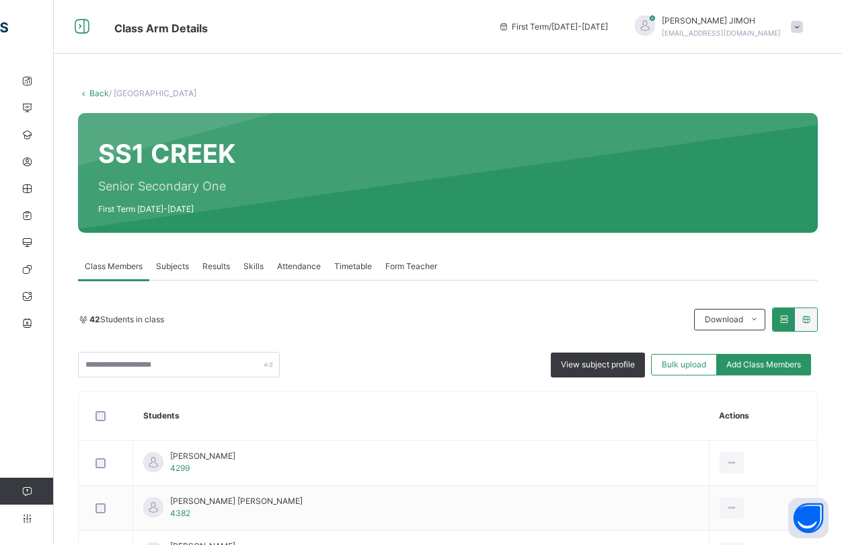
click at [96, 92] on link "Back" at bounding box center [99, 93] width 20 height 10
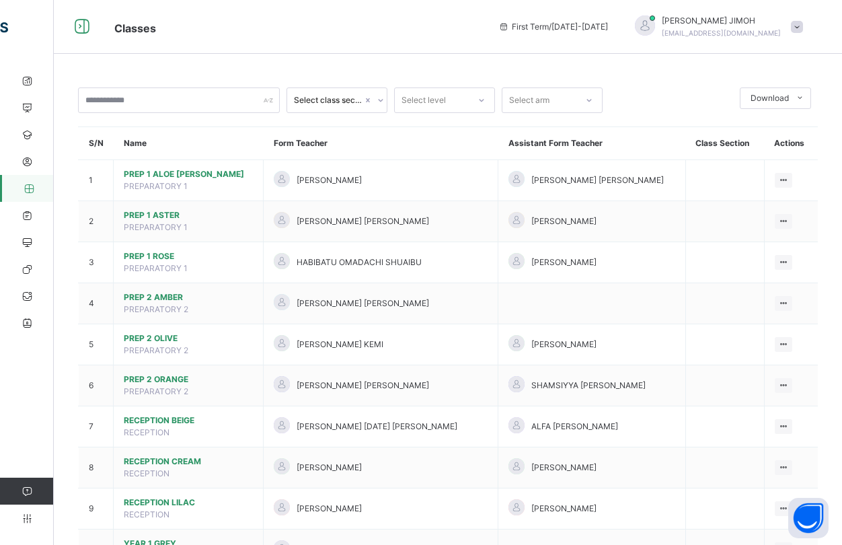
click at [484, 100] on icon at bounding box center [481, 99] width 8 height 13
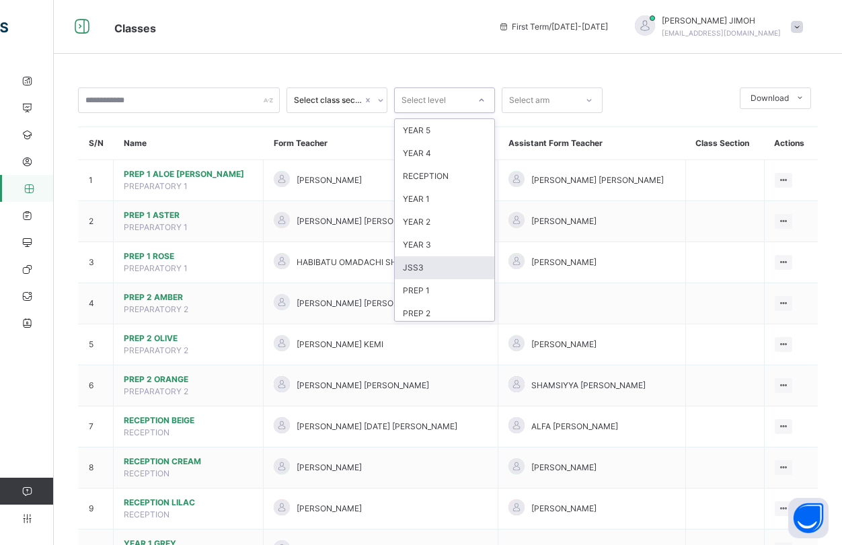
scroll to position [141, 0]
click at [438, 259] on div "SS2" at bounding box center [445, 263] width 100 height 23
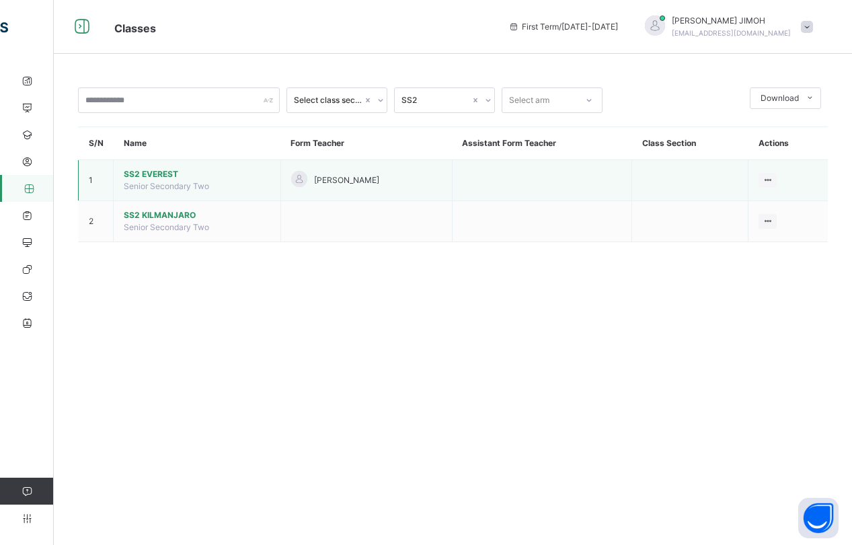
click at [159, 172] on span "SS2 EVEREST" at bounding box center [197, 174] width 147 height 12
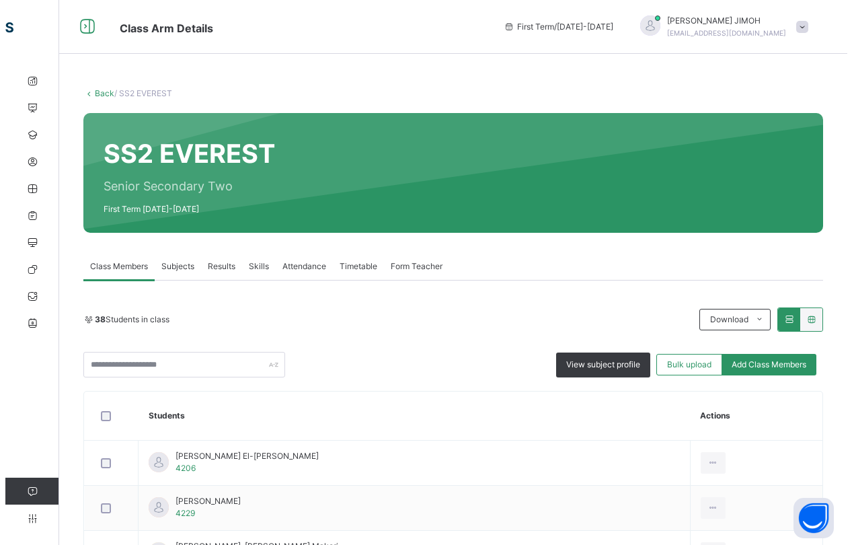
scroll to position [67, 0]
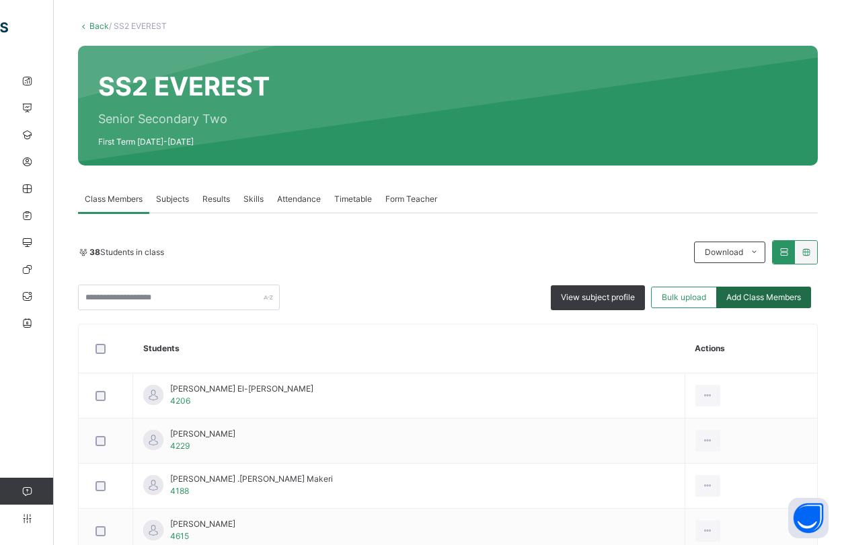
click at [763, 297] on span "Add Class Members" at bounding box center [763, 297] width 75 height 12
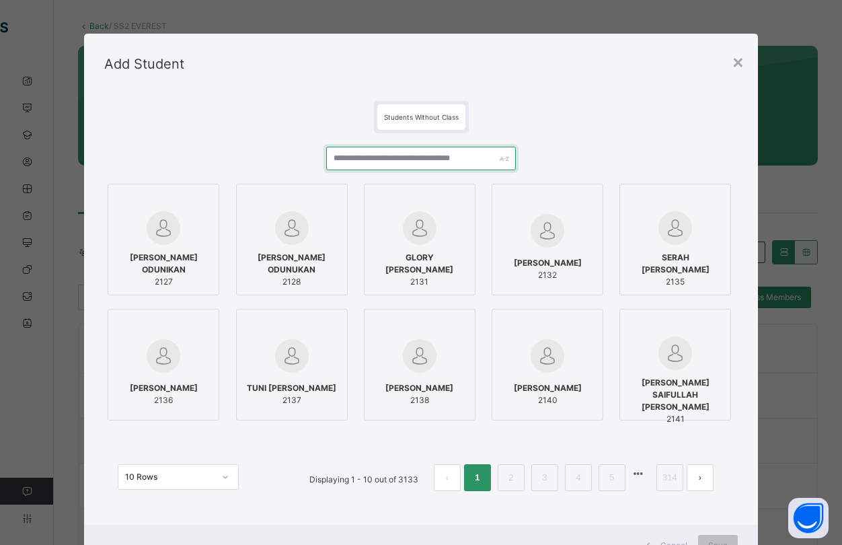
click at [344, 161] on input "text" at bounding box center [421, 159] width 190 height 24
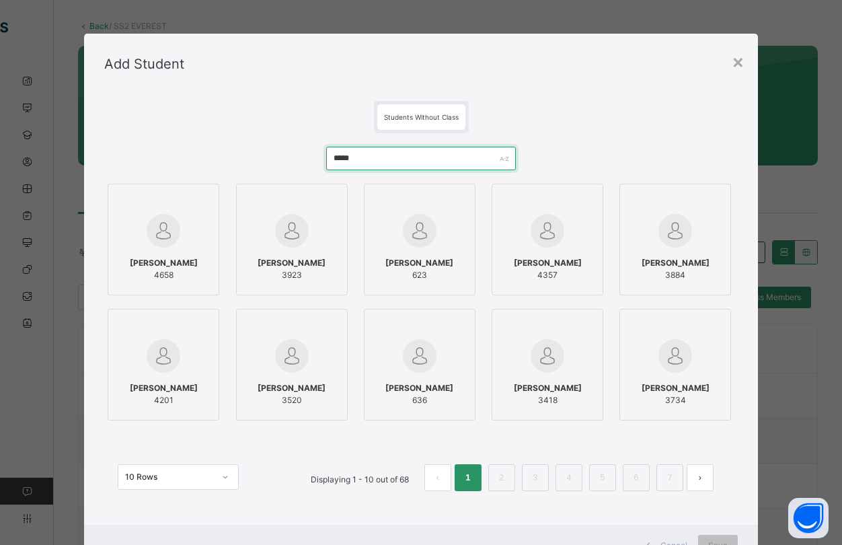
type input "*****"
click at [157, 258] on span "IDRIS IDRIS MOHAMMED" at bounding box center [164, 263] width 68 height 12
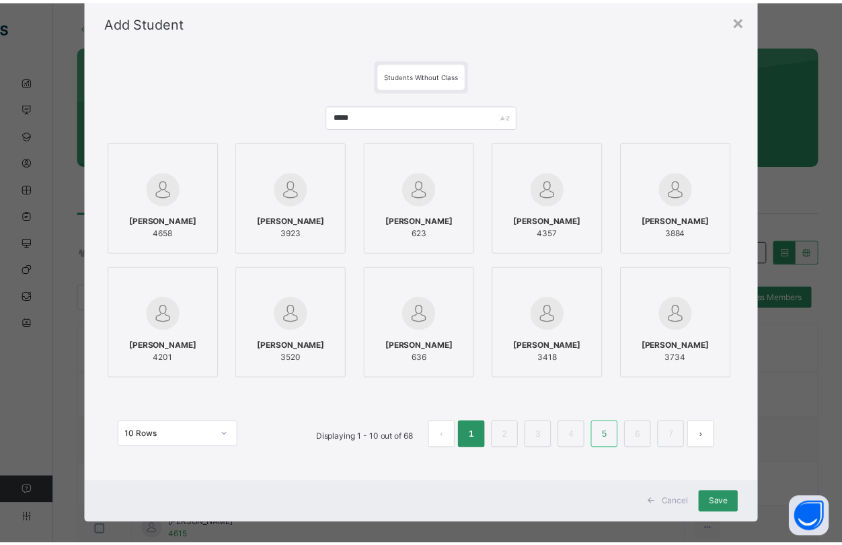
scroll to position [55, 0]
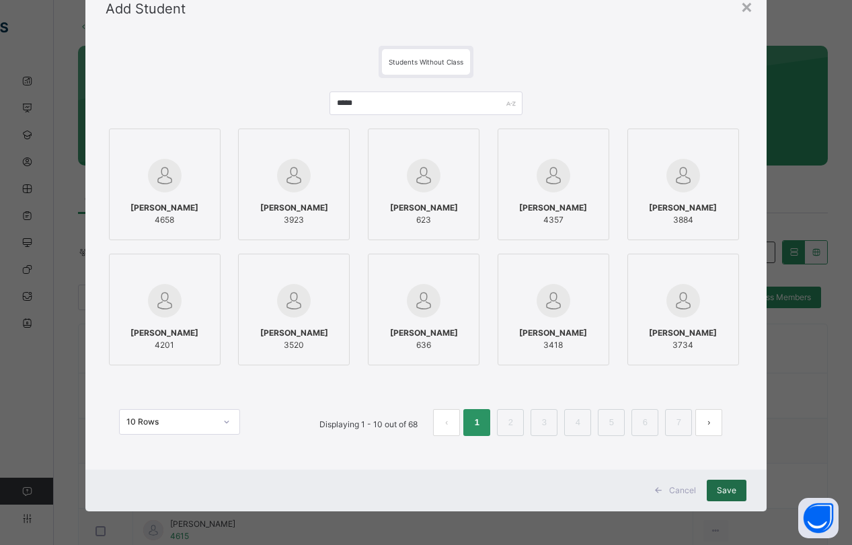
click at [726, 488] on span "Save" at bounding box center [727, 490] width 20 height 12
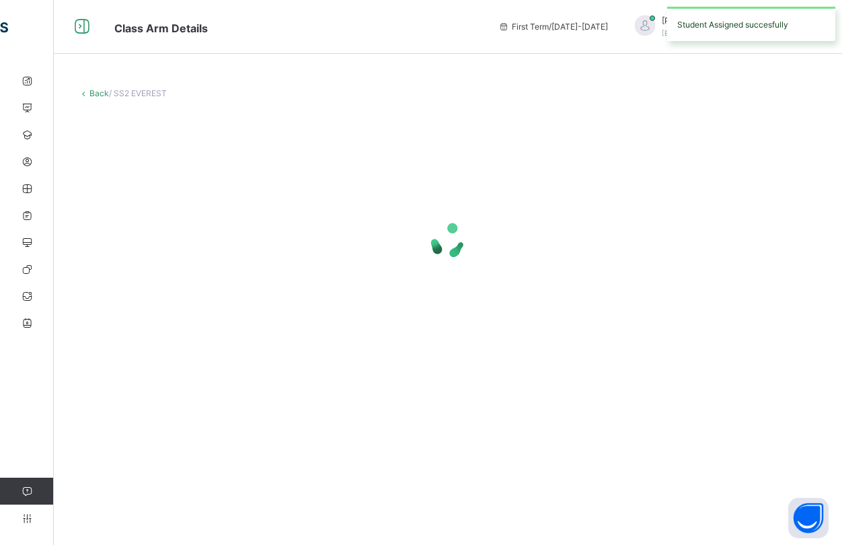
scroll to position [0, 0]
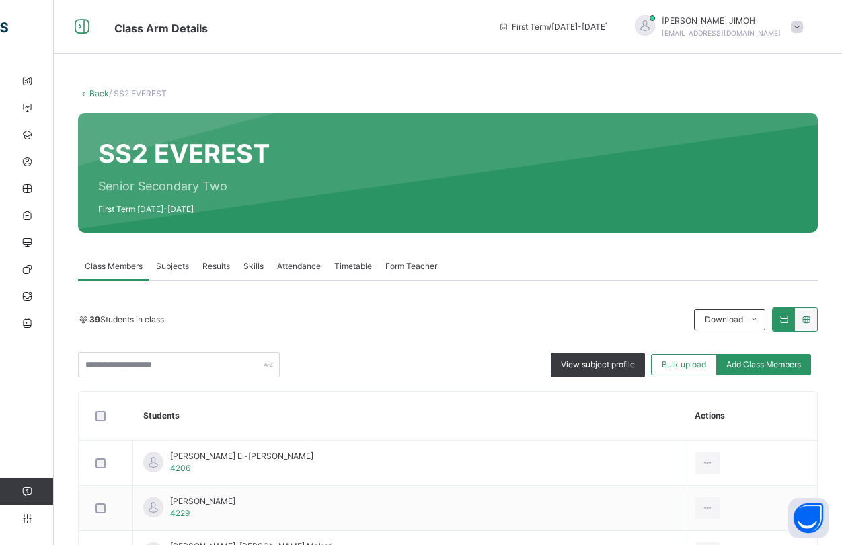
click at [96, 90] on link "Back" at bounding box center [99, 93] width 20 height 10
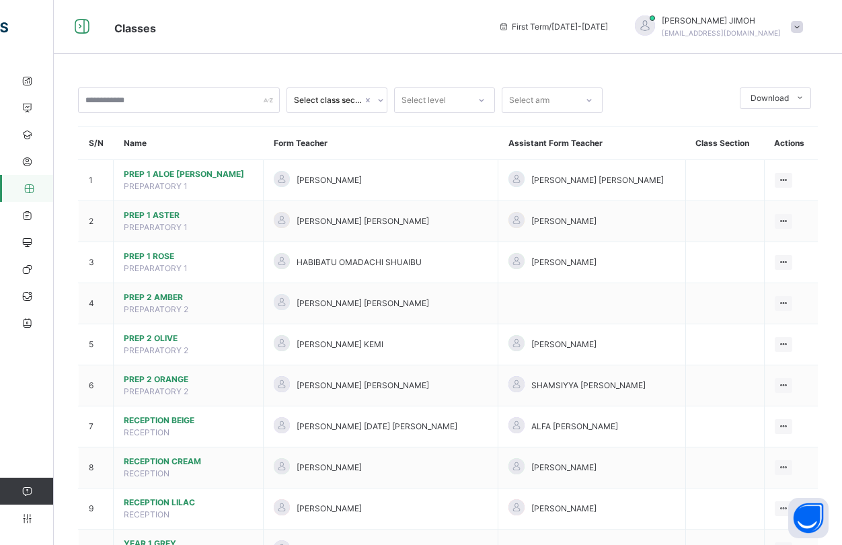
click at [485, 101] on icon at bounding box center [481, 99] width 8 height 13
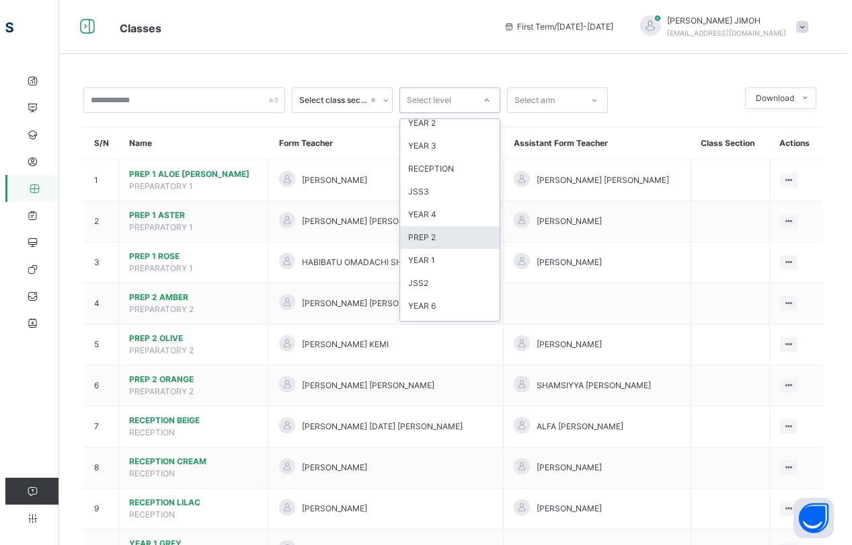
scroll to position [141, 0]
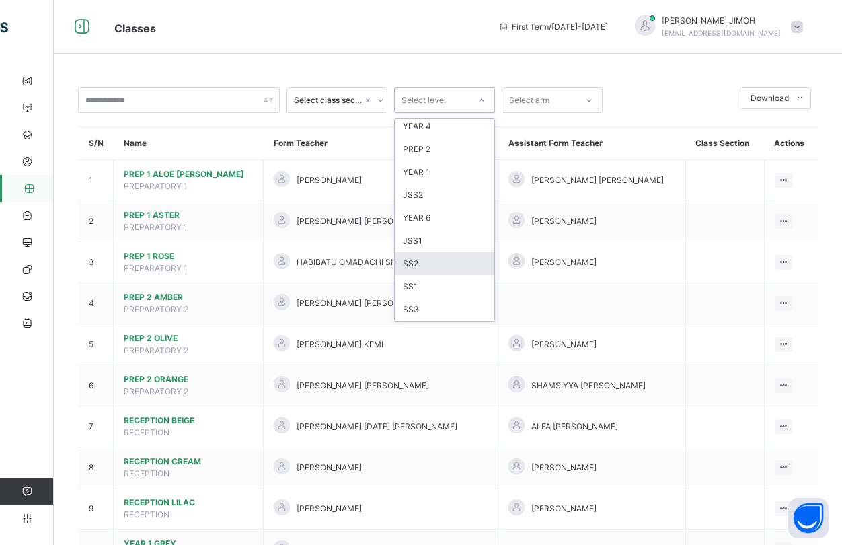
click at [447, 262] on div "SS2" at bounding box center [445, 263] width 100 height 23
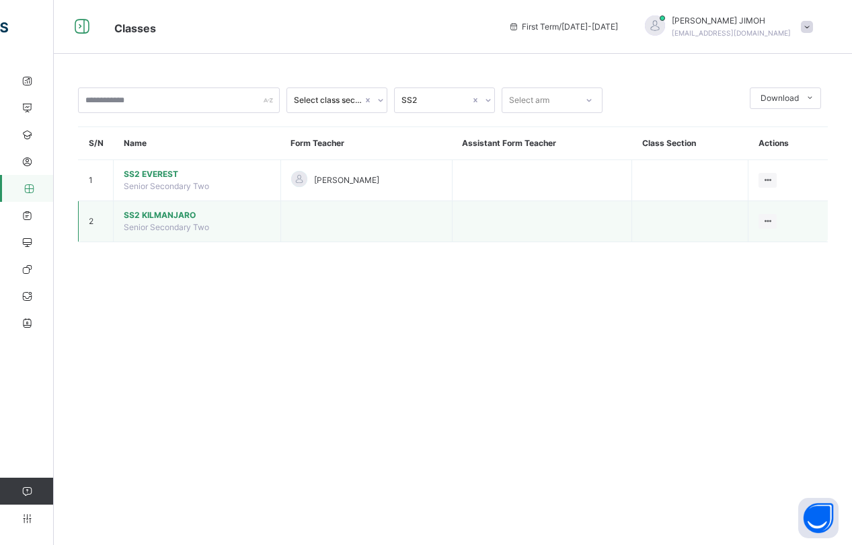
click at [137, 212] on span "SS2 KILMANJARO" at bounding box center [197, 215] width 147 height 12
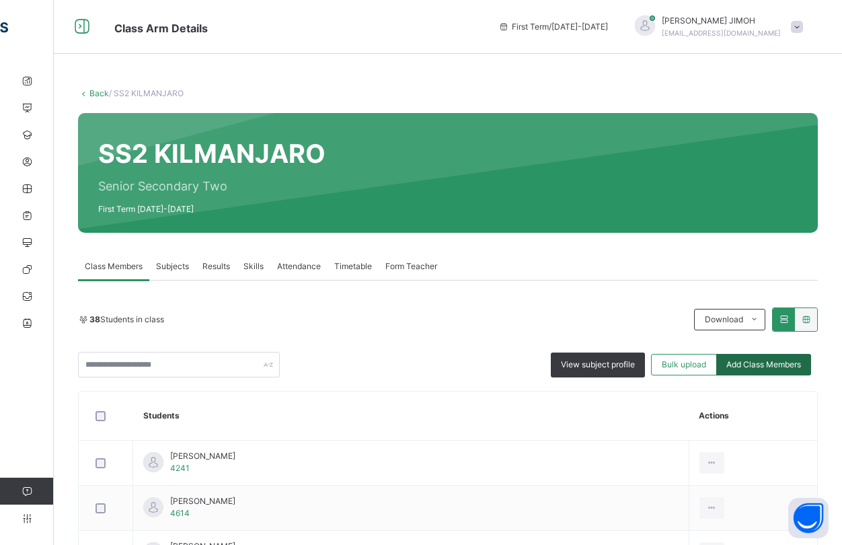
click at [762, 361] on span "Add Class Members" at bounding box center [763, 364] width 75 height 12
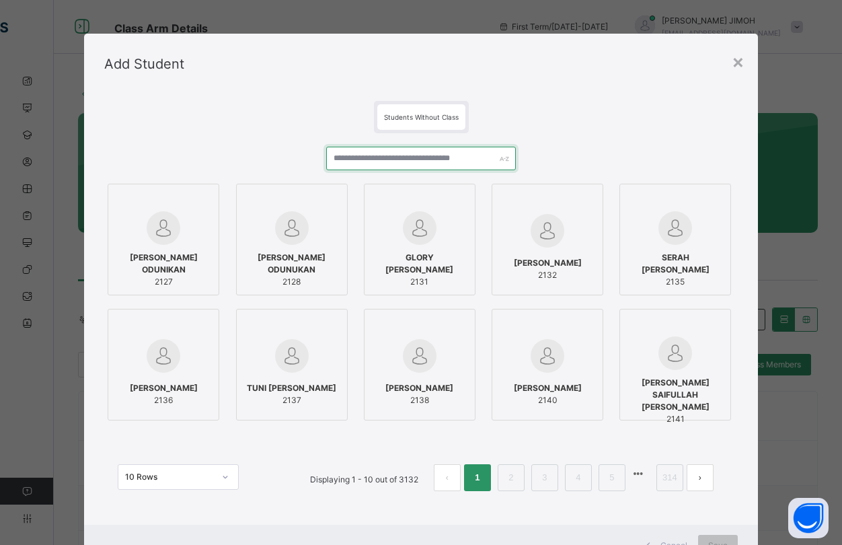
click at [363, 157] on input "text" at bounding box center [421, 159] width 190 height 24
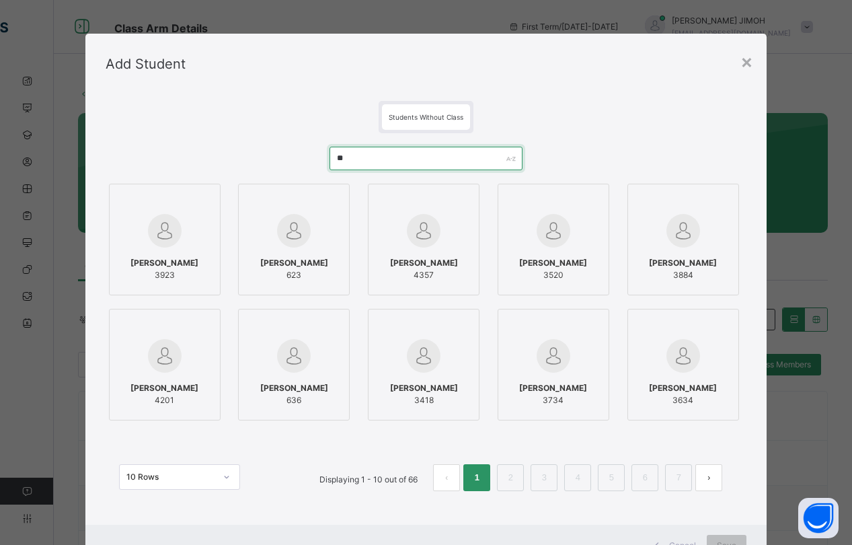
type input "*"
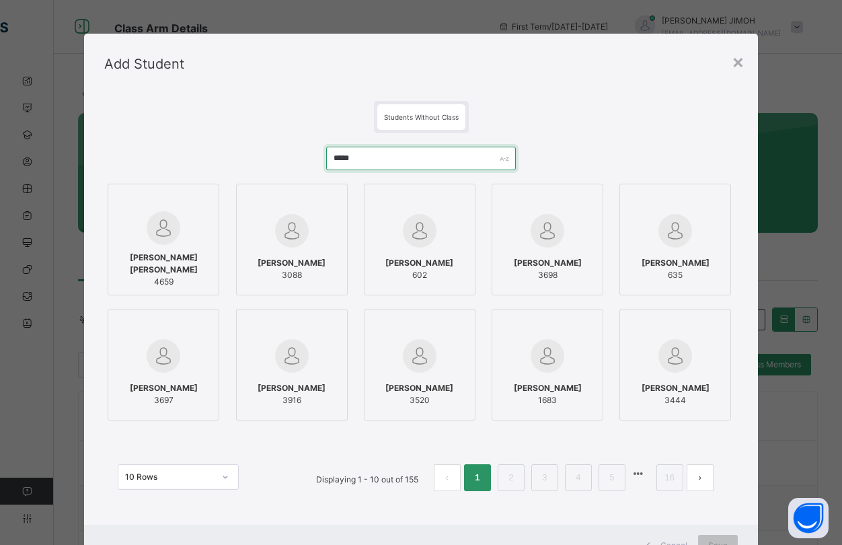
type input "*****"
click at [167, 254] on span "AISHA IDRIS MOHAMMED" at bounding box center [163, 264] width 97 height 24
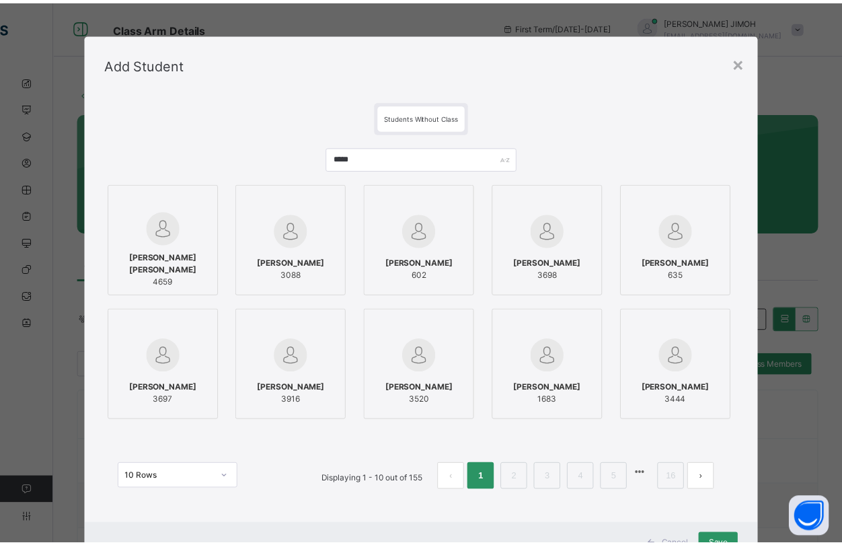
scroll to position [55, 0]
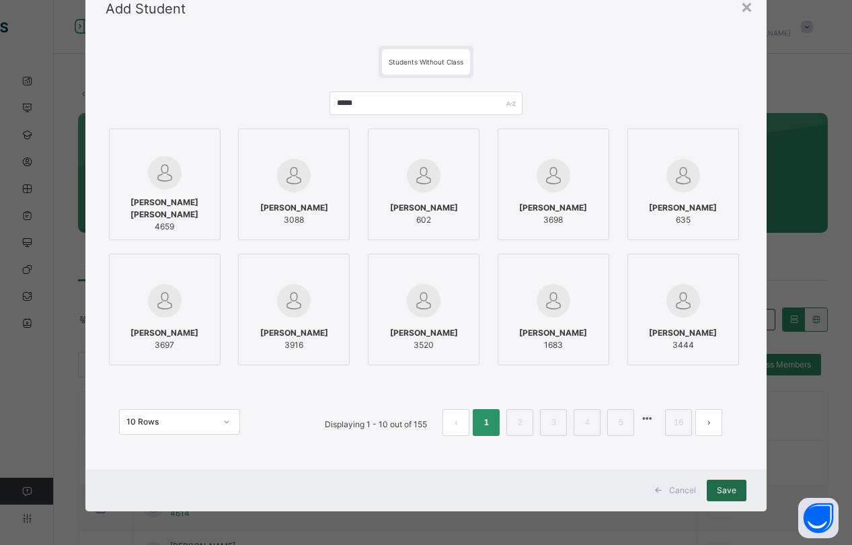
click at [724, 488] on span "Save" at bounding box center [727, 490] width 20 height 12
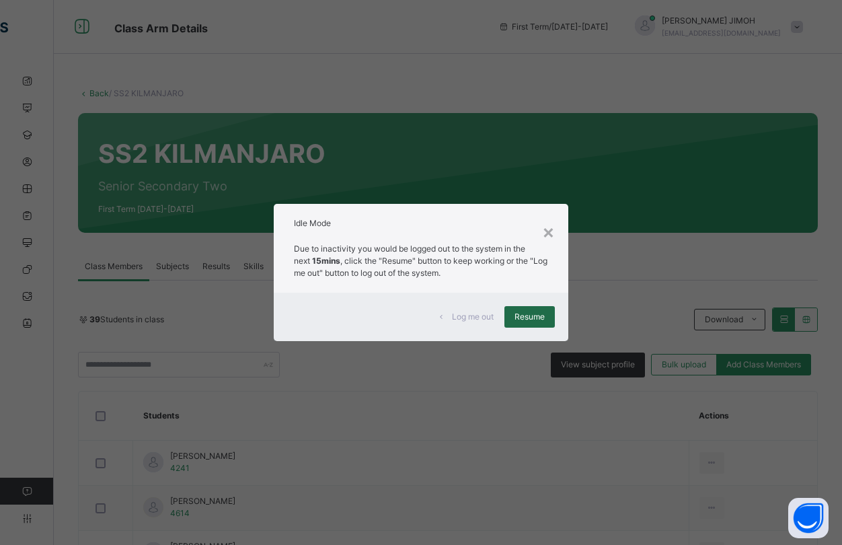
click at [522, 313] on span "Resume" at bounding box center [529, 317] width 30 height 12
